Goal: Transaction & Acquisition: Purchase product/service

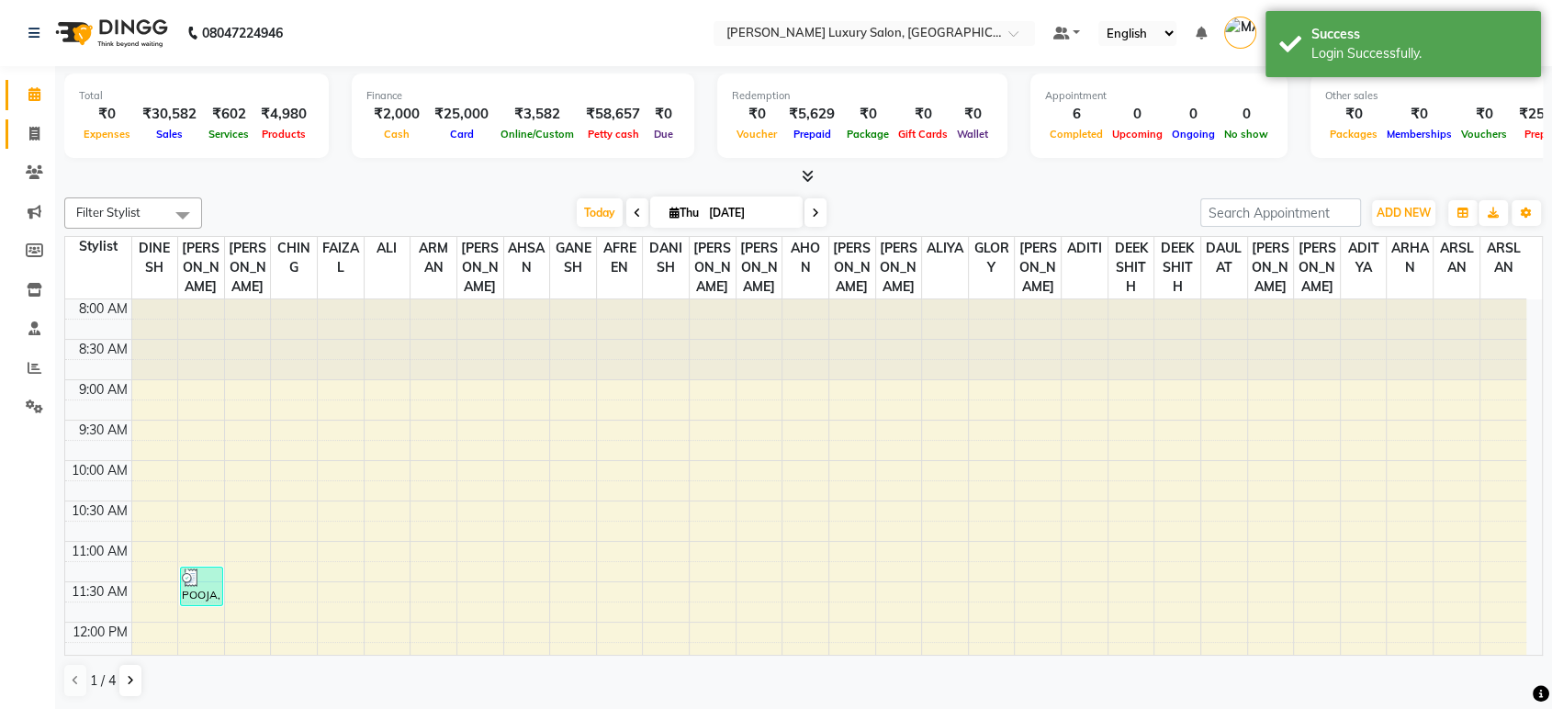
click at [14, 141] on link "Invoice" at bounding box center [28, 134] width 44 height 30
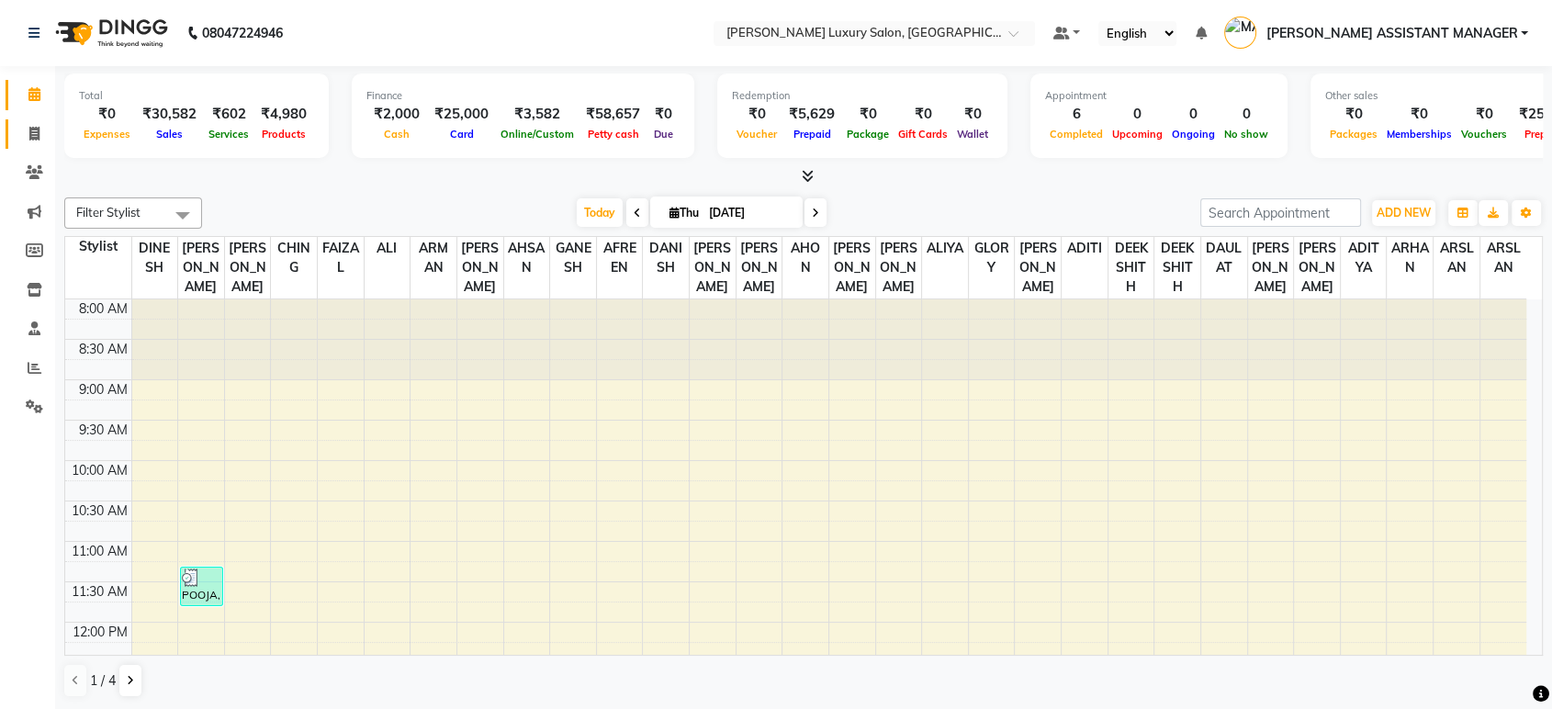
select select "service"
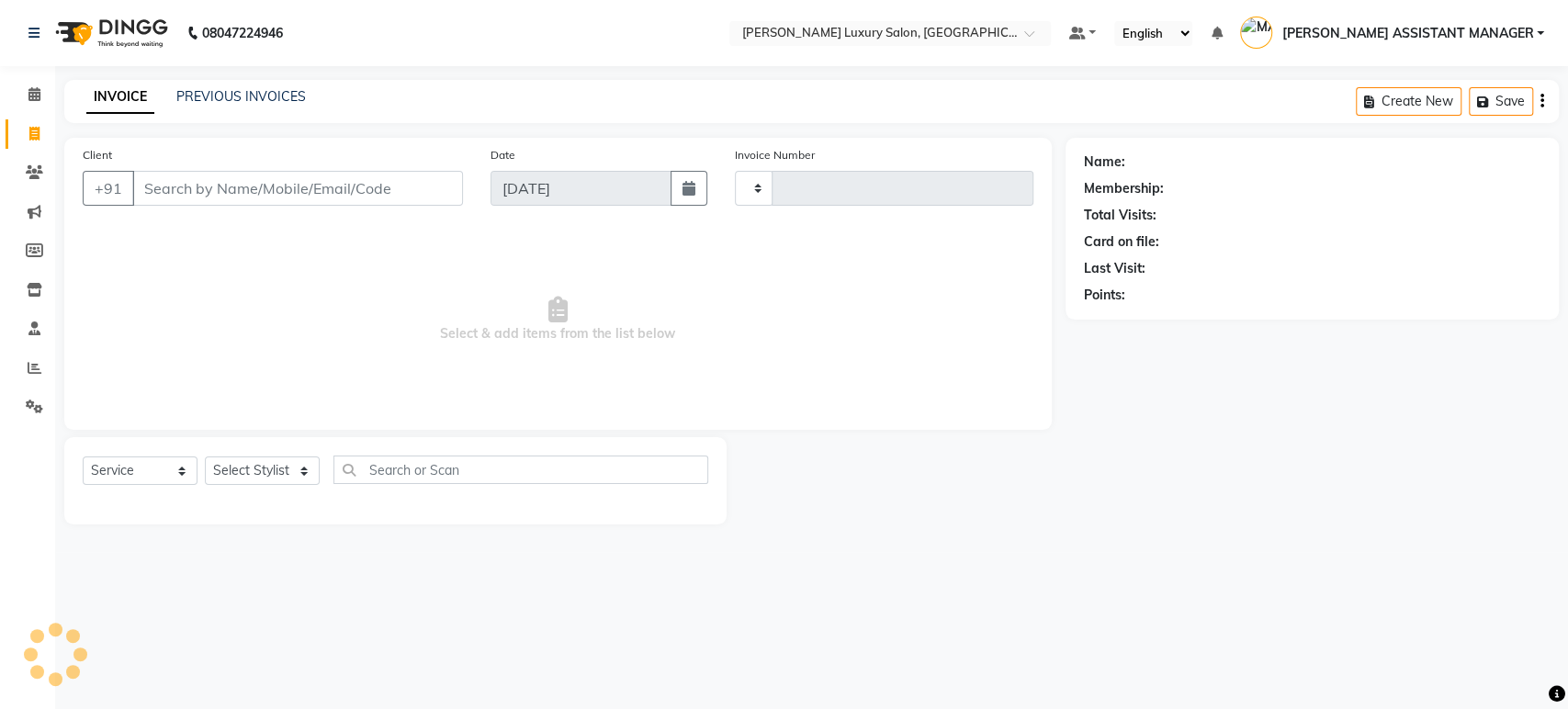
type input "4408"
select select "4712"
click at [220, 98] on link "PREVIOUS INVOICES" at bounding box center [240, 96] width 129 height 17
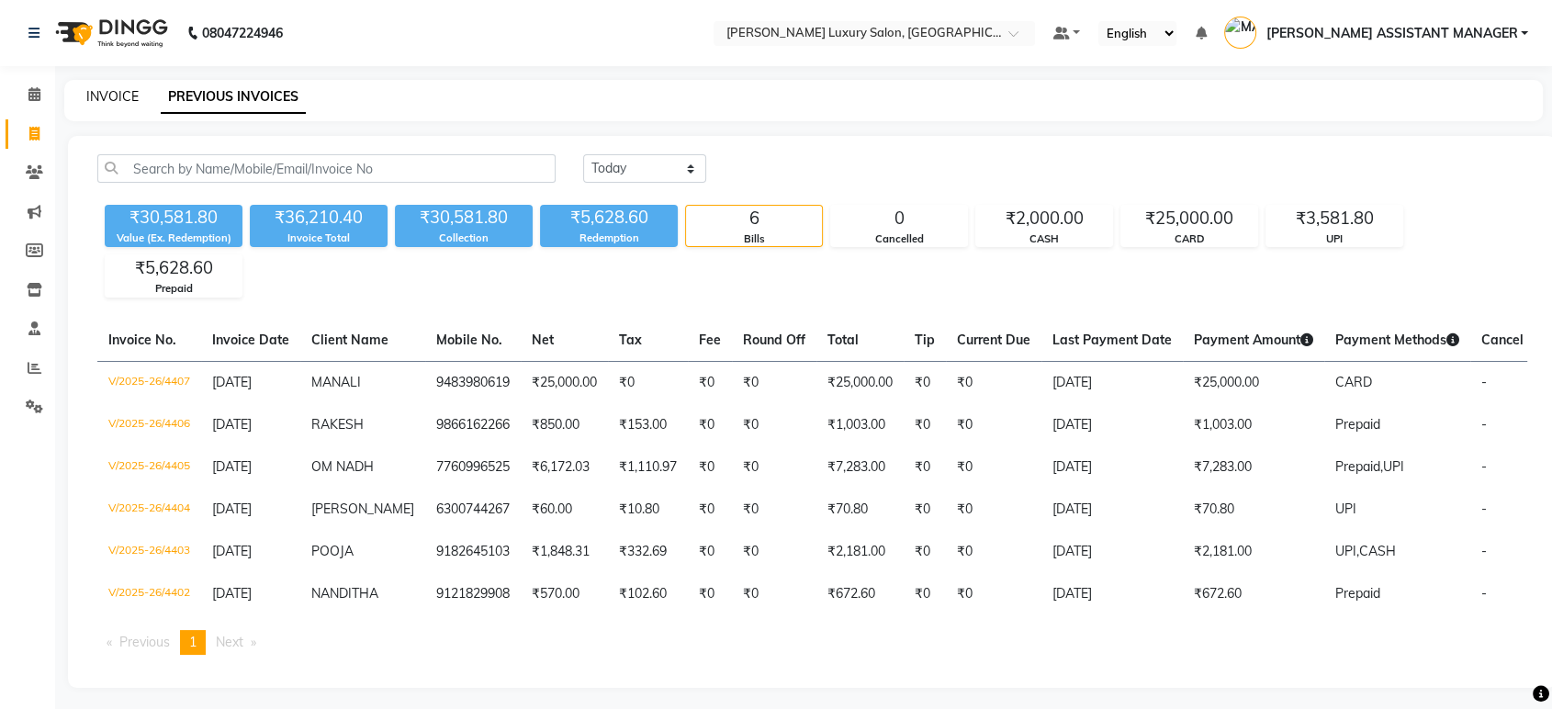
click at [131, 96] on link "INVOICE" at bounding box center [112, 96] width 52 height 17
select select "service"
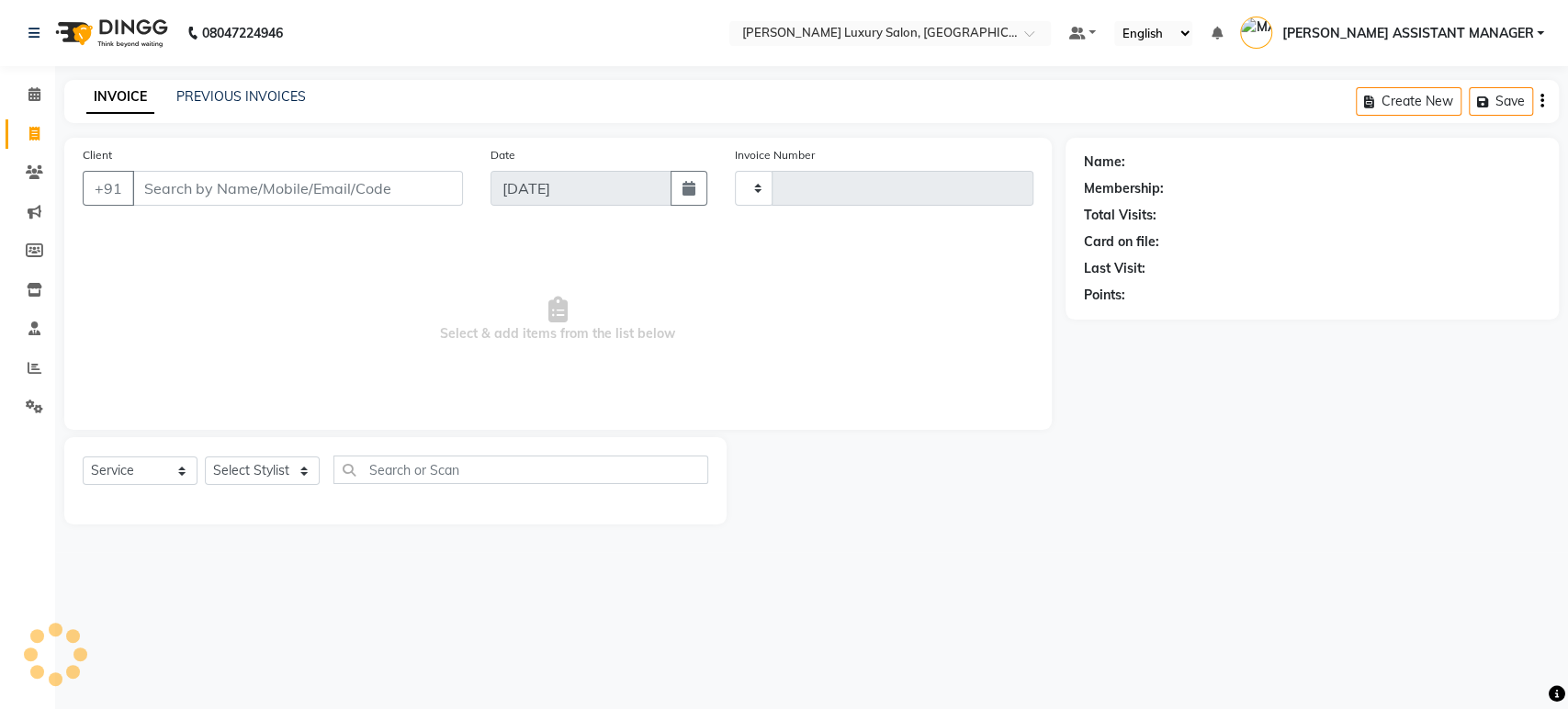
type input "4408"
select select "4712"
type input "949384"
click at [208, 97] on link "PREVIOUS INVOICES" at bounding box center [240, 96] width 129 height 17
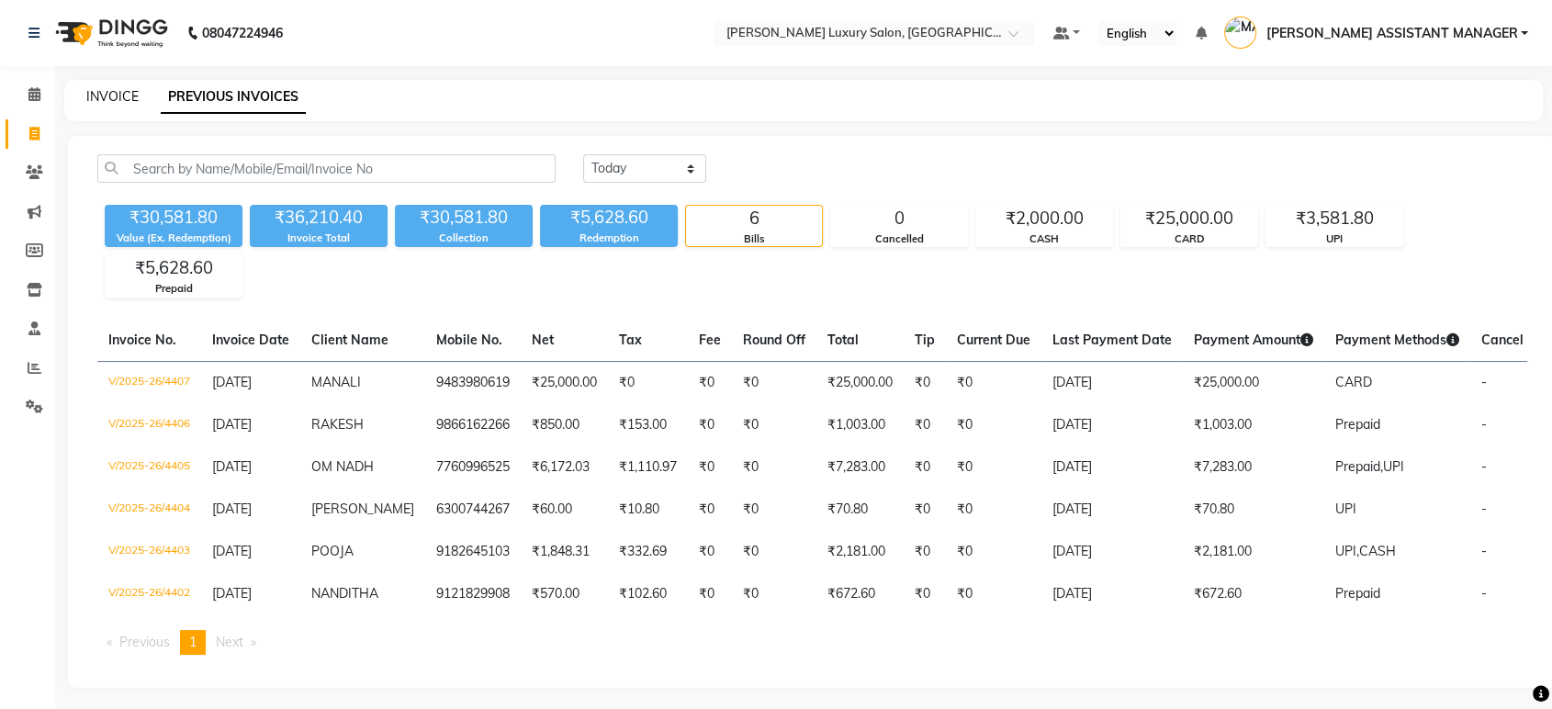
click at [133, 94] on link "INVOICE" at bounding box center [112, 96] width 52 height 17
select select "service"
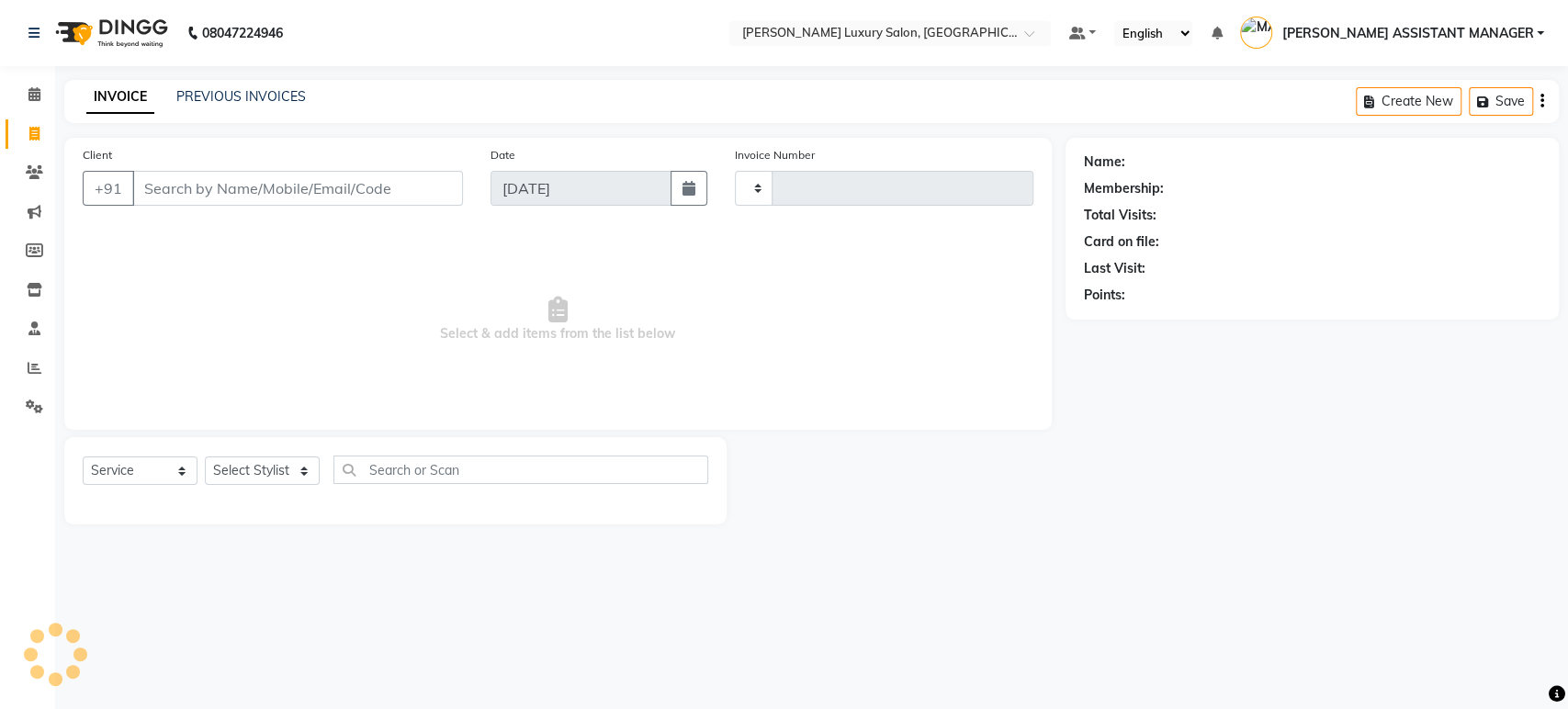
type input "4408"
select select "4712"
type input "9493840"
click at [251, 116] on div "INVOICE PREVIOUS INVOICES Create New Save" at bounding box center [811, 101] width 1494 height 43
click at [256, 101] on link "PREVIOUS INVOICES" at bounding box center [240, 96] width 129 height 17
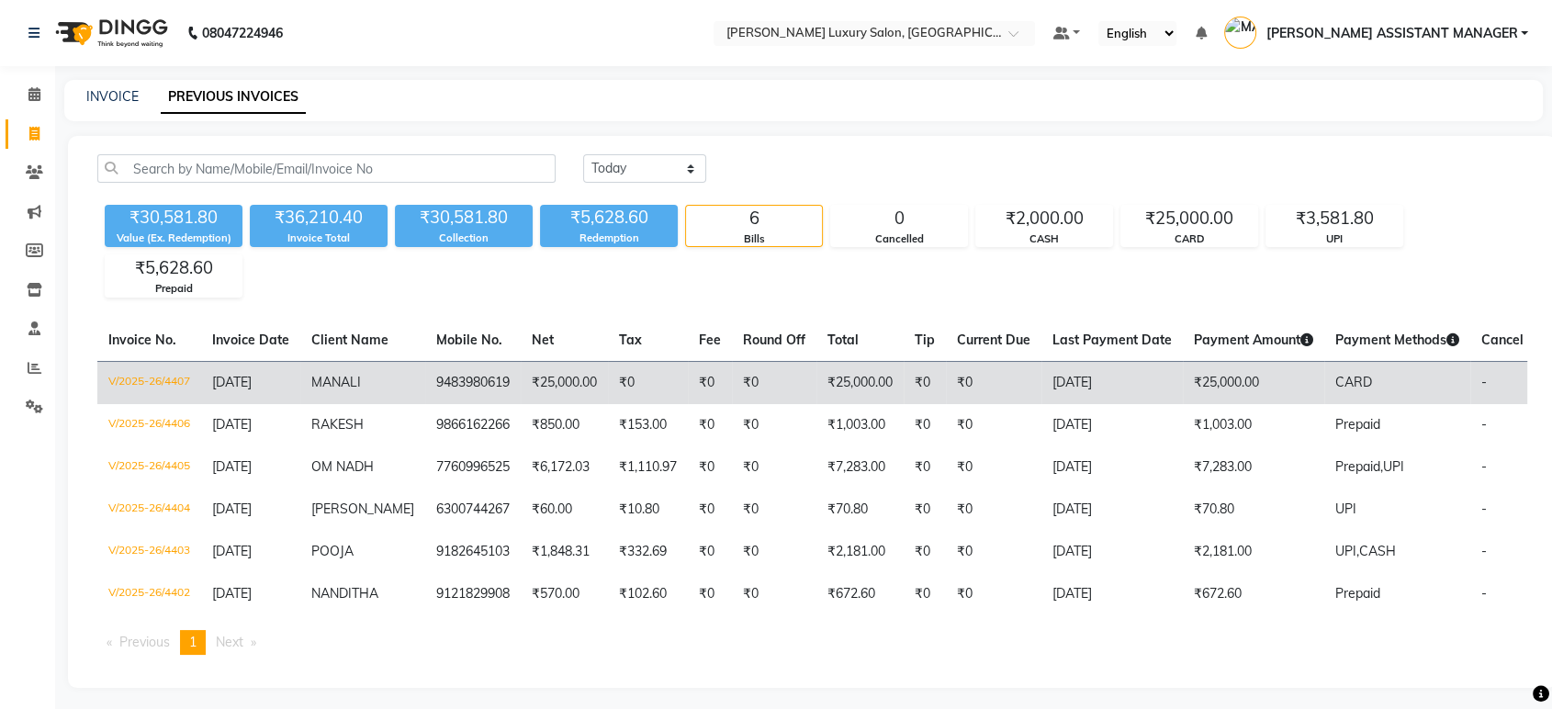
click at [425, 367] on td "9483980619" at bounding box center [473, 382] width 96 height 43
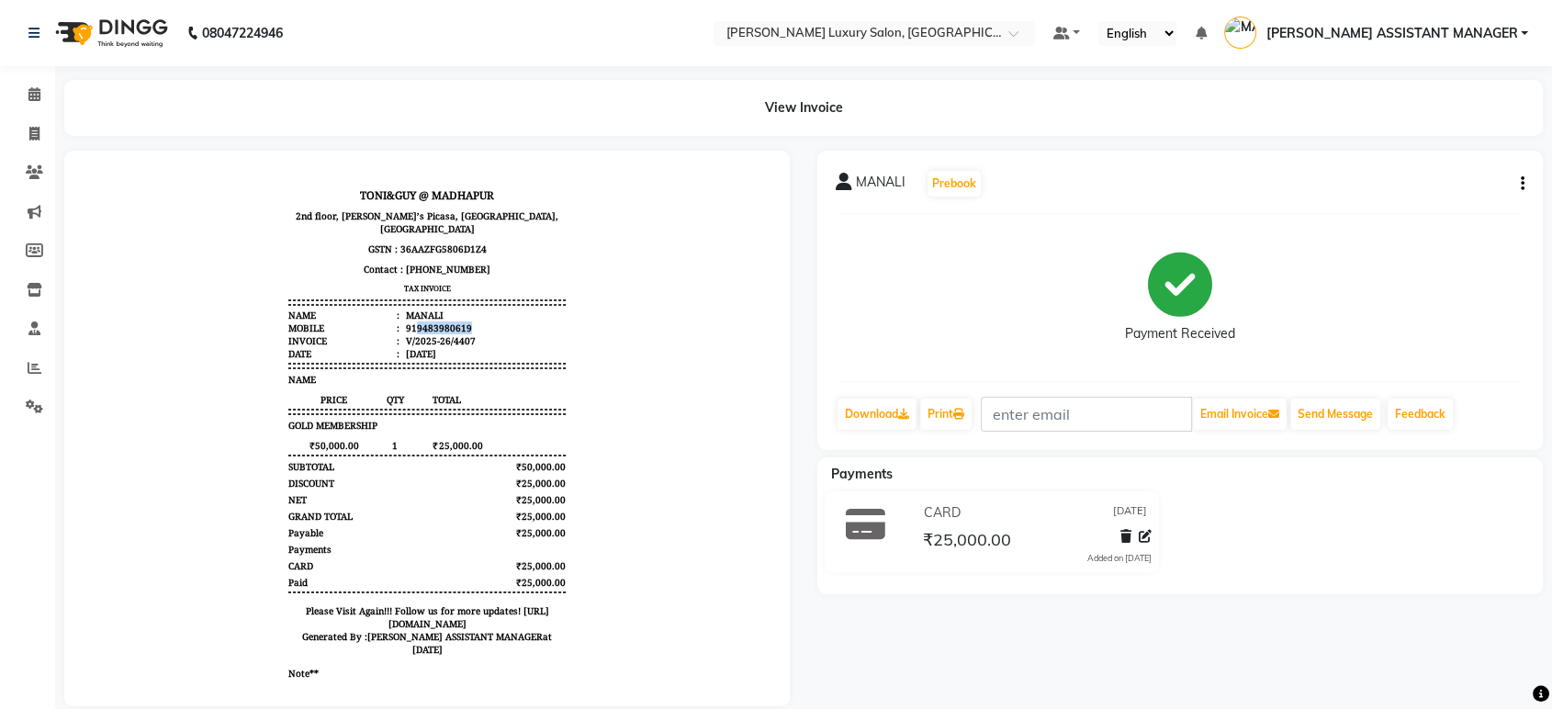
drag, startPoint x: 399, startPoint y: 311, endPoint x: 478, endPoint y: 311, distance: 79.0
click at [478, 321] on li "Mobile : 919483980619" at bounding box center [426, 327] width 277 height 13
copy div "9483980619"
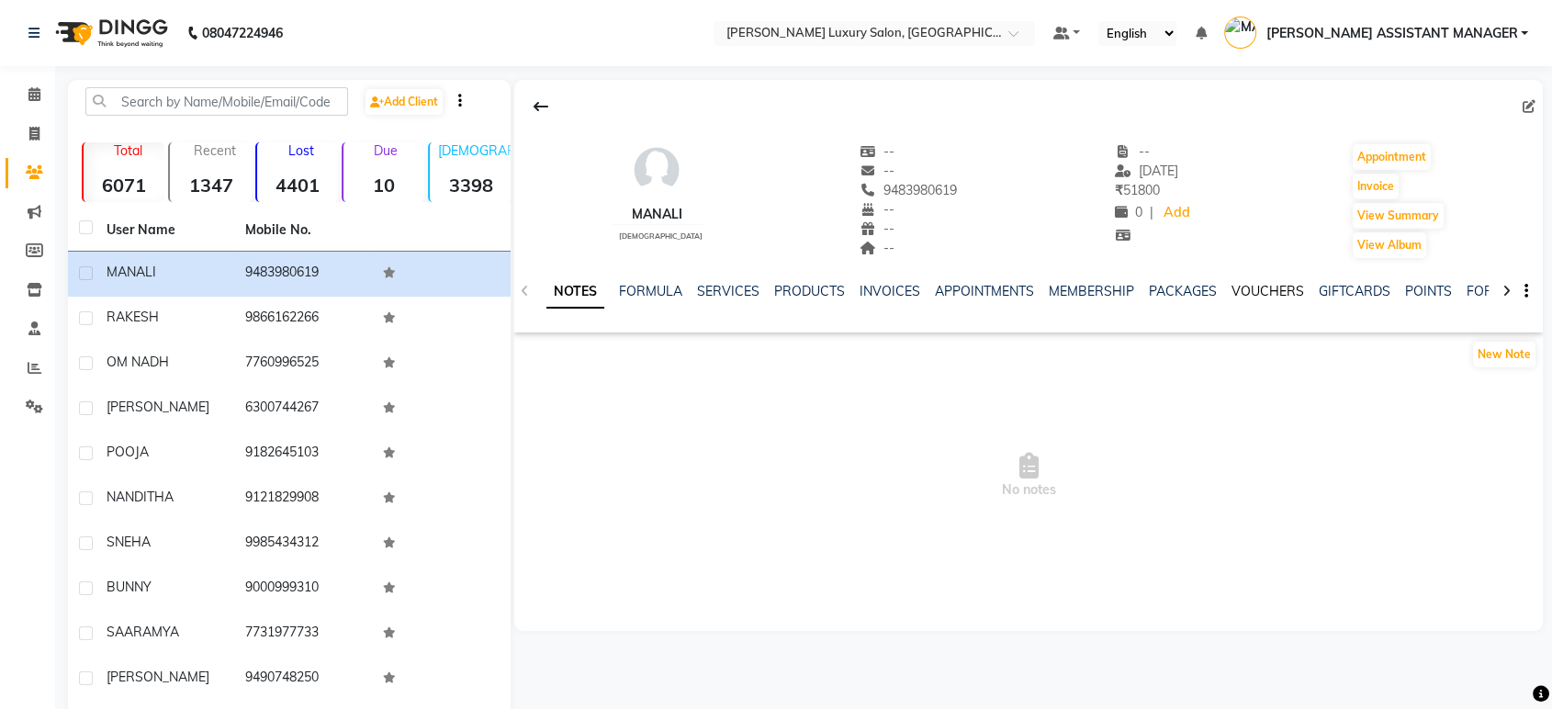
click at [1275, 291] on link "VOUCHERS" at bounding box center [1267, 291] width 73 height 17
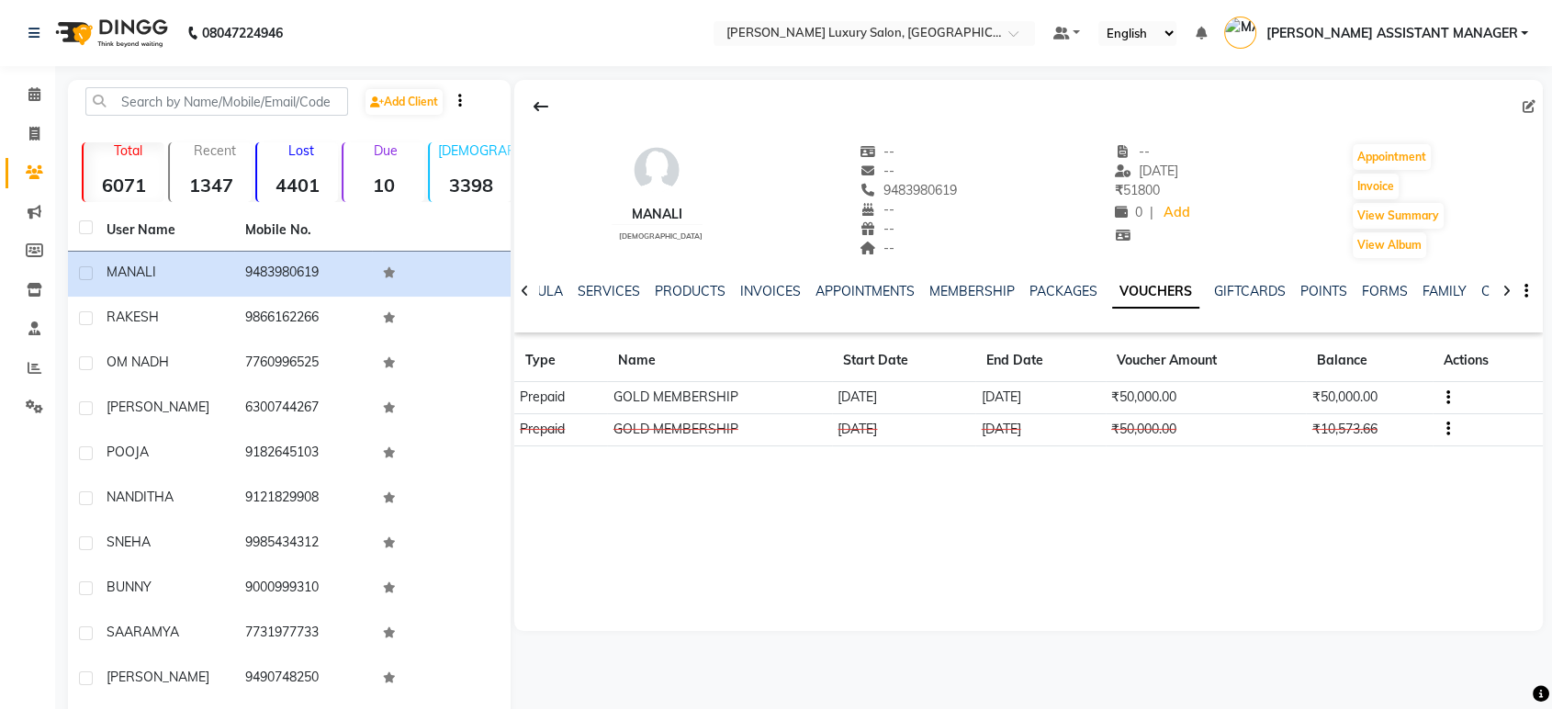
click at [1441, 420] on button "button" at bounding box center [1443, 429] width 11 height 19
click at [1346, 434] on div "Edit" at bounding box center [1362, 428] width 115 height 23
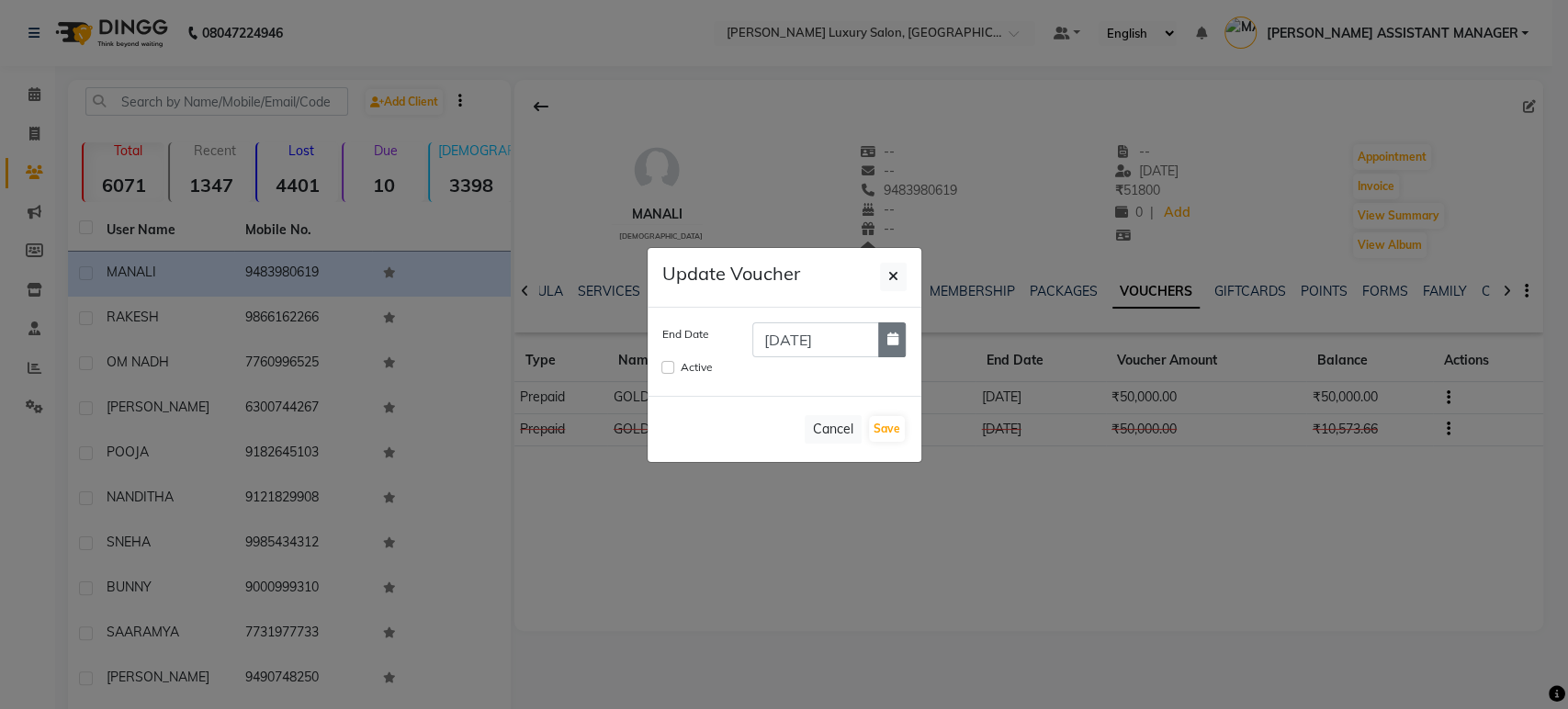
click at [895, 342] on icon "button" at bounding box center [891, 338] width 11 height 13
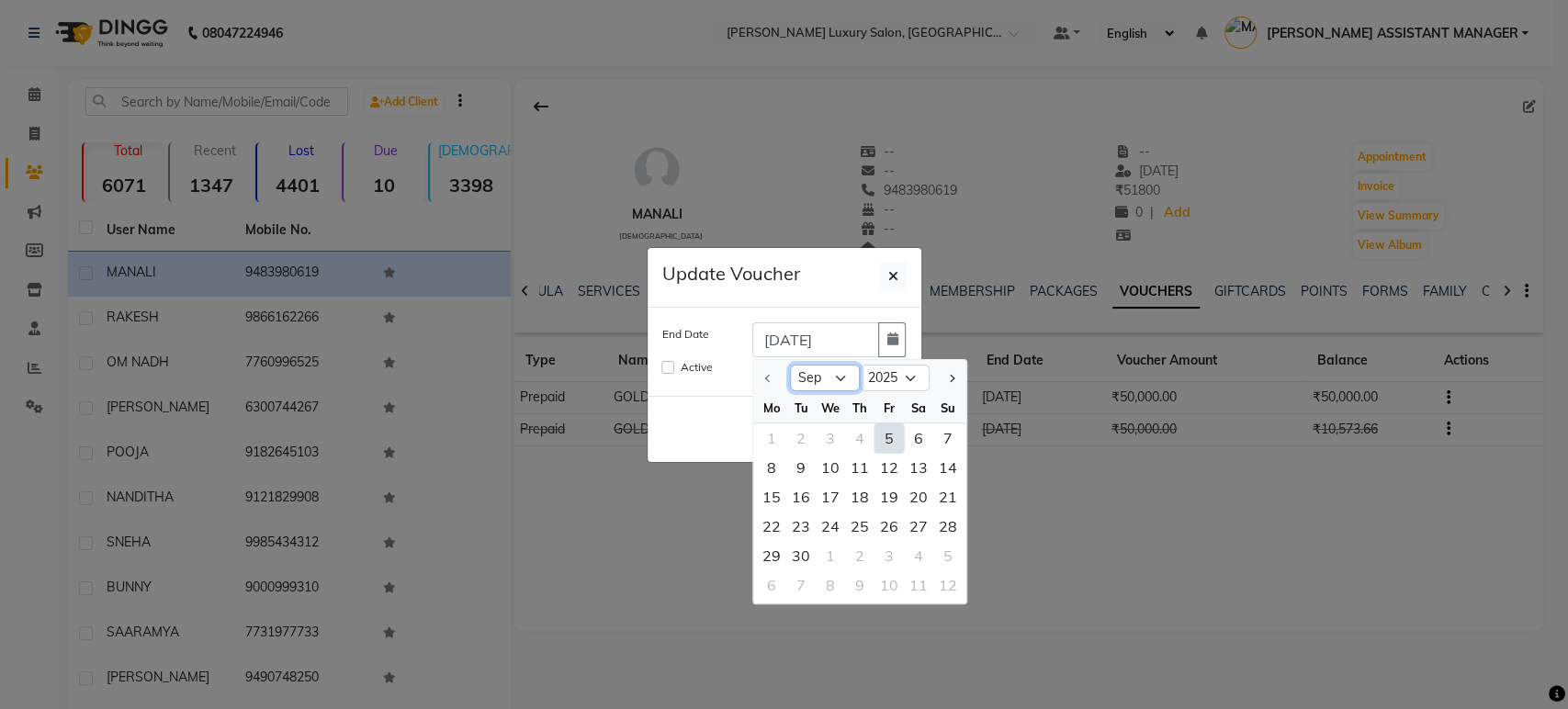
click at [840, 377] on select "Sep Oct Nov Dec" at bounding box center [825, 379] width 70 height 28
click at [907, 378] on select "2025 2026 2027 2028 2029 2030 2031 2032 2033 2034 2035" at bounding box center [895, 379] width 70 height 28
select select "2026"
click at [860, 365] on select "2025 2026 2027 2028 2029 2030 2031 2032 2033 2034 2035" at bounding box center [895, 379] width 70 height 28
click at [859, 440] on div "3" at bounding box center [859, 437] width 29 height 29
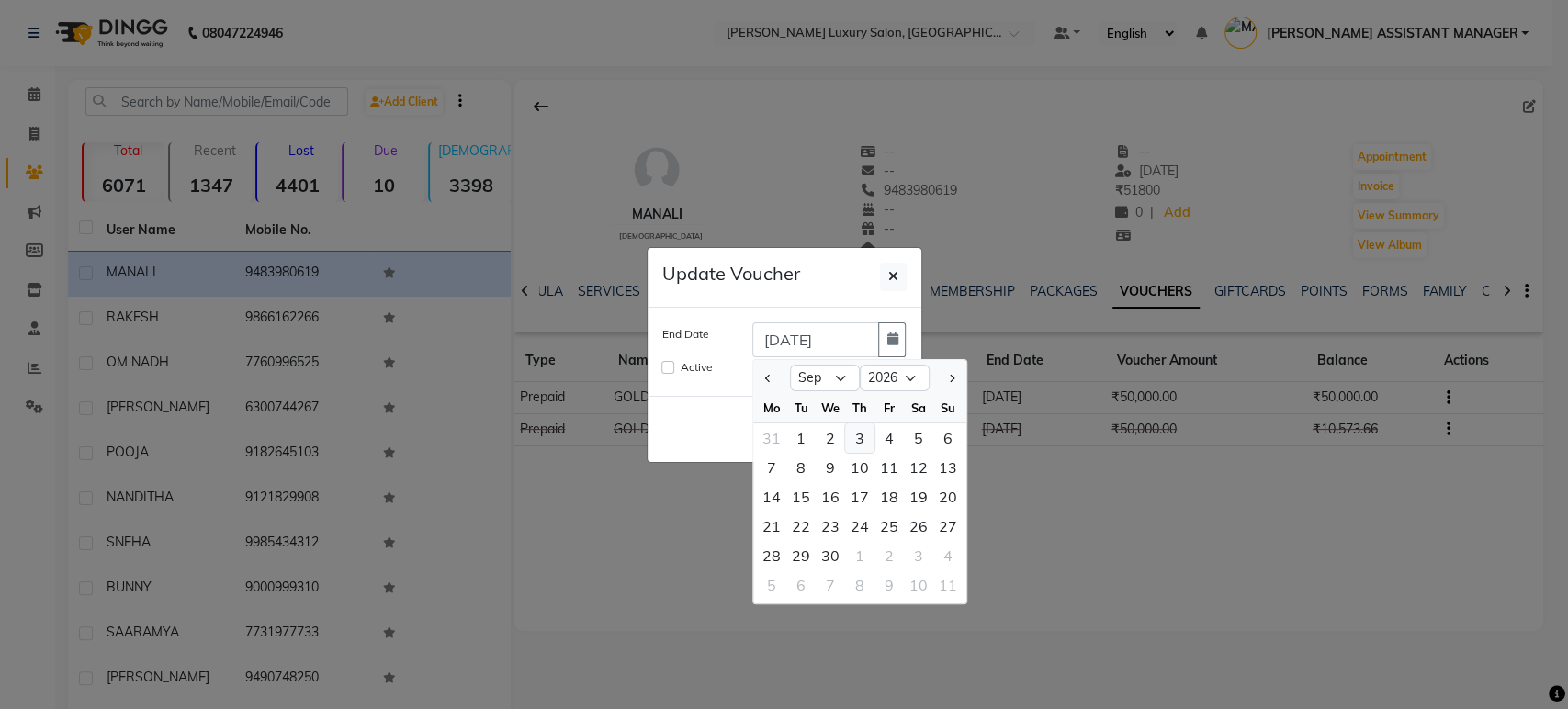
type input "03-09-2026"
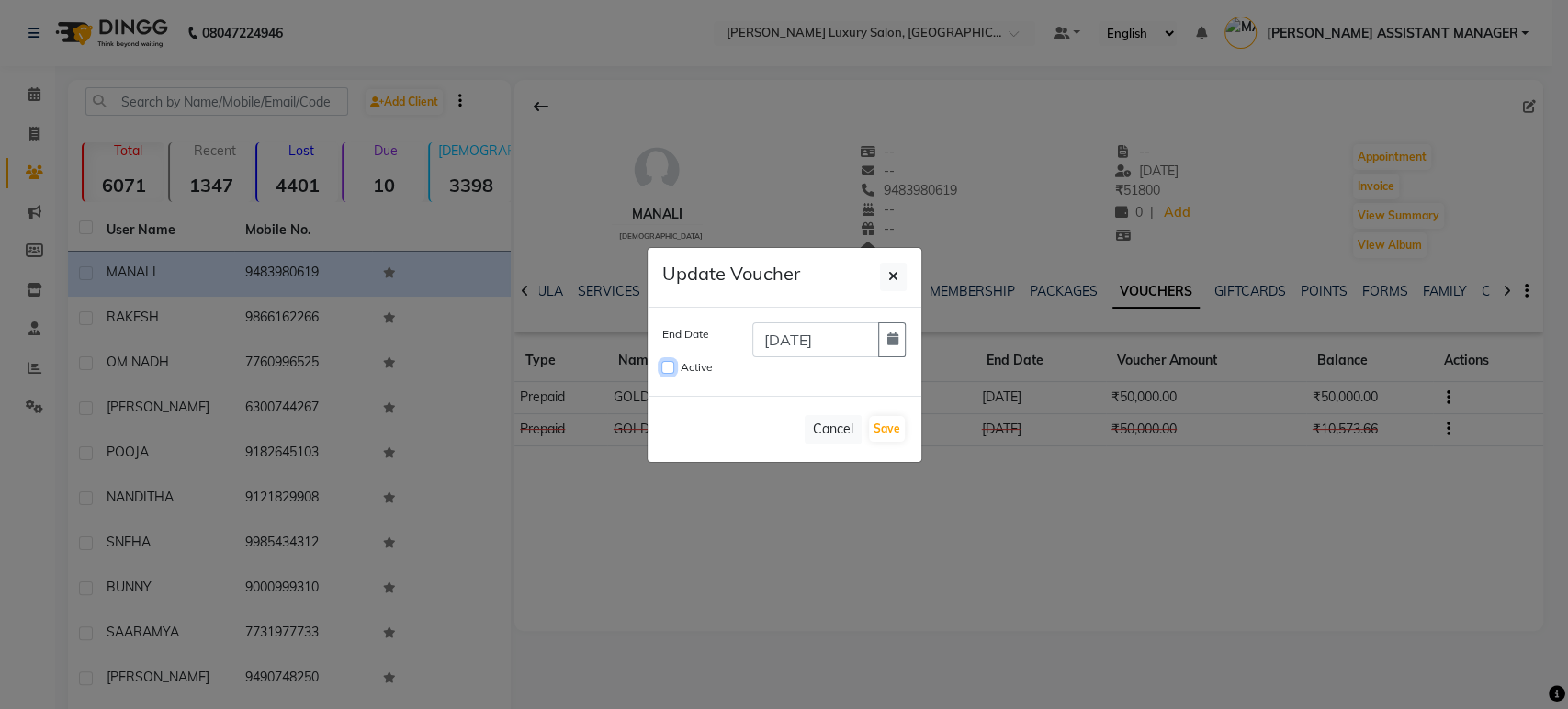
click at [665, 372] on input "Active" at bounding box center [667, 367] width 13 height 13
checkbox input "true"
click at [877, 423] on button "Save" at bounding box center [887, 429] width 36 height 26
checkbox input "false"
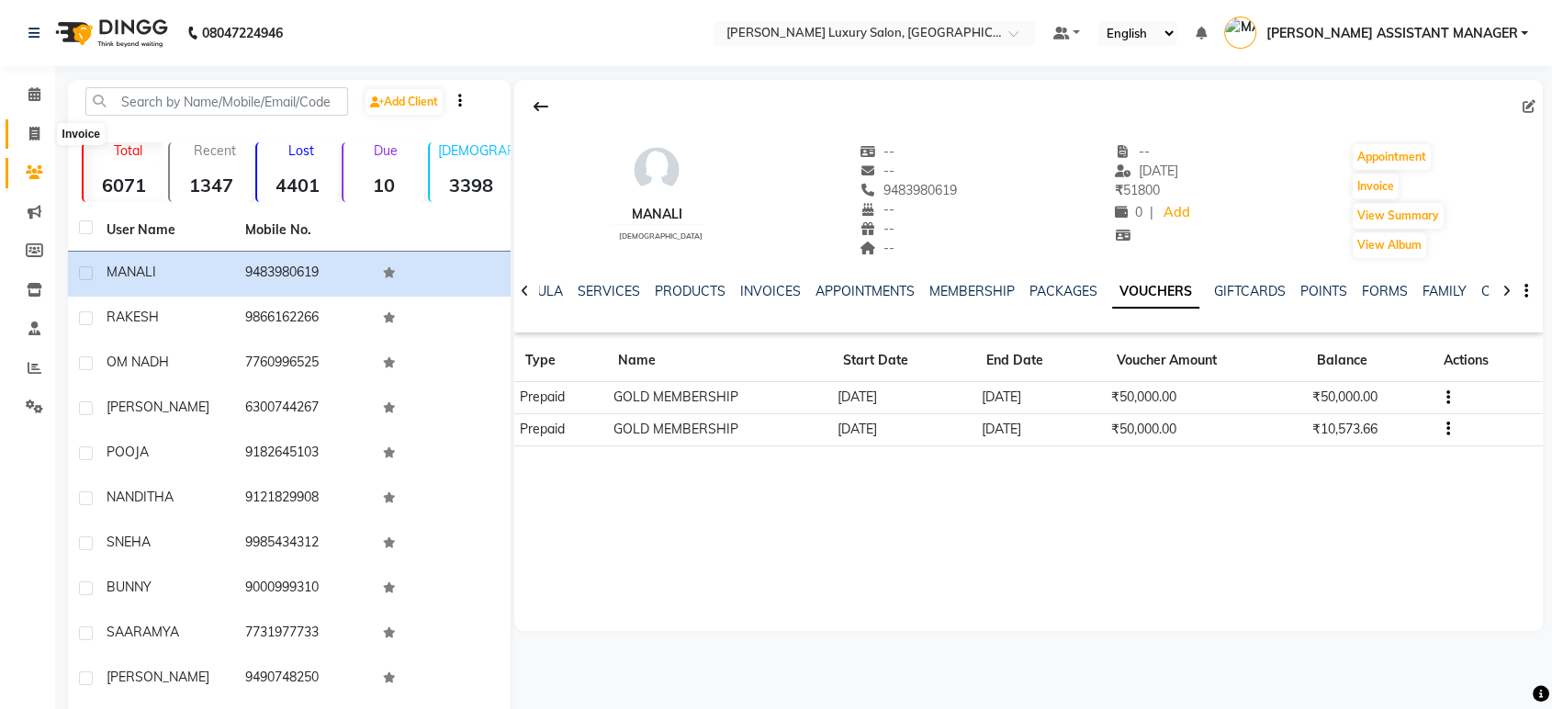
click at [27, 134] on span at bounding box center [34, 134] width 32 height 21
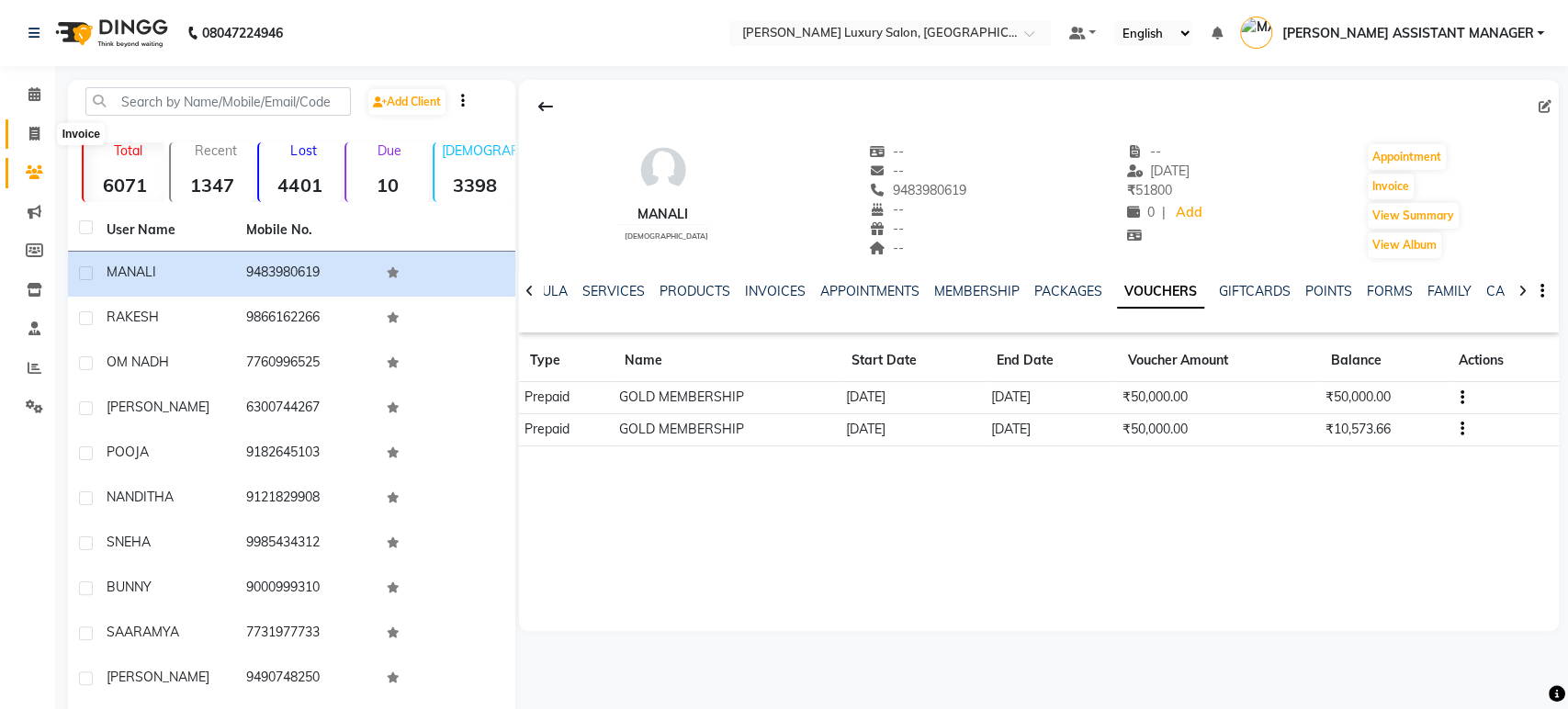
select select "4712"
select select "service"
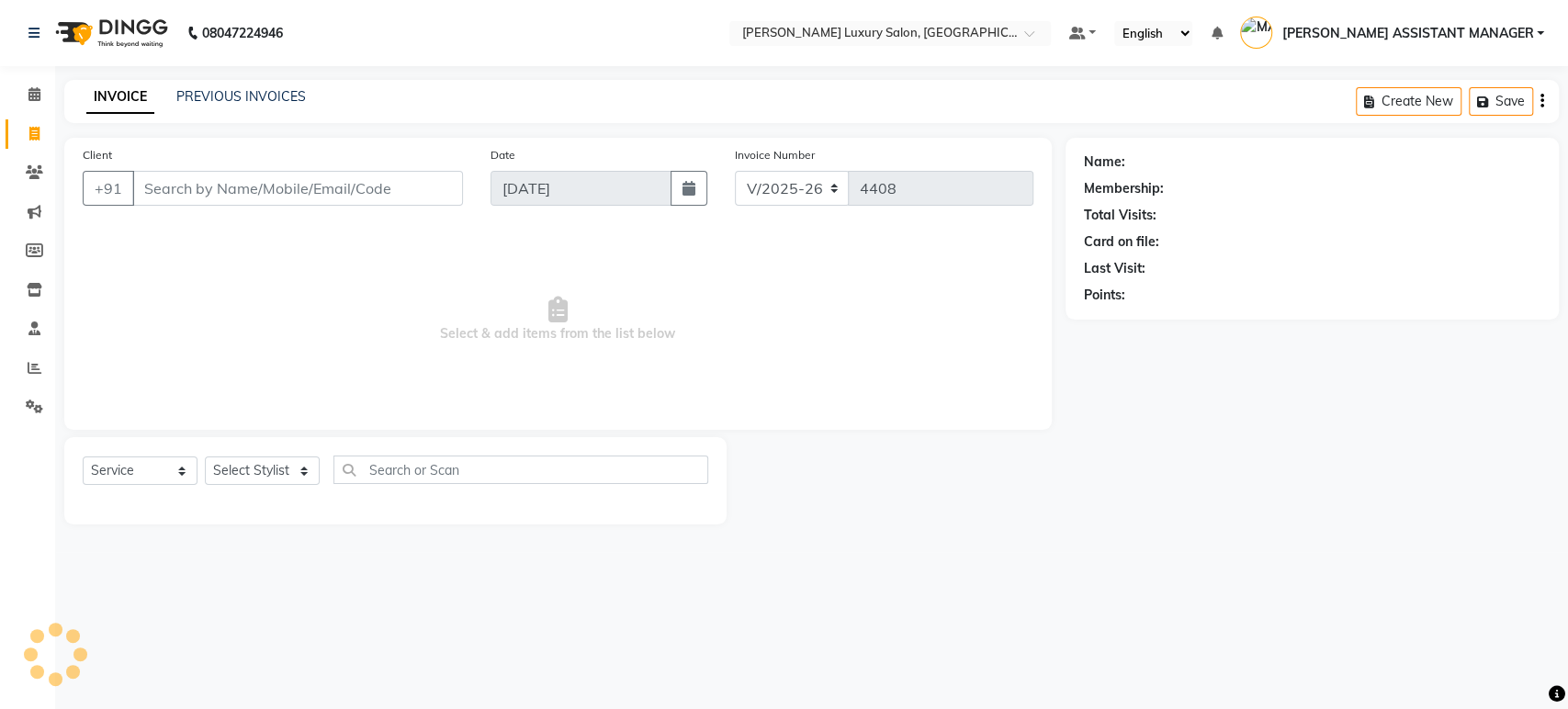
click at [214, 190] on input "Client" at bounding box center [297, 188] width 331 height 35
type input "9483980619"
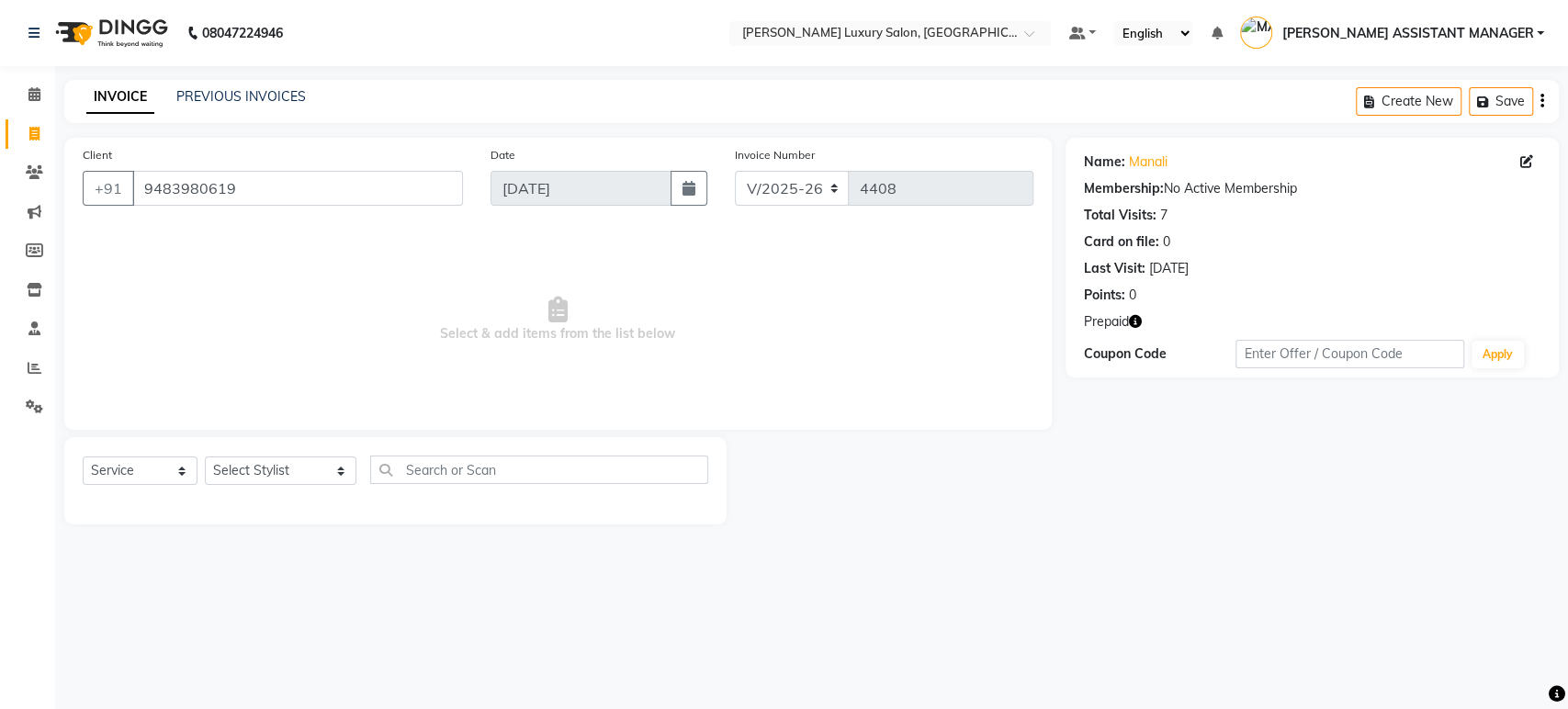
click at [1136, 323] on icon "button" at bounding box center [1135, 321] width 13 height 13
click at [1153, 155] on link "Manali" at bounding box center [1148, 161] width 39 height 19
click at [1132, 316] on icon "button" at bounding box center [1135, 321] width 13 height 13
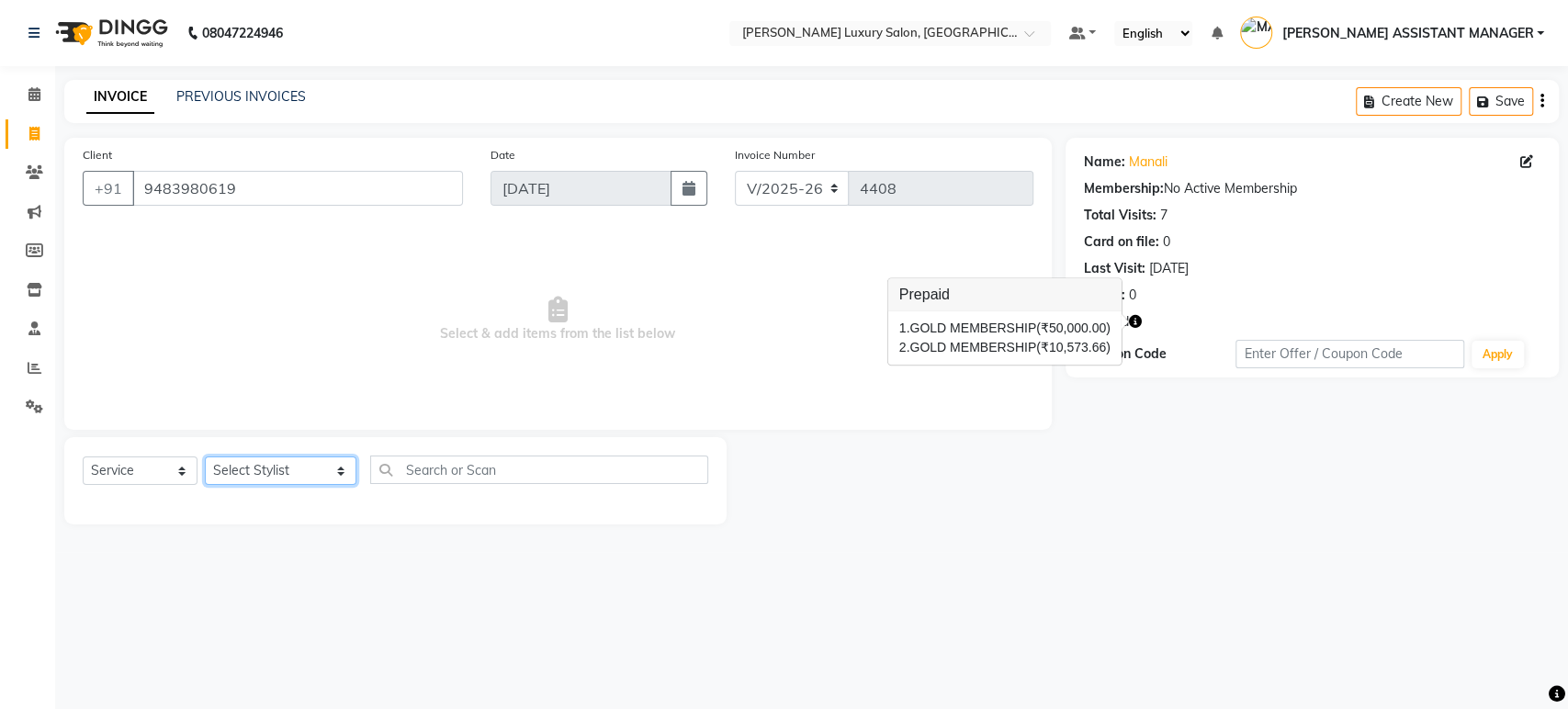
click at [273, 465] on select "Select Stylist ADITI ADITYA AFREEN AHON AHSAN ALI ALIYA ANKITH ARAVIND ARHAN AR…" at bounding box center [281, 470] width 152 height 28
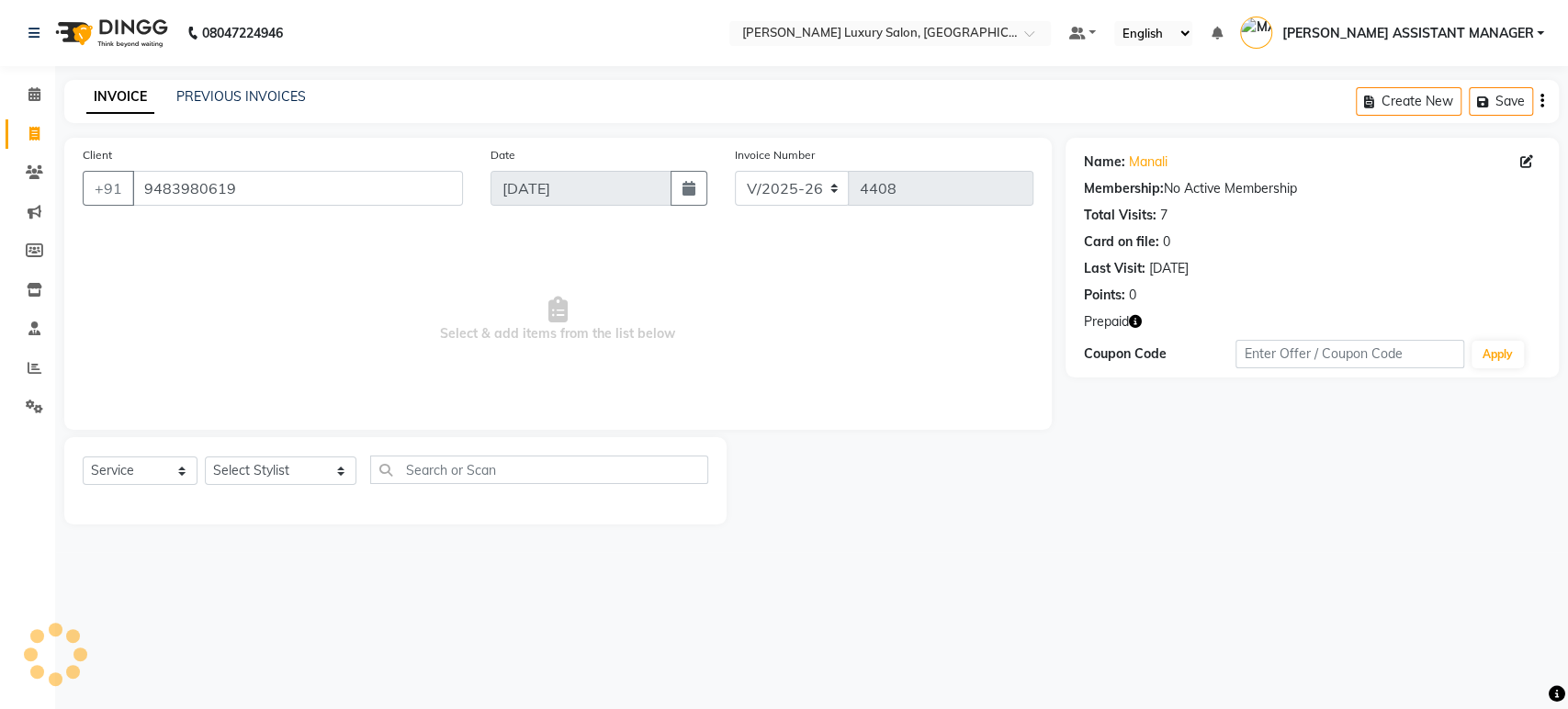
drag, startPoint x: 871, startPoint y: 410, endPoint x: 558, endPoint y: 436, distance: 313.3
click at [867, 410] on div "Client +91 9483980619 Date 04-09-2025 Invoice Number V/2025 V/2025-26 4408 Sele…" at bounding box center [557, 284] width 987 height 292
click at [233, 476] on select "Select Stylist ADITI ADITYA AFREEN AHON AHSAN ALI ALIYA ANKITH ARAVIND ARHAN AR…" at bounding box center [281, 470] width 152 height 28
select select "51764"
drag, startPoint x: 676, startPoint y: 404, endPoint x: 463, endPoint y: 468, distance: 222.5
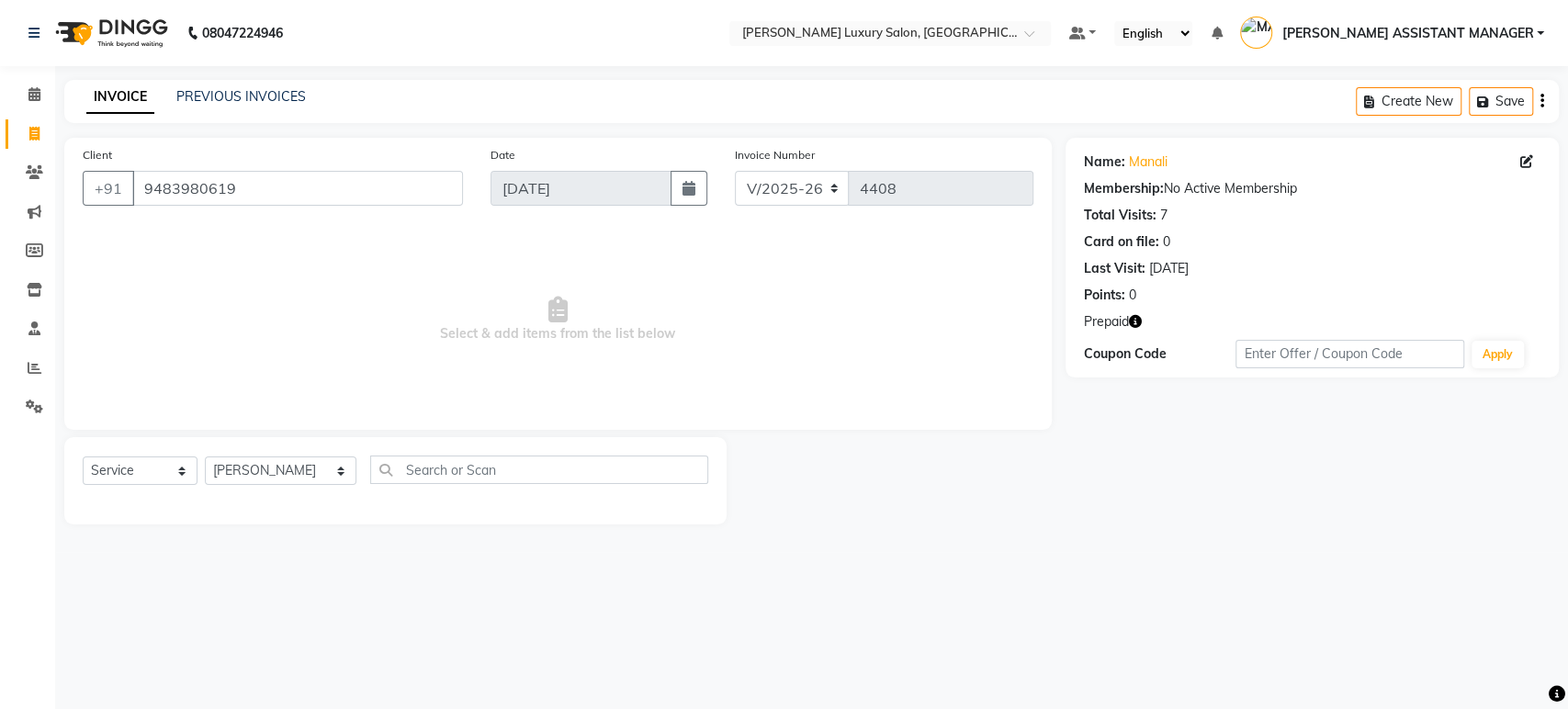
click at [676, 404] on span "Select & add items from the list below" at bounding box center [558, 320] width 950 height 184
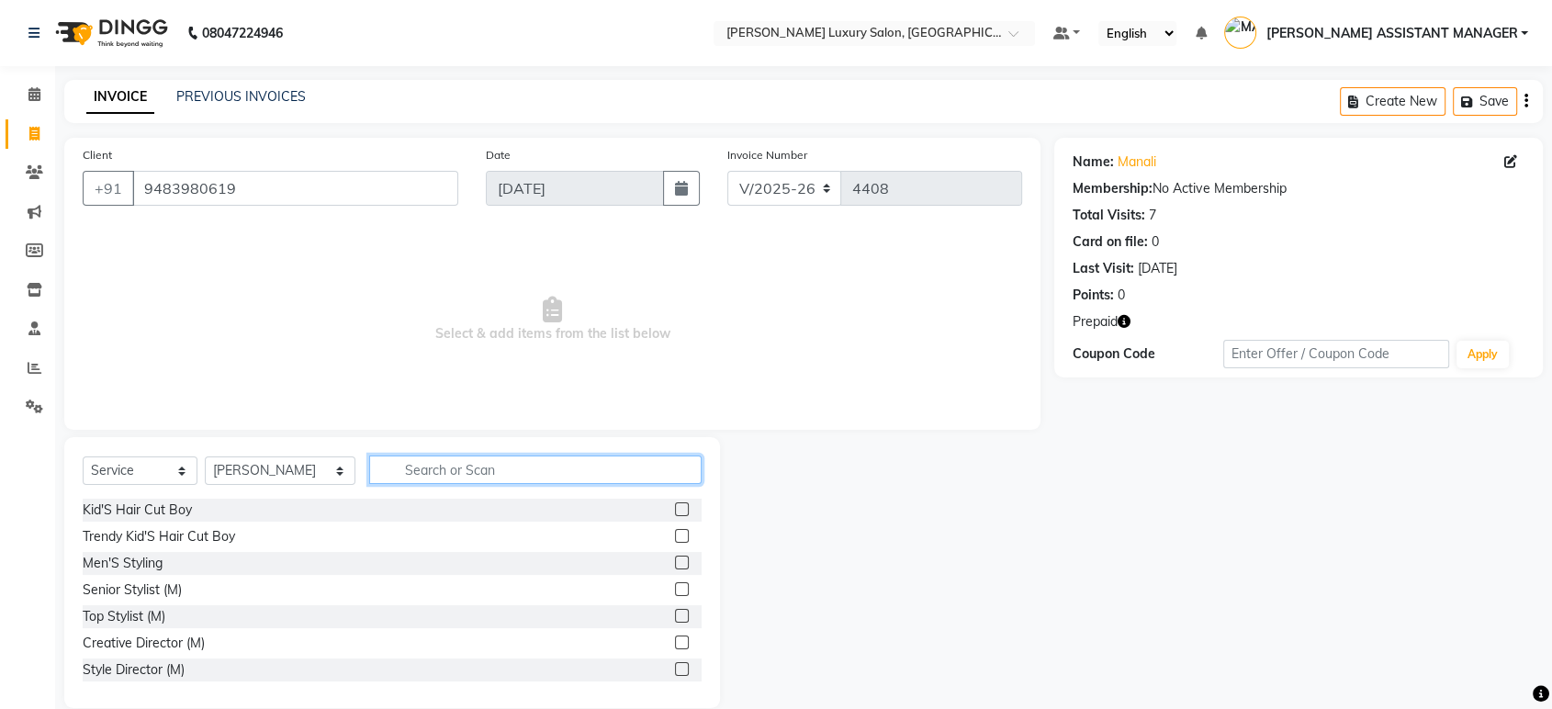
click at [413, 462] on input "text" at bounding box center [535, 469] width 332 height 28
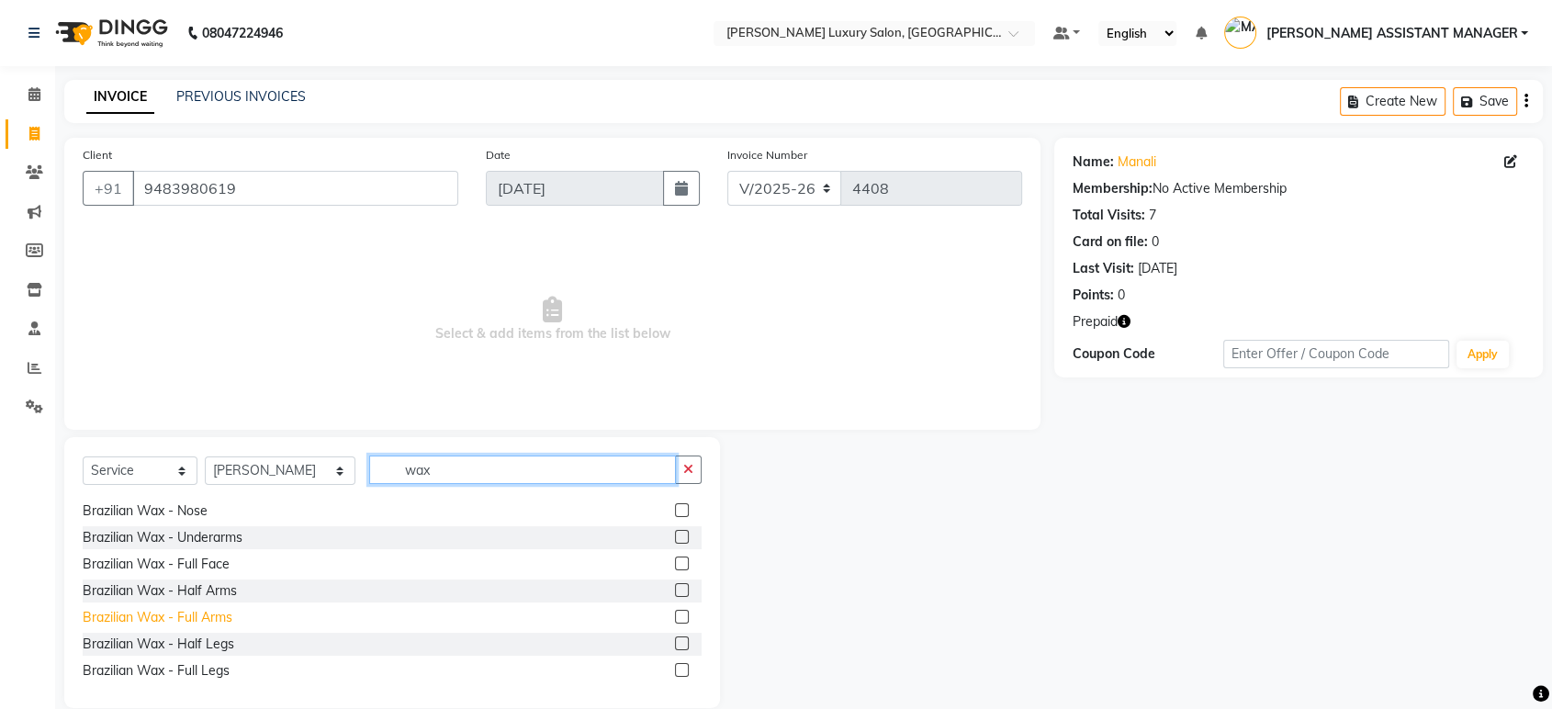
type input "wax"
click at [225, 614] on div "Brazilian Wax - Full Arms" at bounding box center [158, 617] width 150 height 19
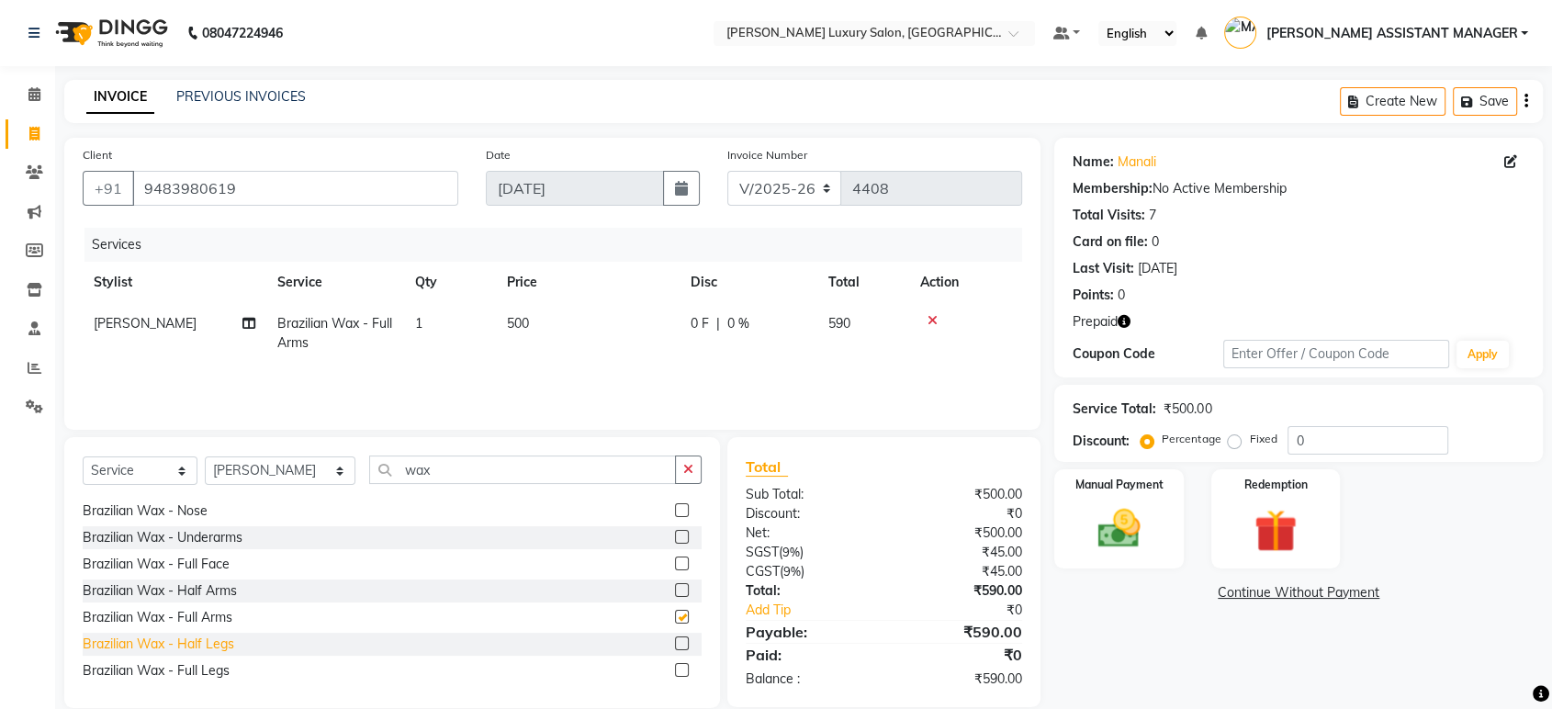
checkbox input "false"
click at [212, 668] on div "Brazilian Wax - Full Legs" at bounding box center [156, 670] width 147 height 19
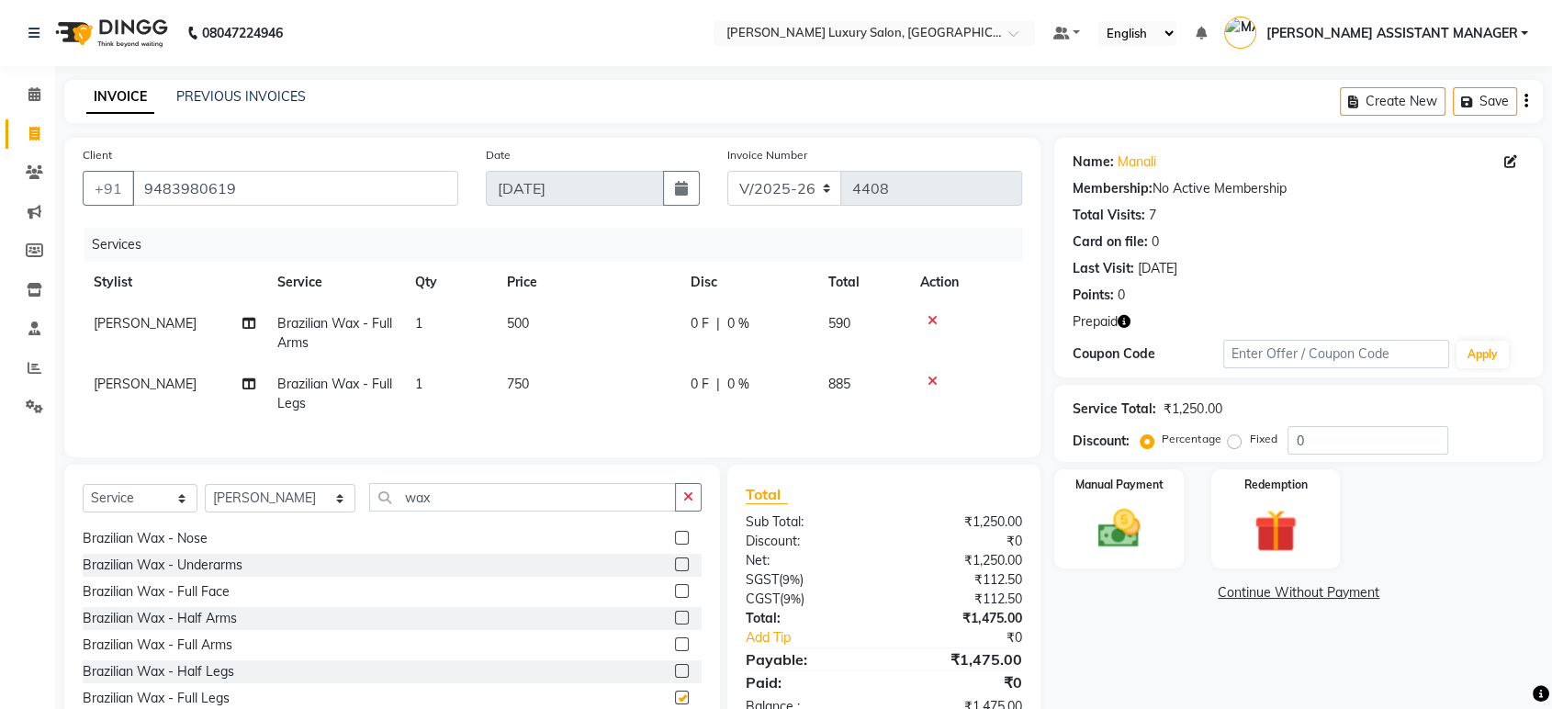
checkbox input "false"
click at [683, 503] on icon "button" at bounding box center [688, 496] width 10 height 13
click at [623, 474] on div "Client +91 9483980619 Date 04-09-2025 Invoice Number V/2025 V/2025-26 4408 Serv…" at bounding box center [553, 437] width 1004 height 598
click at [305, 510] on select "Select Stylist ADITI ADITYA AFREEN AHON AHSAN ALI ALIYA ANKITH ARAVIND ARHAN AR…" at bounding box center [280, 498] width 151 height 28
select select "39437"
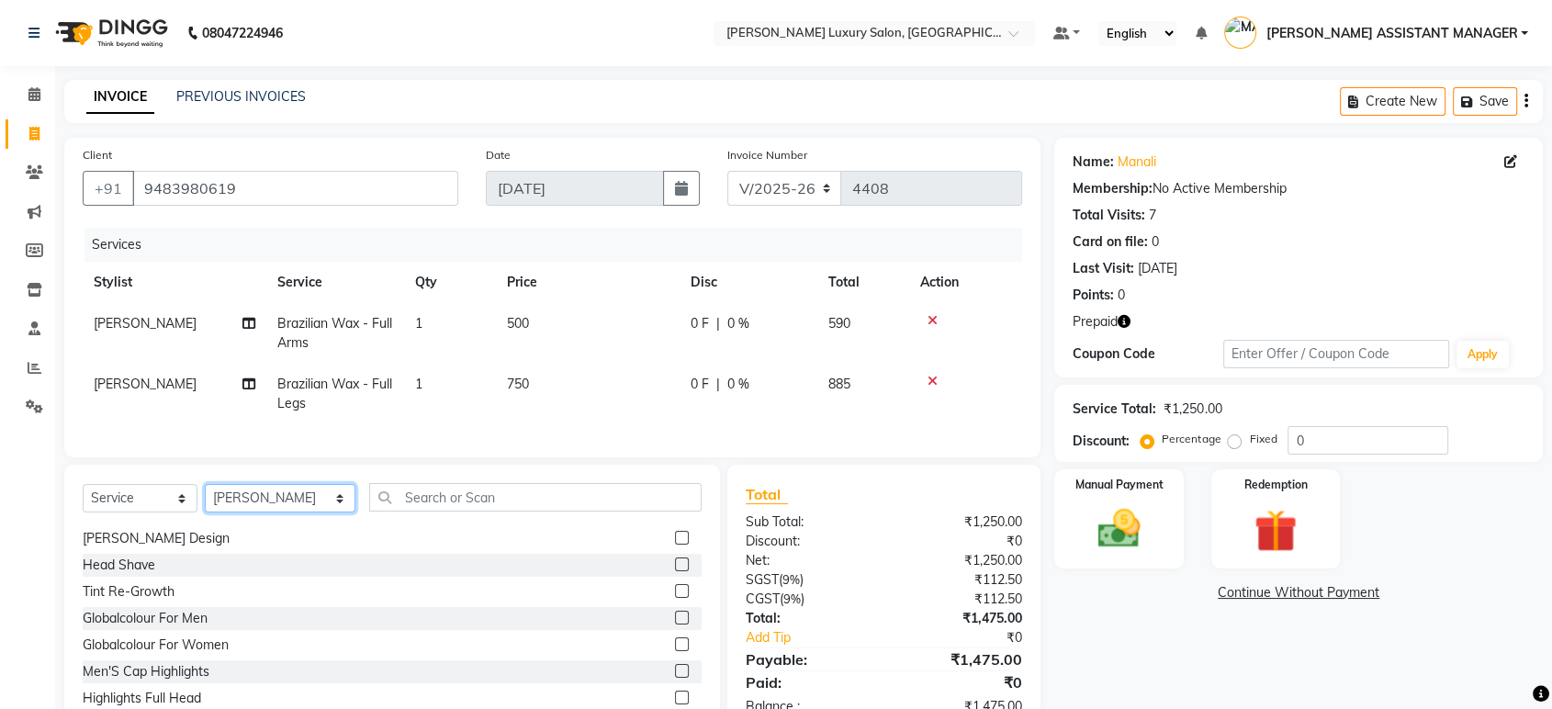
click at [205, 500] on select "Select Stylist ADITI ADITYA AFREEN AHON AHSAN ALI ALIYA ANKITH ARAVIND ARHAN AR…" at bounding box center [280, 498] width 151 height 28
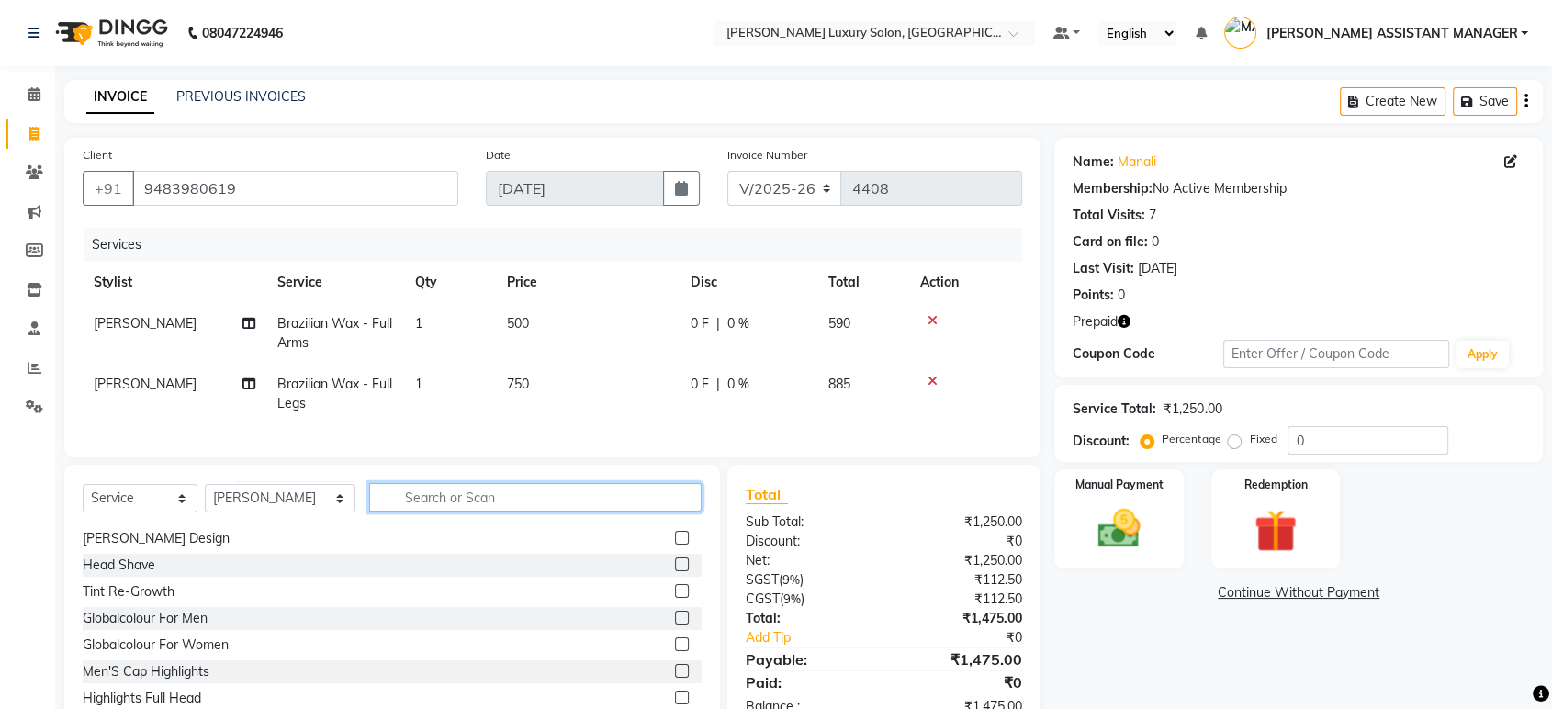
click at [442, 503] on input "text" at bounding box center [535, 497] width 332 height 28
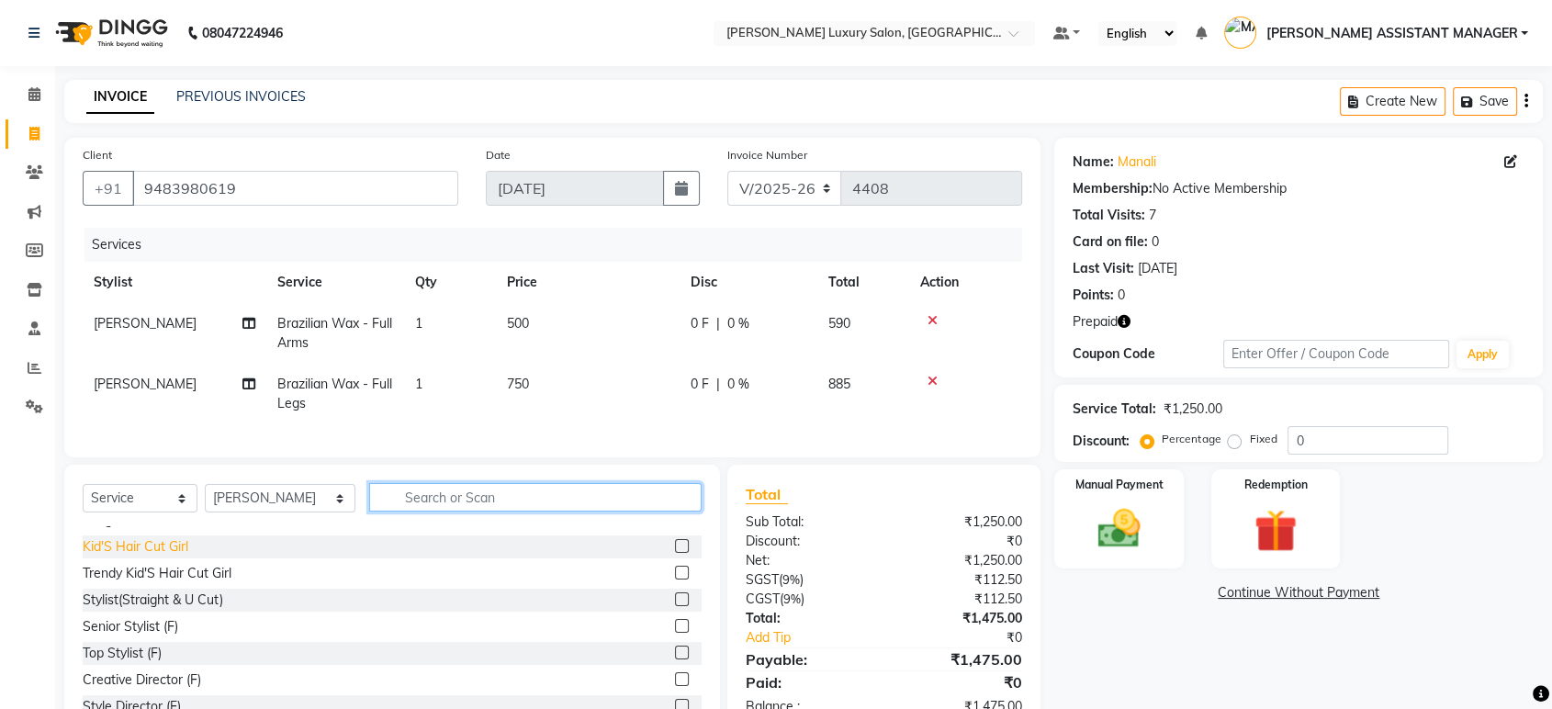
scroll to position [0, 0]
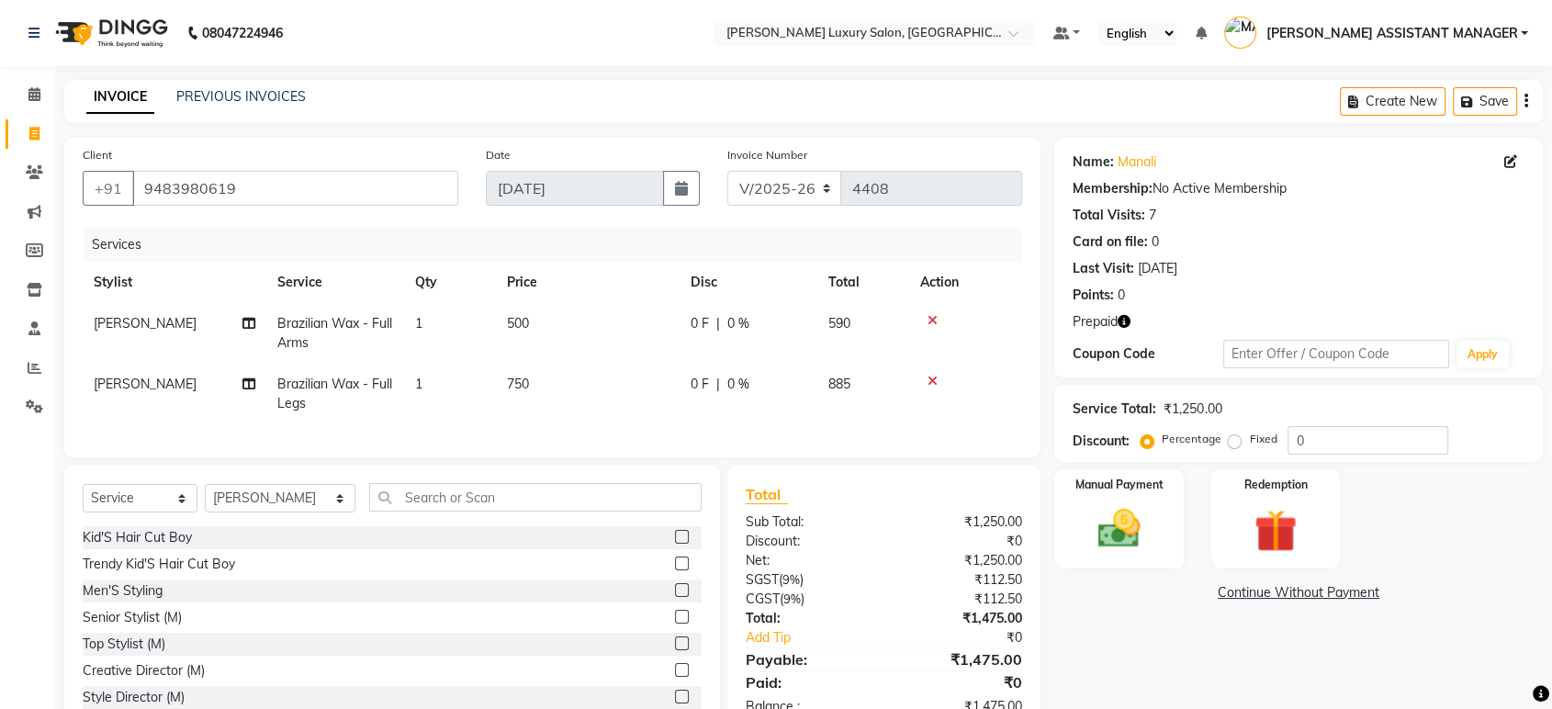
click at [162, 627] on div "Senior Stylist (M)" at bounding box center [132, 617] width 99 height 19
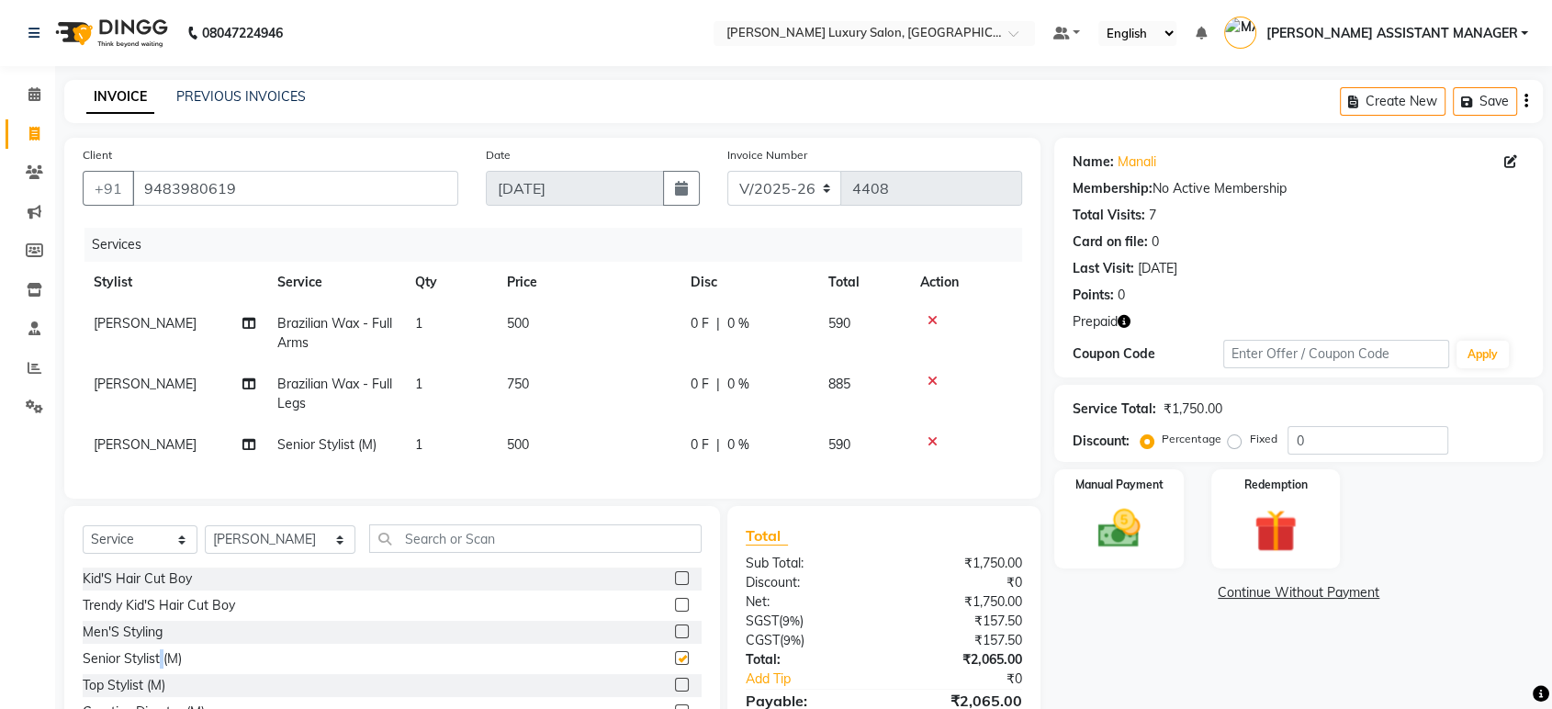
checkbox input "false"
click at [480, 553] on input "text" at bounding box center [535, 538] width 332 height 28
type input "v"
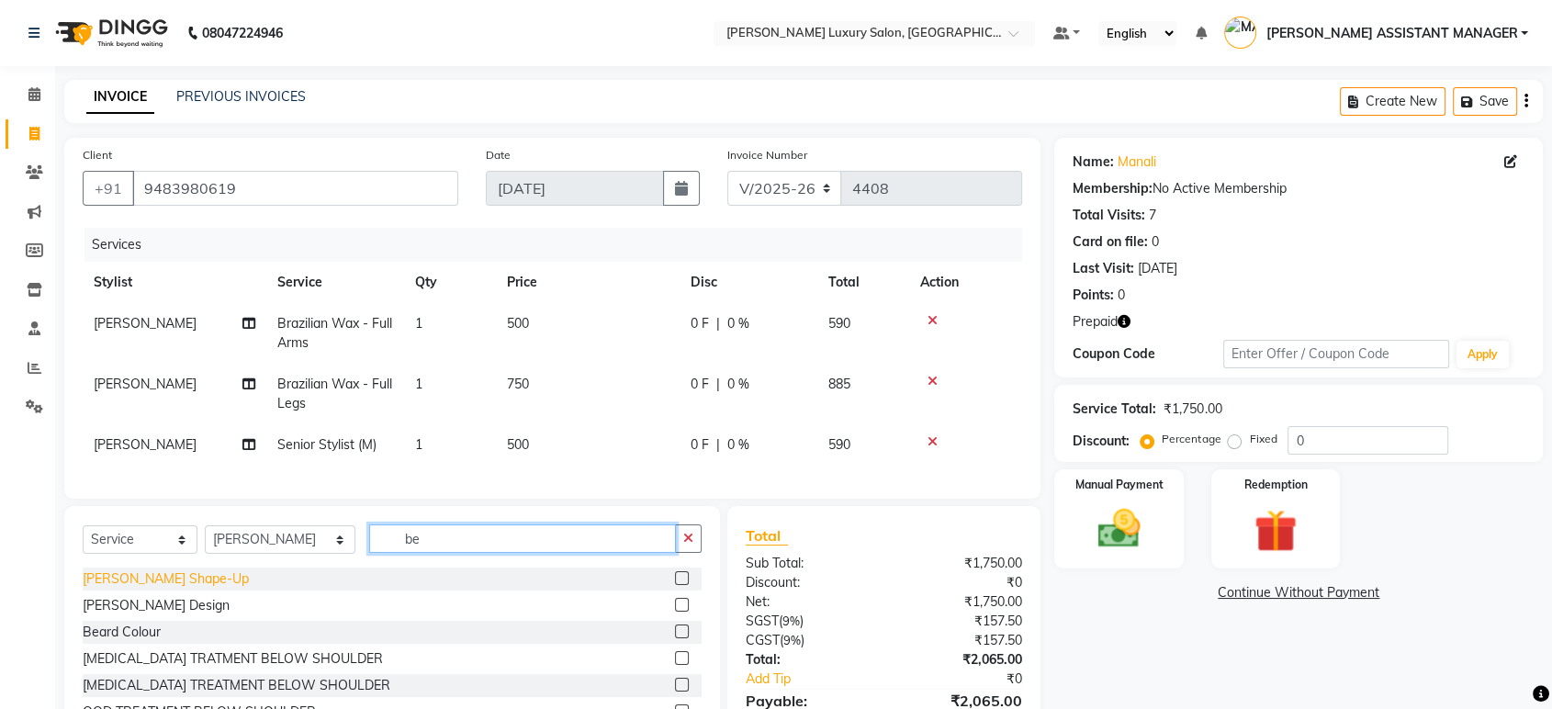
type input "be"
click at [162, 589] on div "[PERSON_NAME] Shape-Up" at bounding box center [166, 578] width 166 height 19
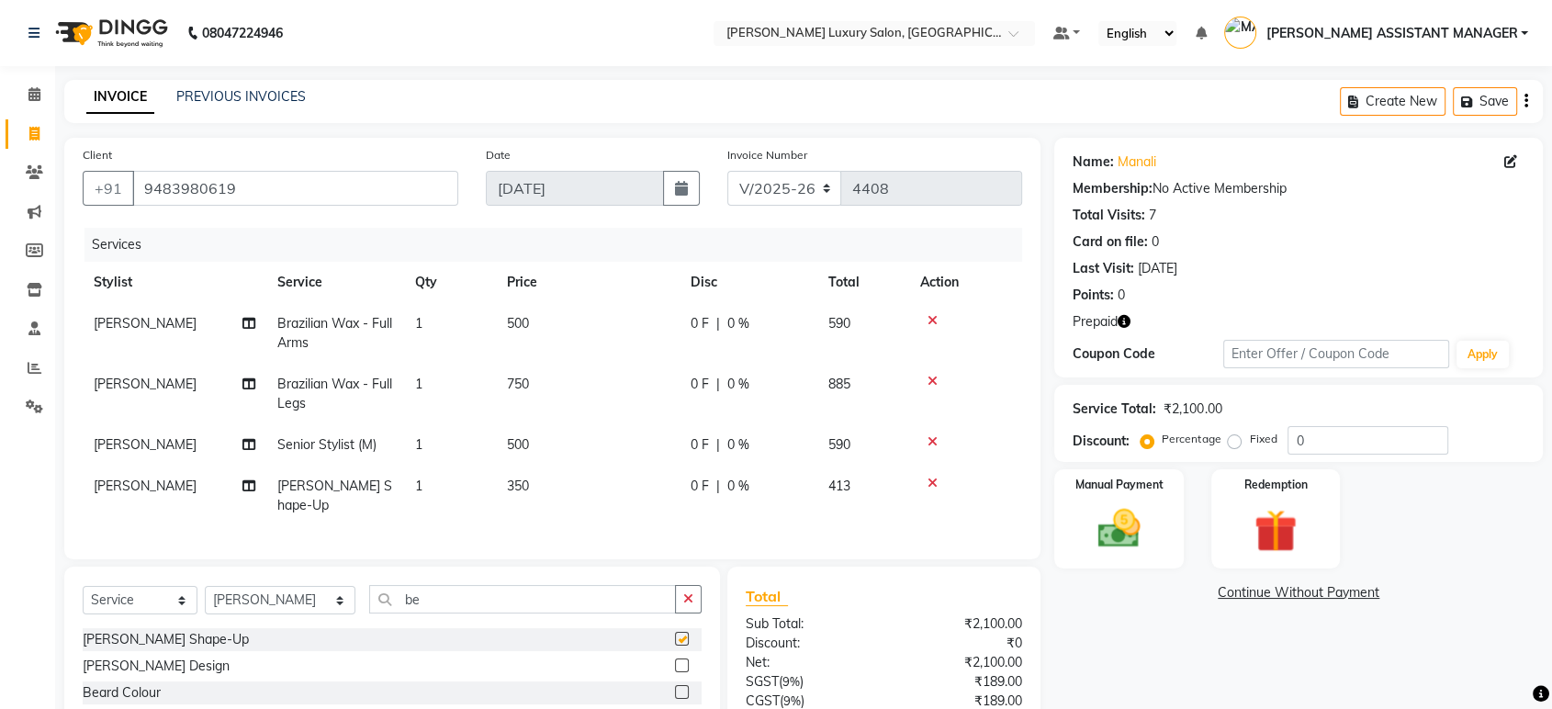
checkbox input "false"
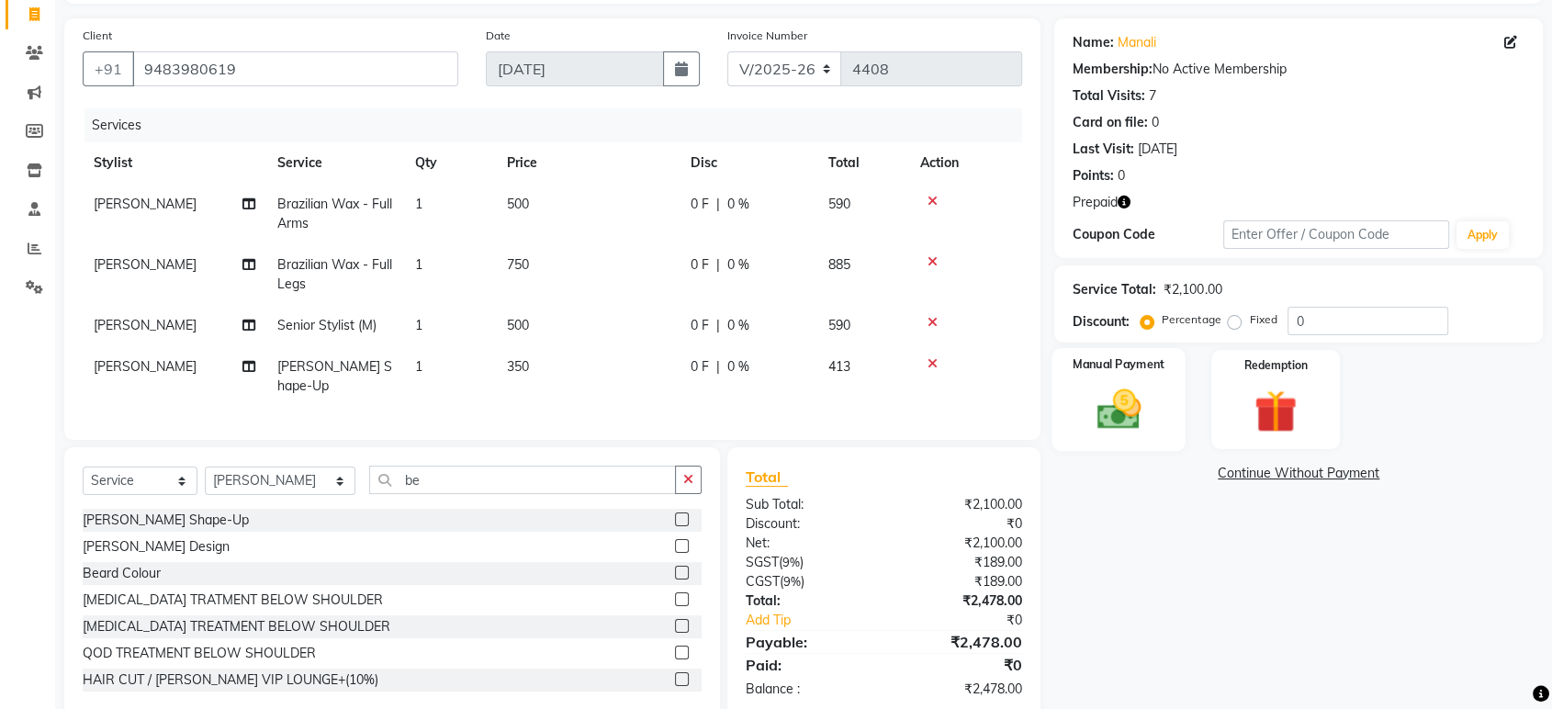
scroll to position [152, 0]
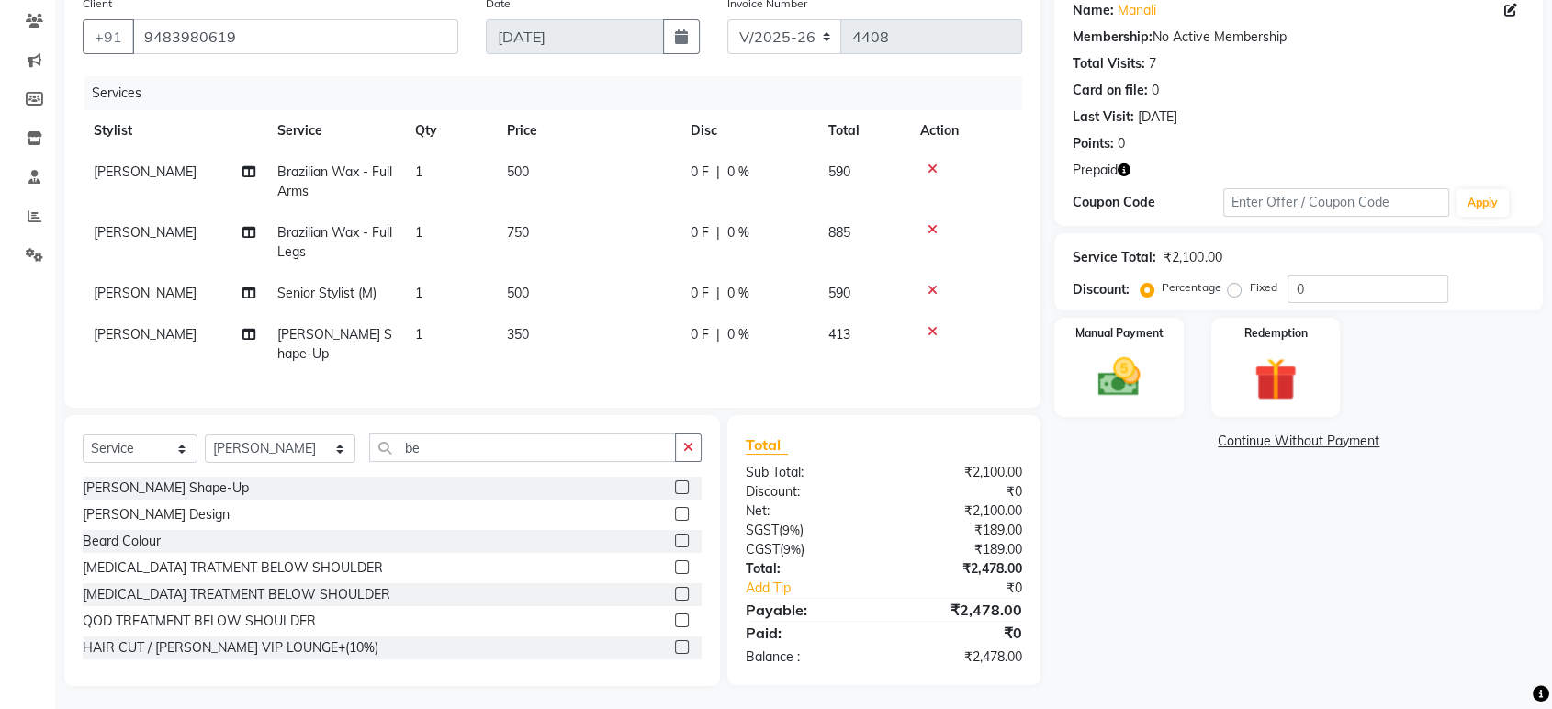
click at [554, 285] on td "500" at bounding box center [588, 293] width 184 height 41
select select "39437"
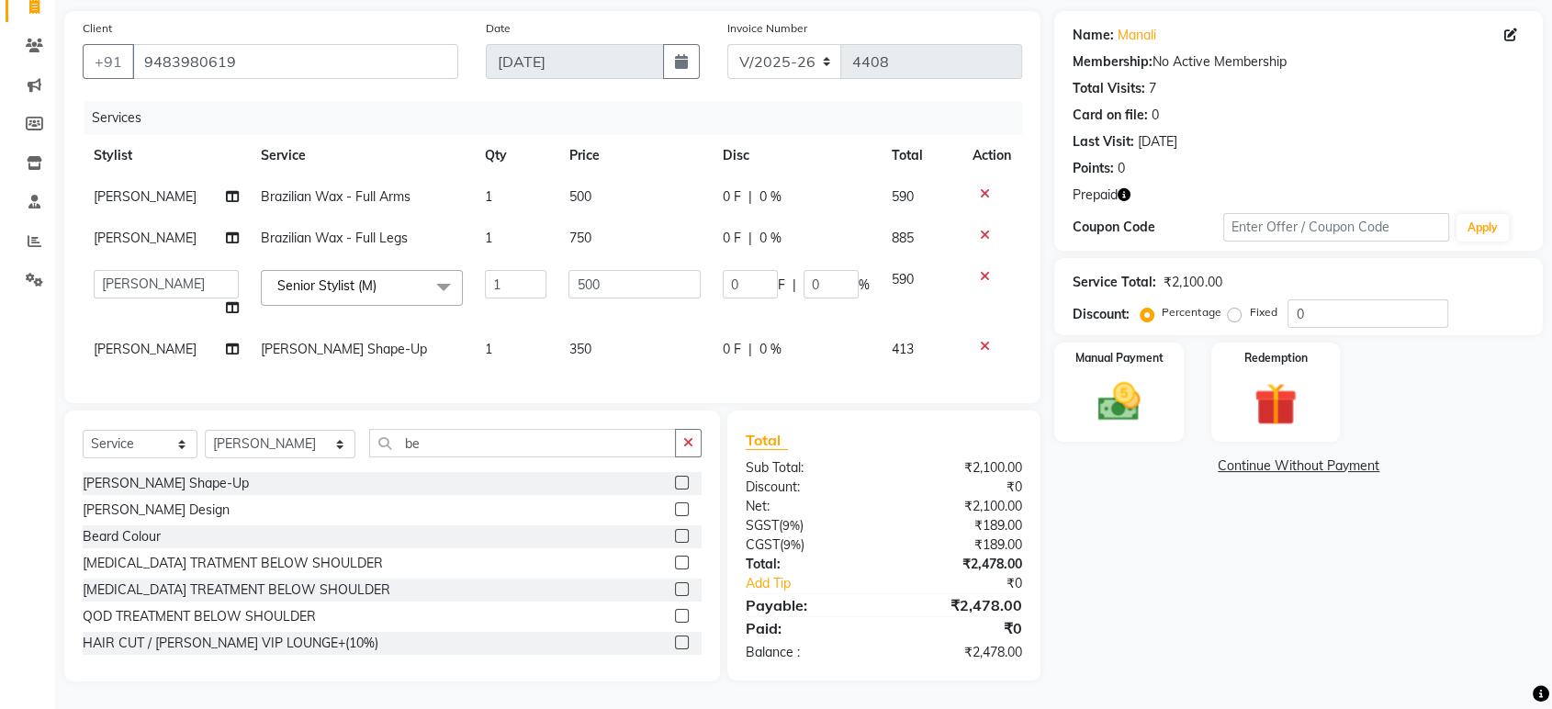
scroll to position [141, 0]
click at [557, 285] on td "500" at bounding box center [634, 294] width 154 height 70
click at [617, 270] on input "500" at bounding box center [634, 284] width 132 height 28
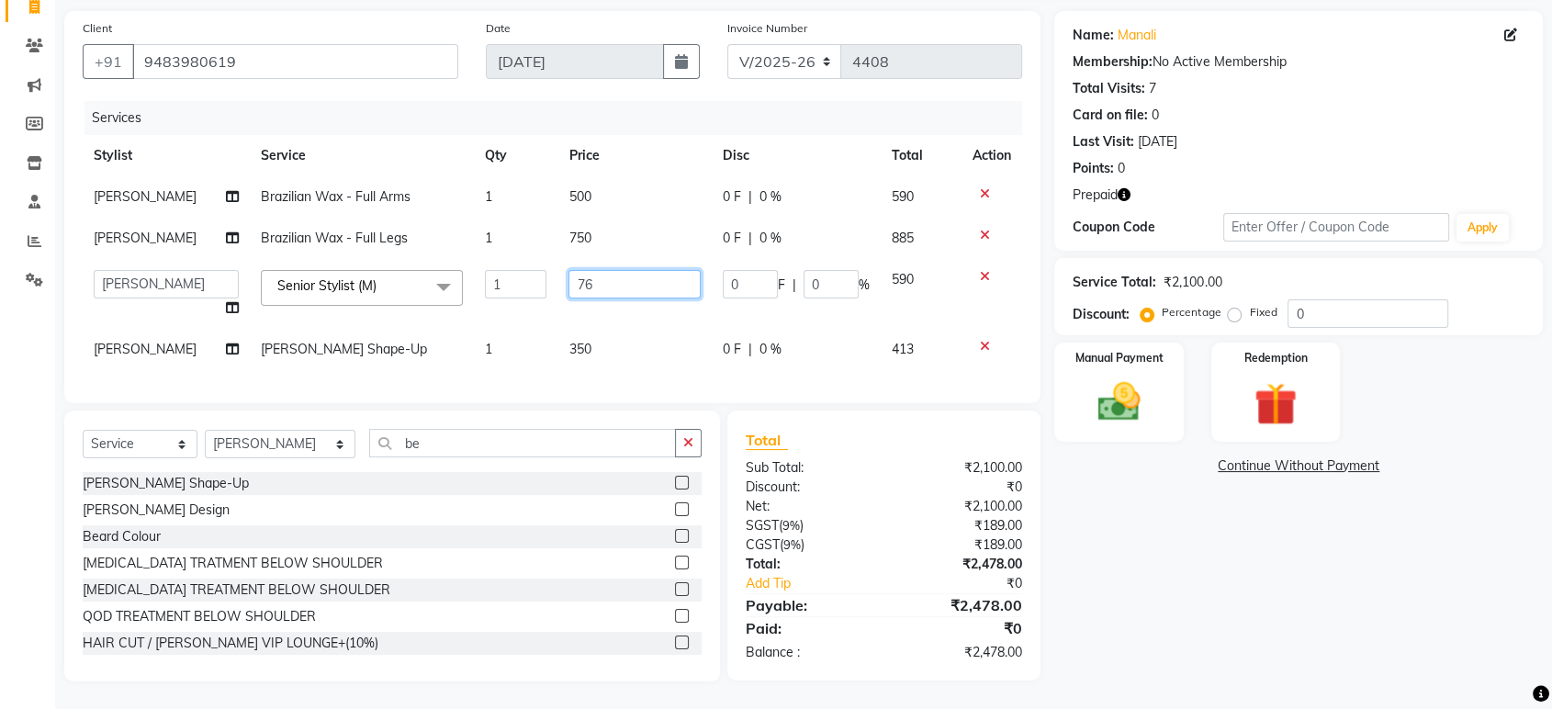
type input "763"
click at [799, 111] on div "Services" at bounding box center [559, 118] width 951 height 34
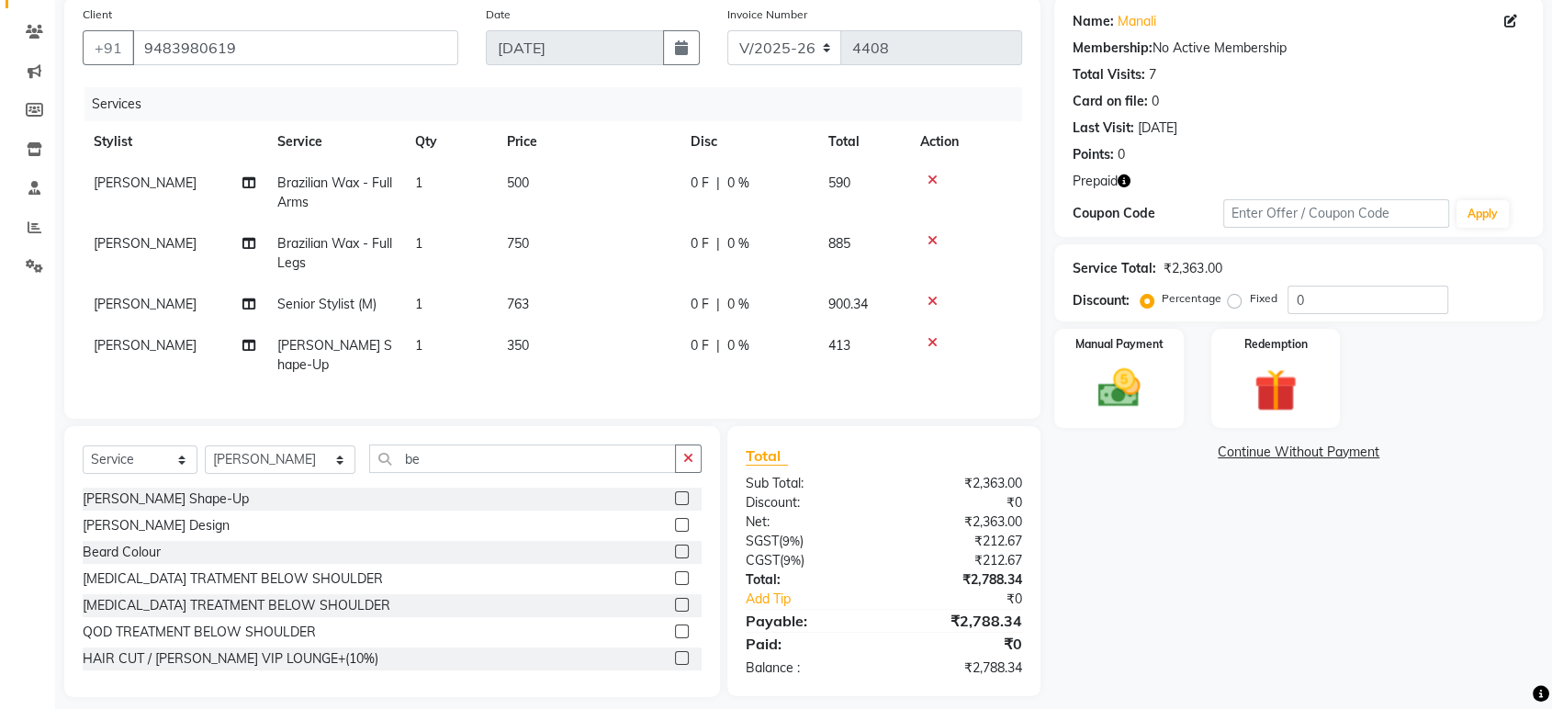
click at [1352, 383] on div "Manual Payment Redemption" at bounding box center [1298, 378] width 516 height 99
click at [1317, 388] on div "Redemption" at bounding box center [1275, 378] width 134 height 103
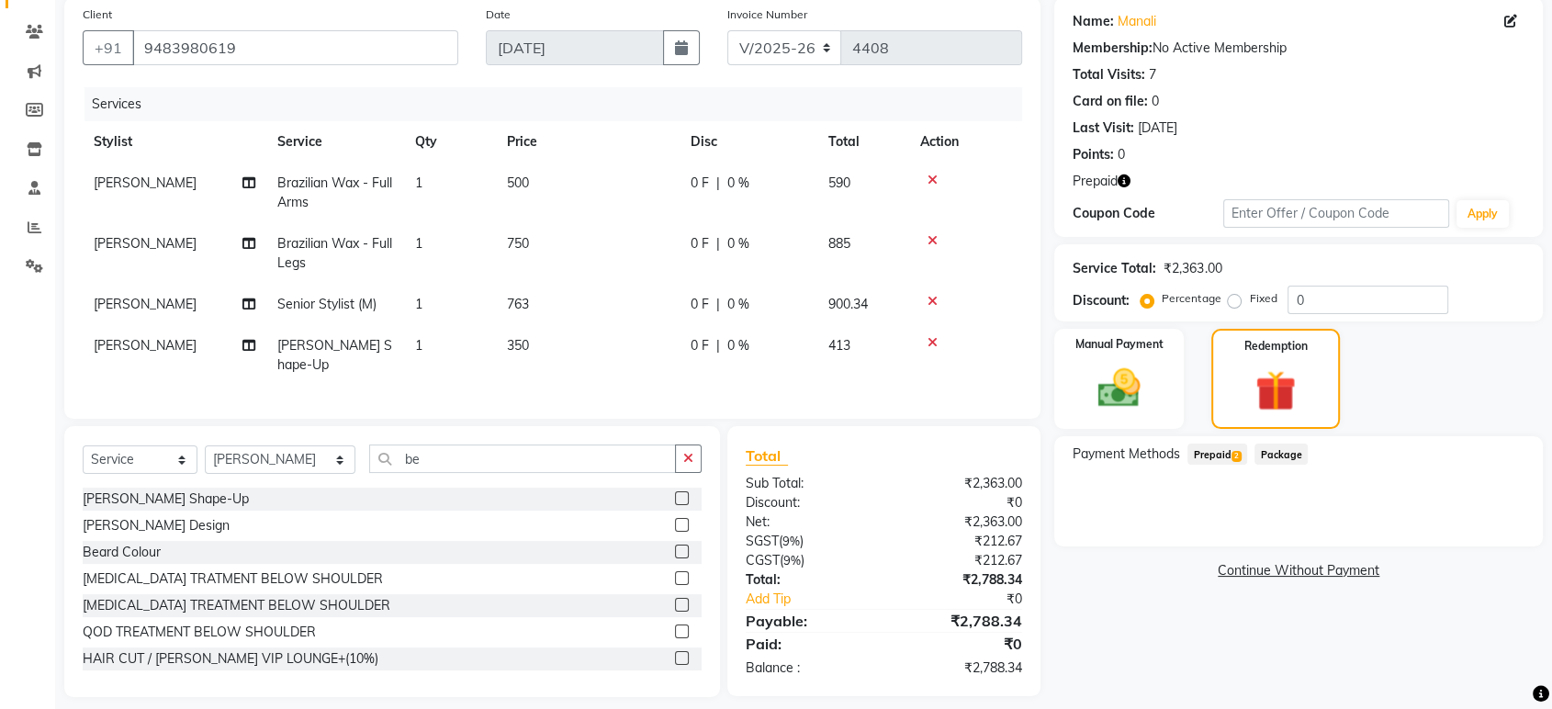
click at [1220, 450] on span "Prepaid 2" at bounding box center [1217, 454] width 60 height 21
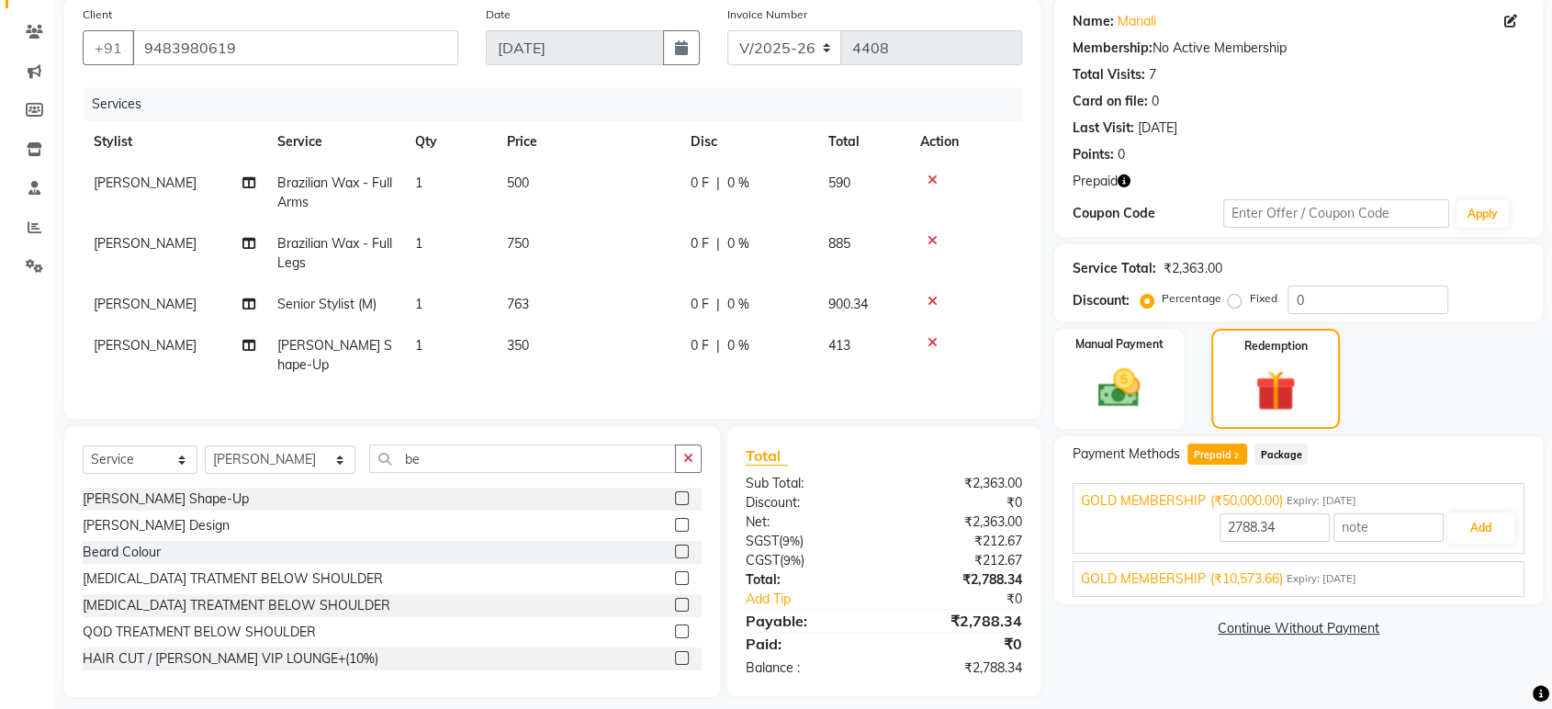
scroll to position [152, 0]
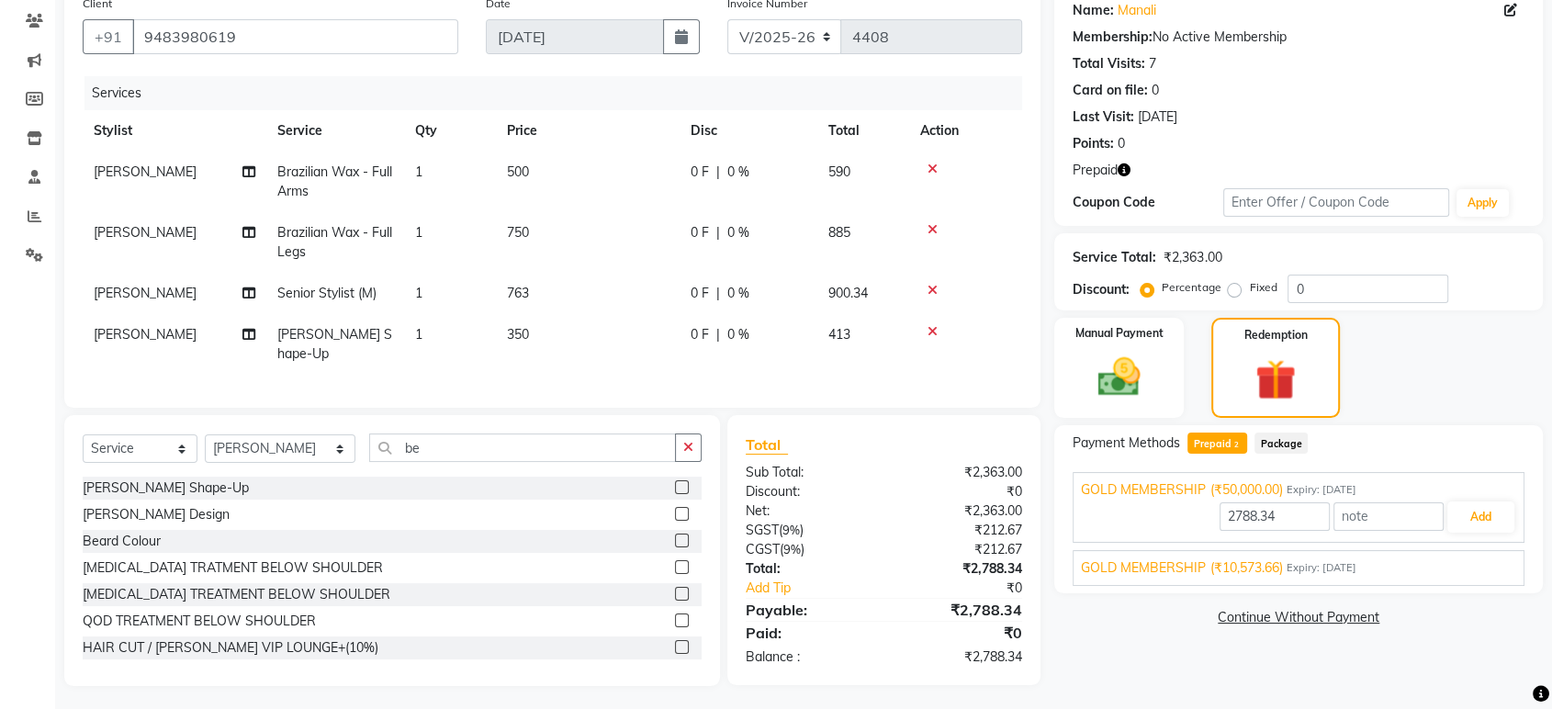
click at [1435, 559] on div "GOLD MEMBERSHIP (₹10,573.66) Expiry: 03-09-2026" at bounding box center [1298, 567] width 435 height 19
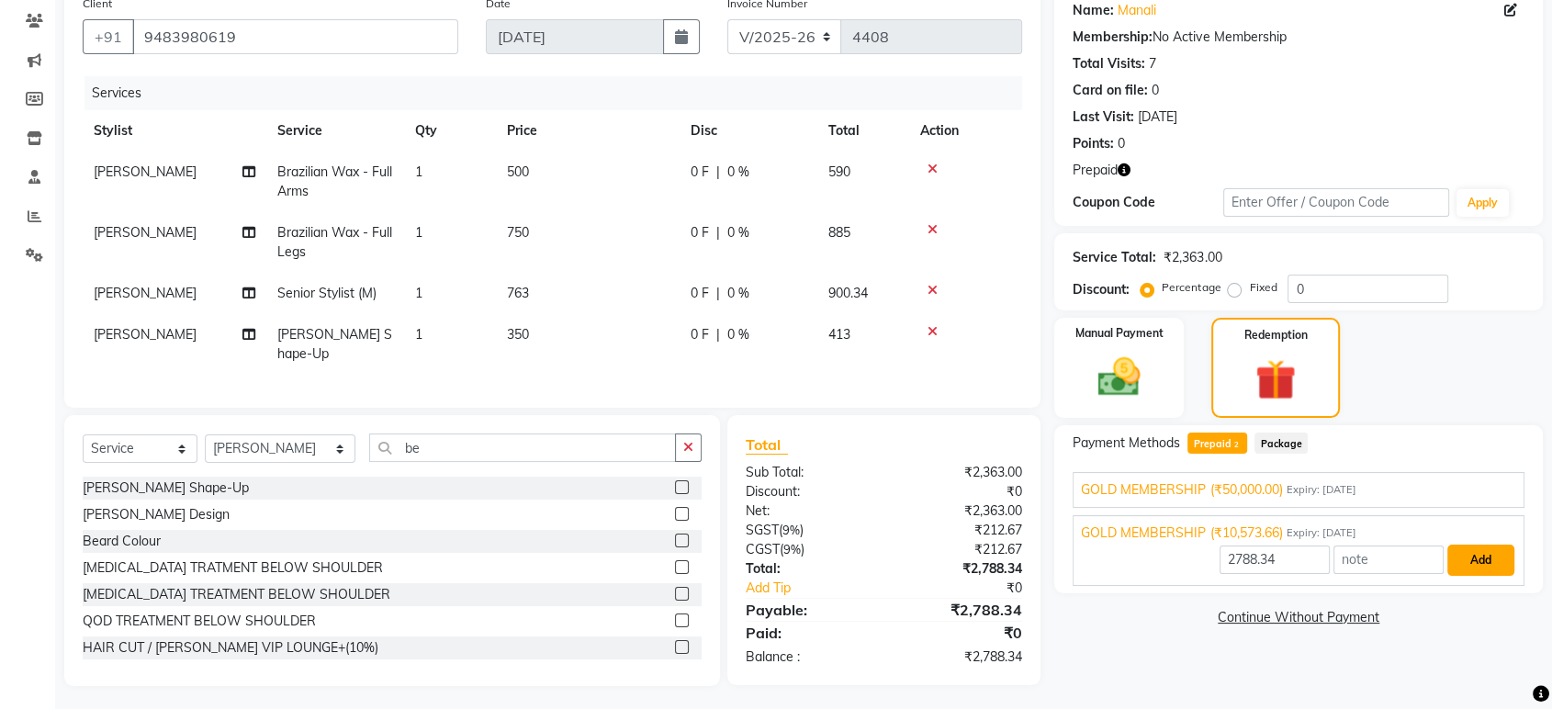
click at [1488, 556] on button "Add" at bounding box center [1480, 560] width 67 height 31
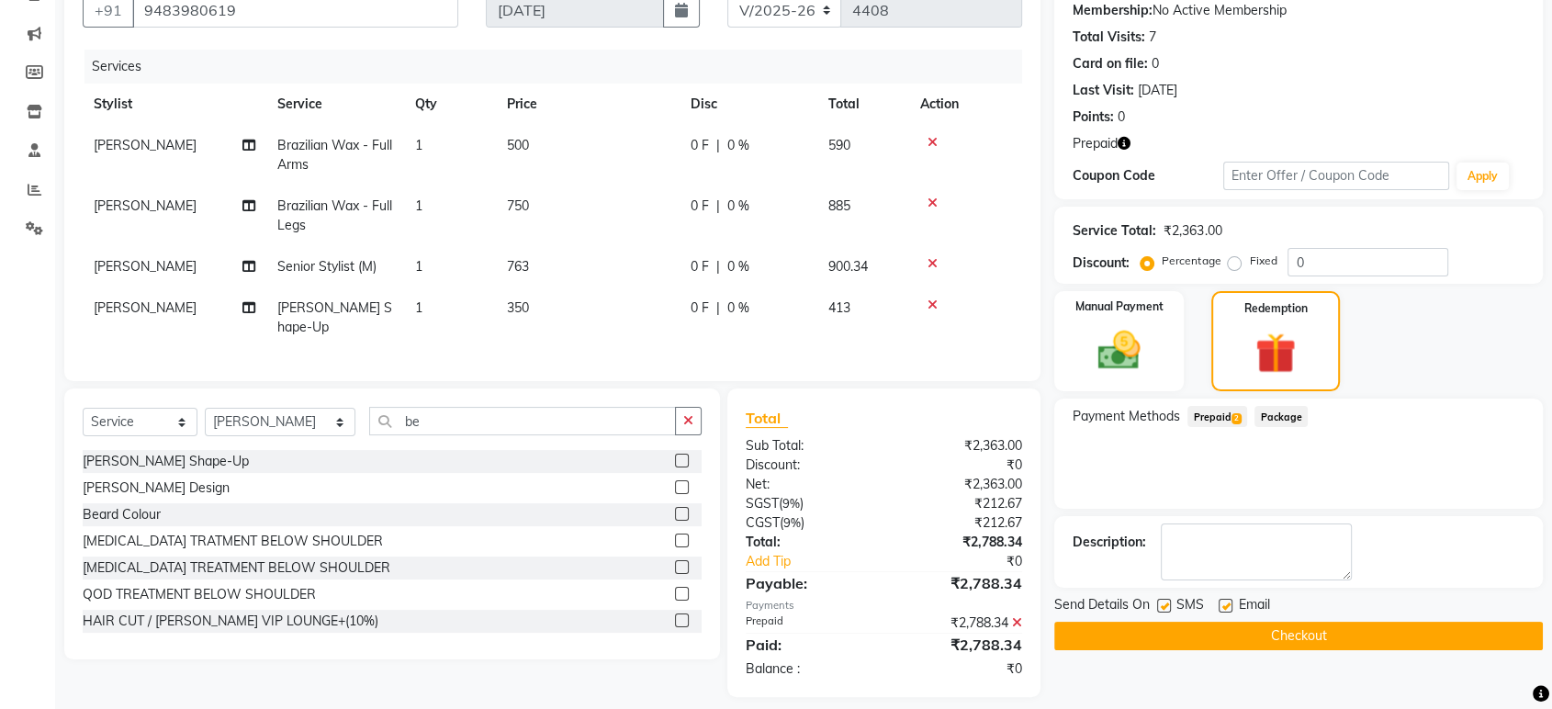
scroll to position [188, 0]
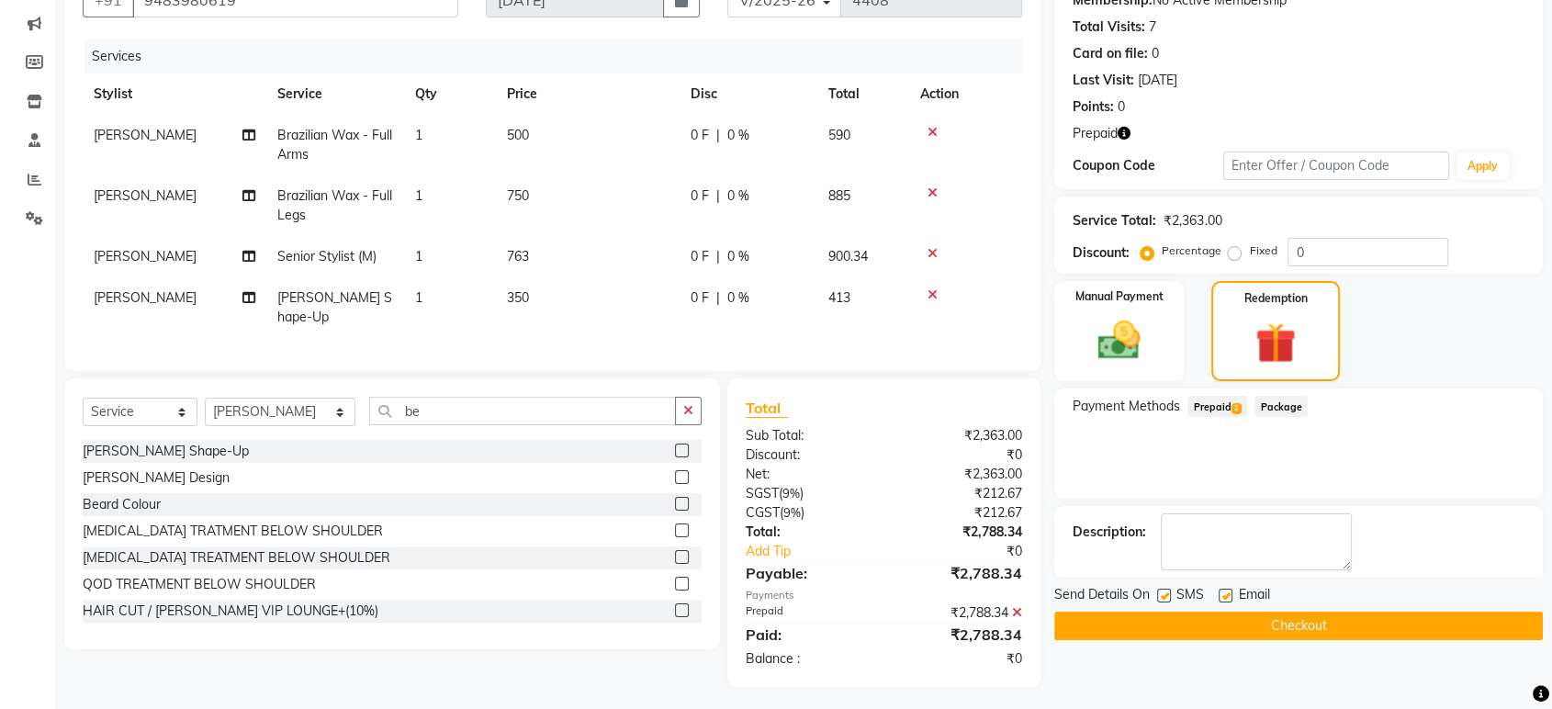
click at [1317, 630] on button "Checkout" at bounding box center [1298, 626] width 489 height 28
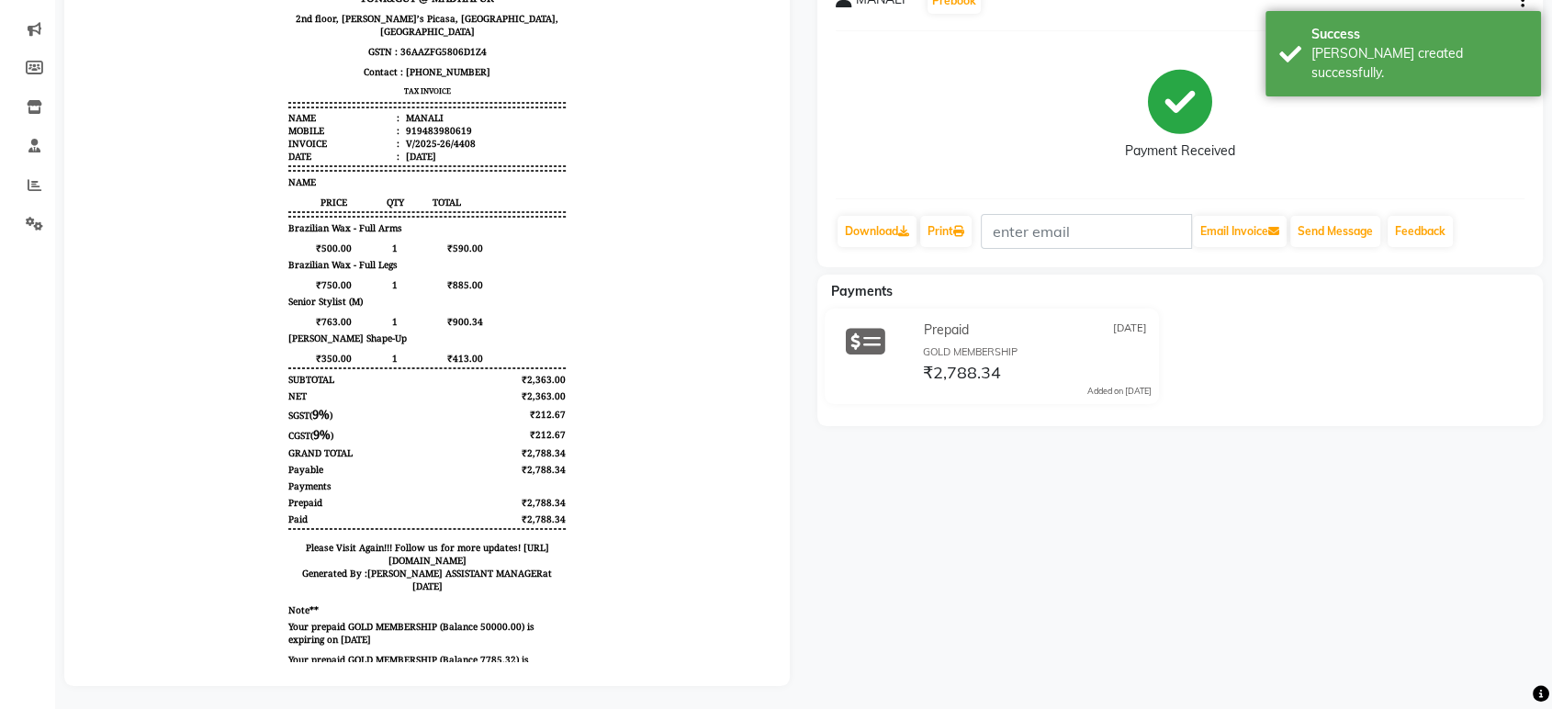
scroll to position [202, 0]
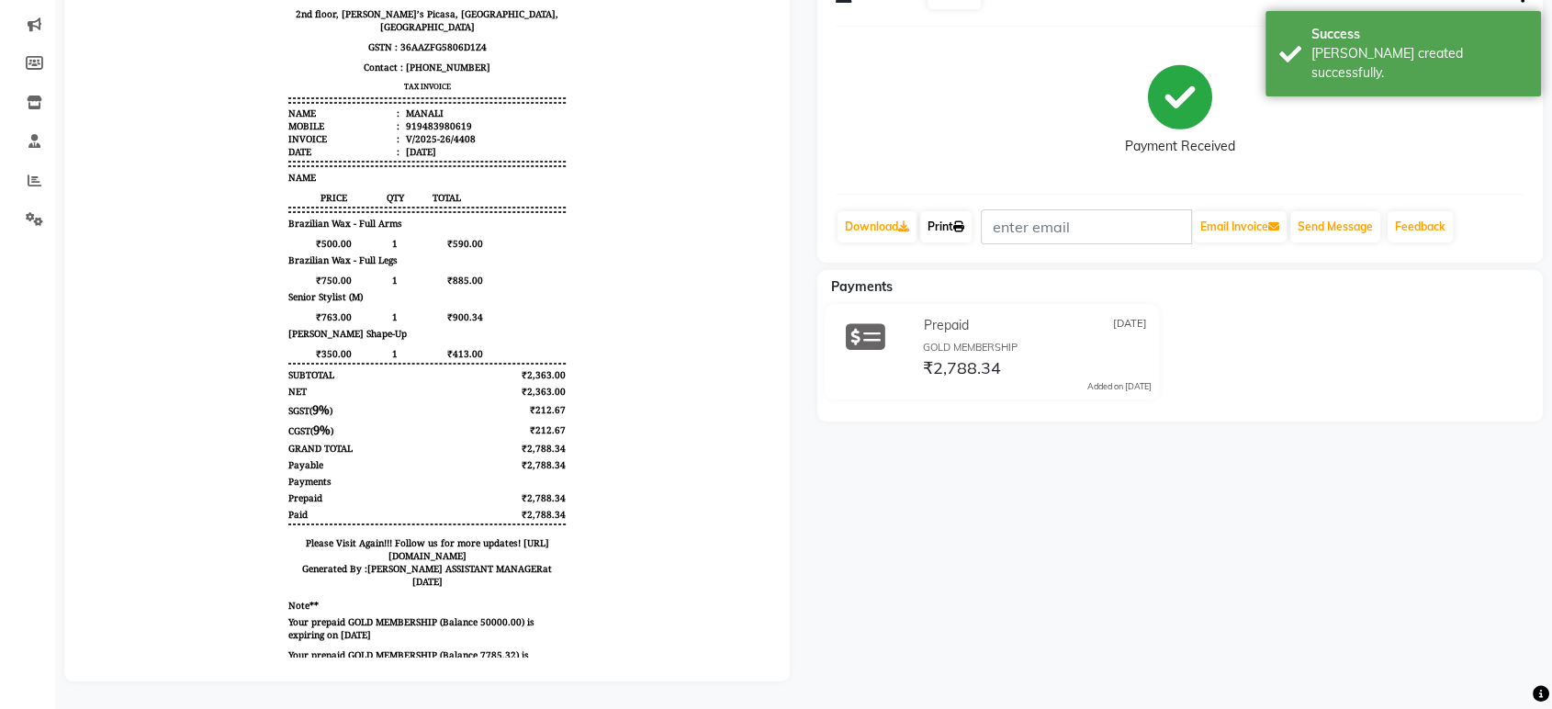
click at [962, 221] on icon at bounding box center [958, 226] width 11 height 11
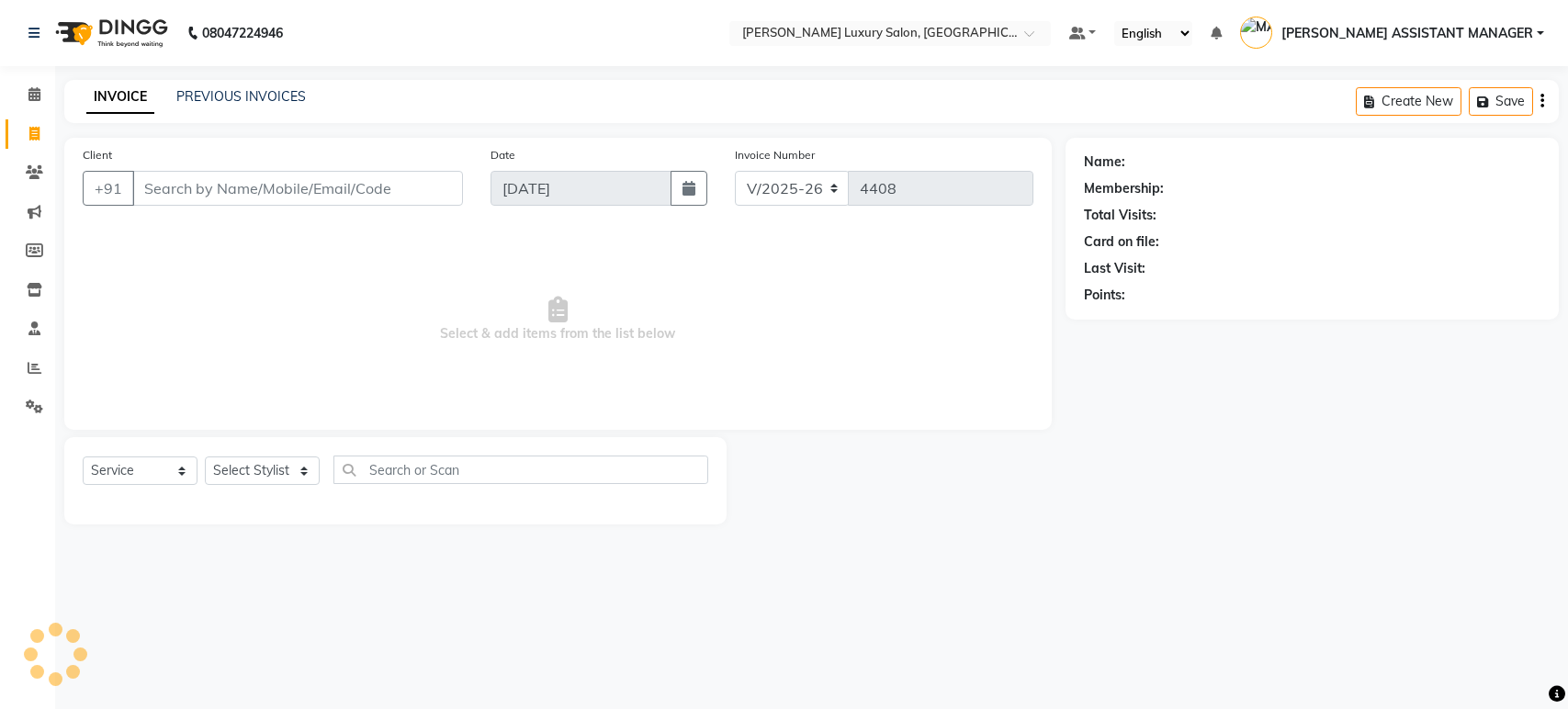
select select "4712"
select select "service"
click at [240, 94] on link "PREVIOUS INVOICES" at bounding box center [240, 96] width 129 height 17
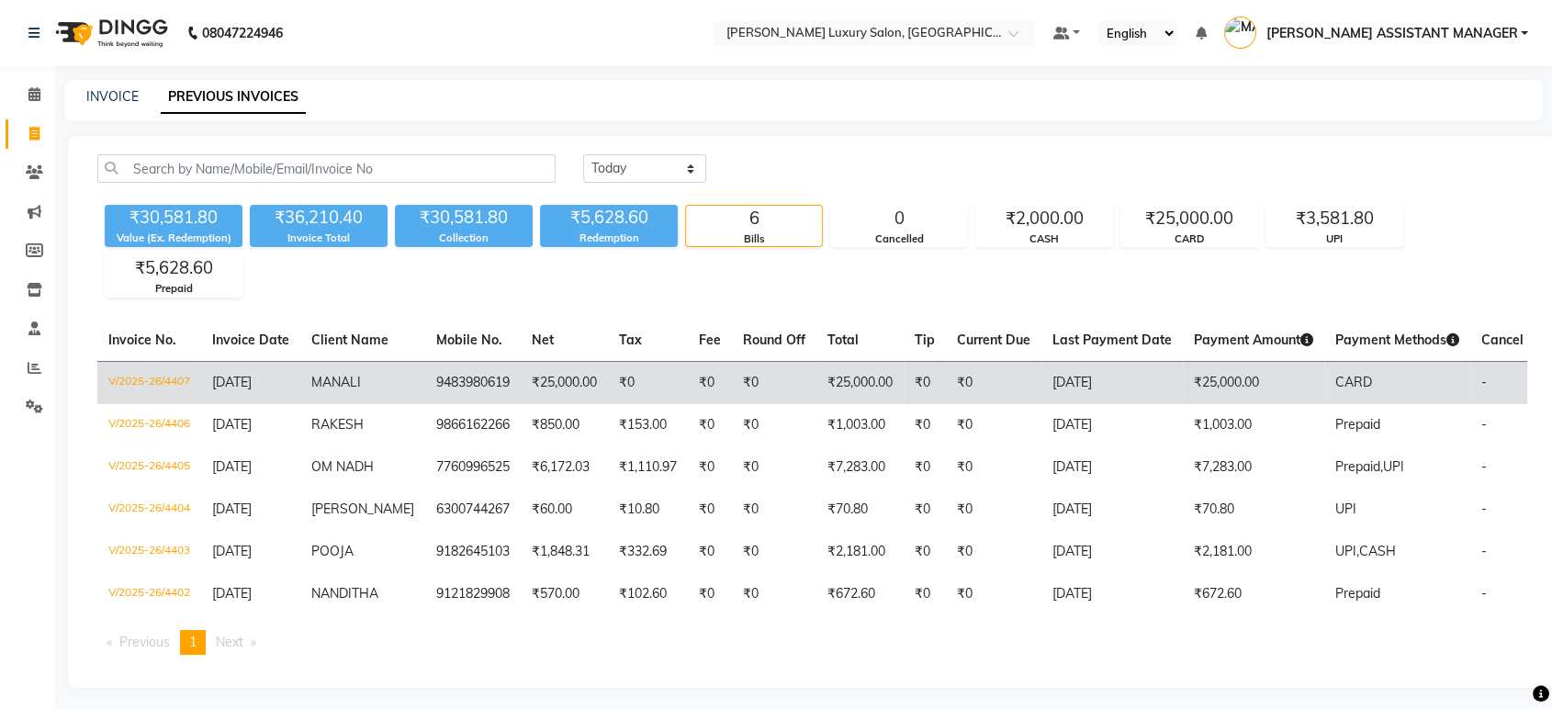
click at [886, 377] on td "₹25,000.00" at bounding box center [859, 382] width 87 height 43
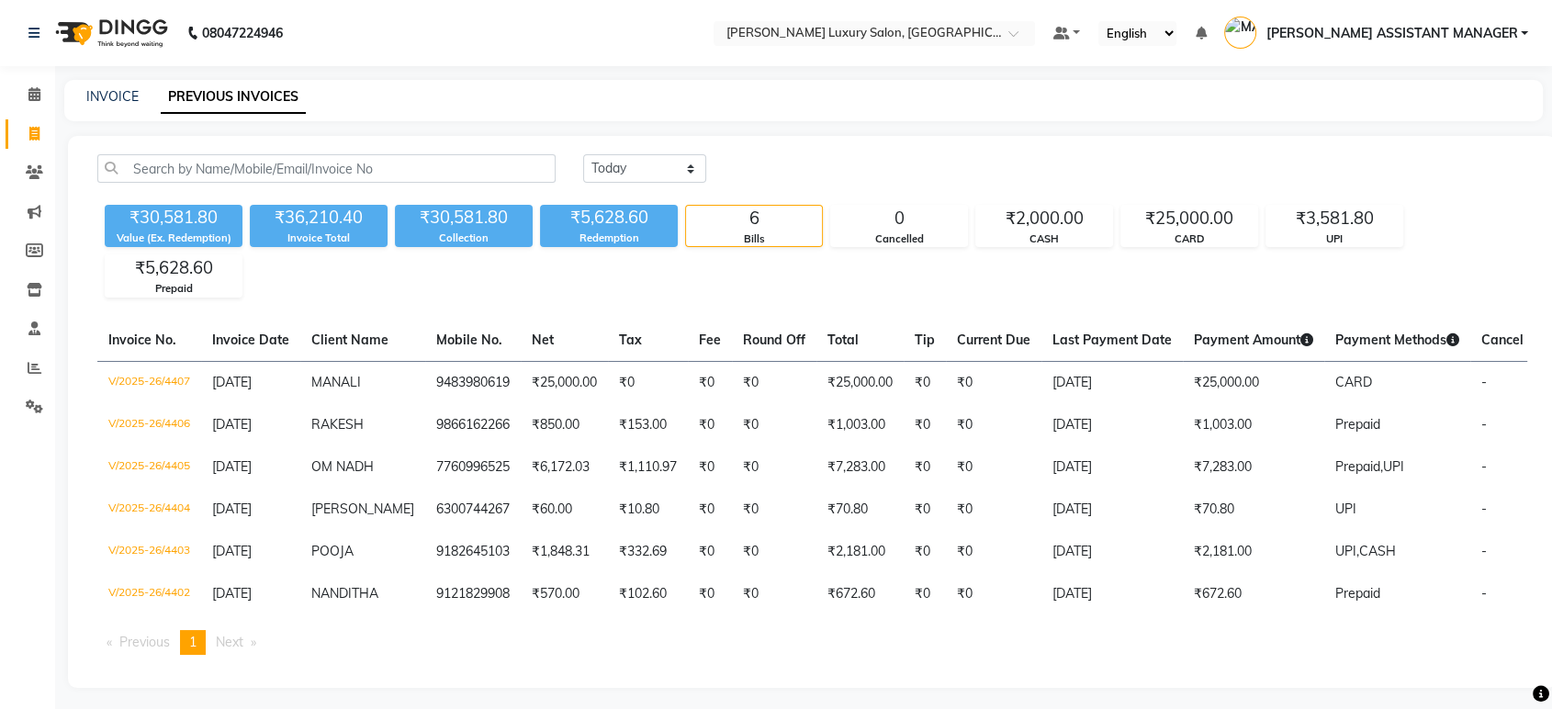
click at [11, 125] on link "Invoice" at bounding box center [28, 134] width 44 height 30
select select "service"
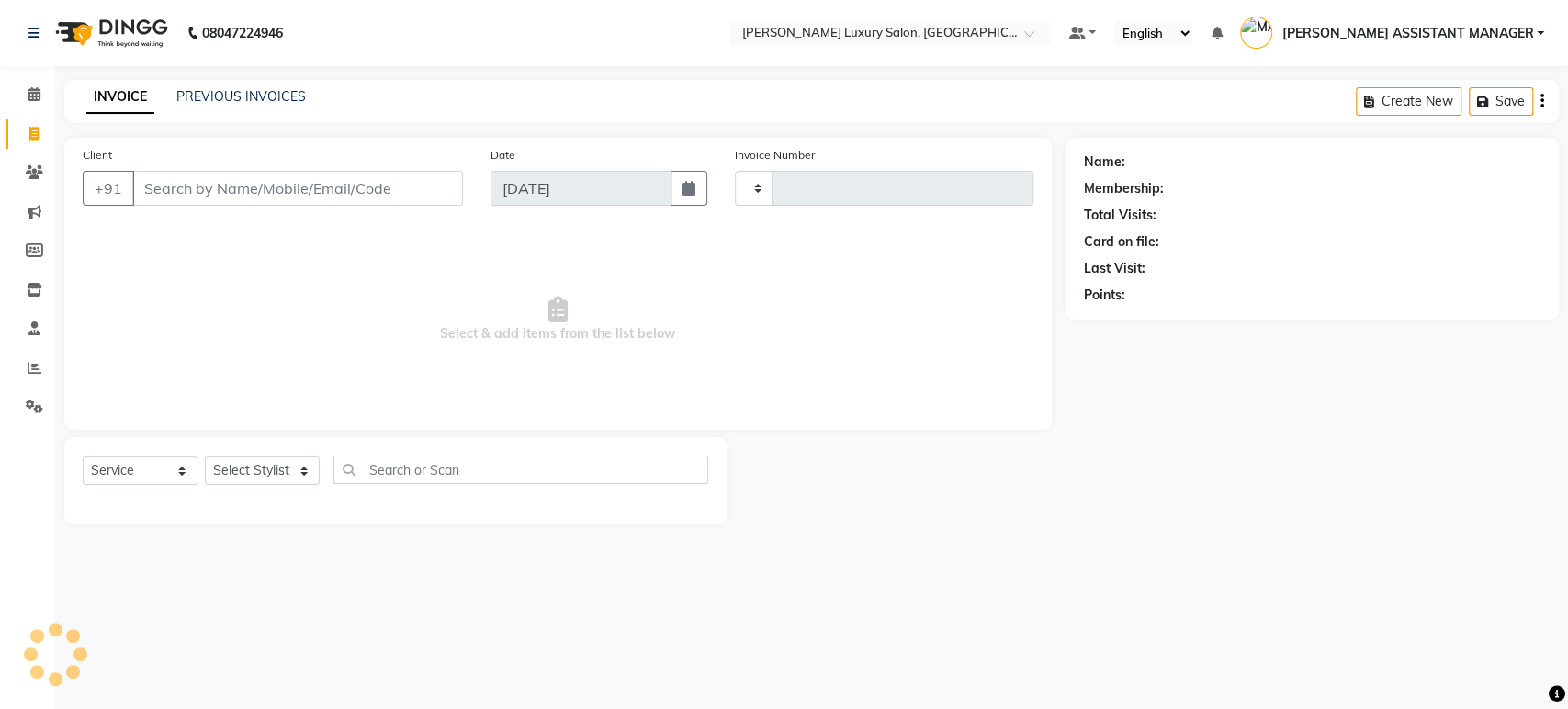
type input "4408"
select select "4712"
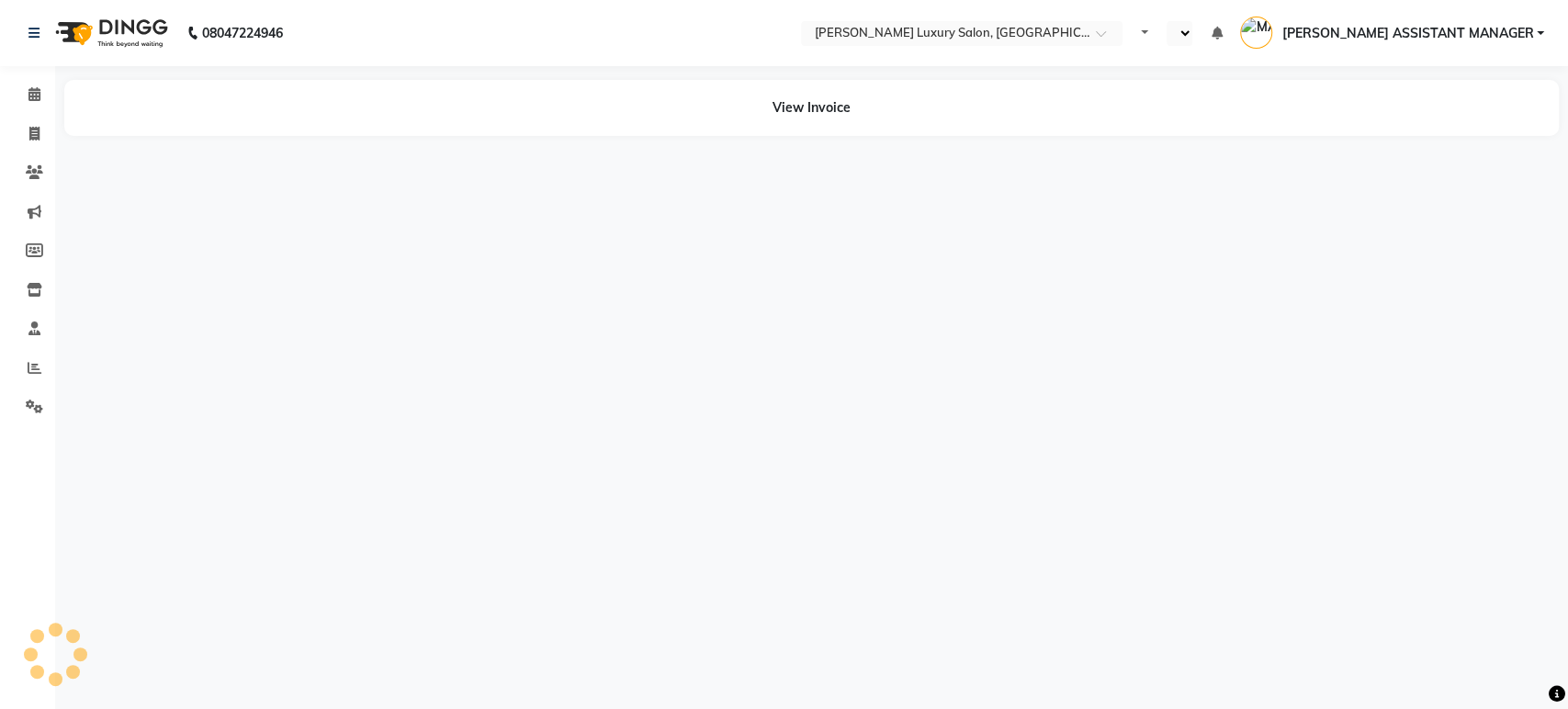
select select "en"
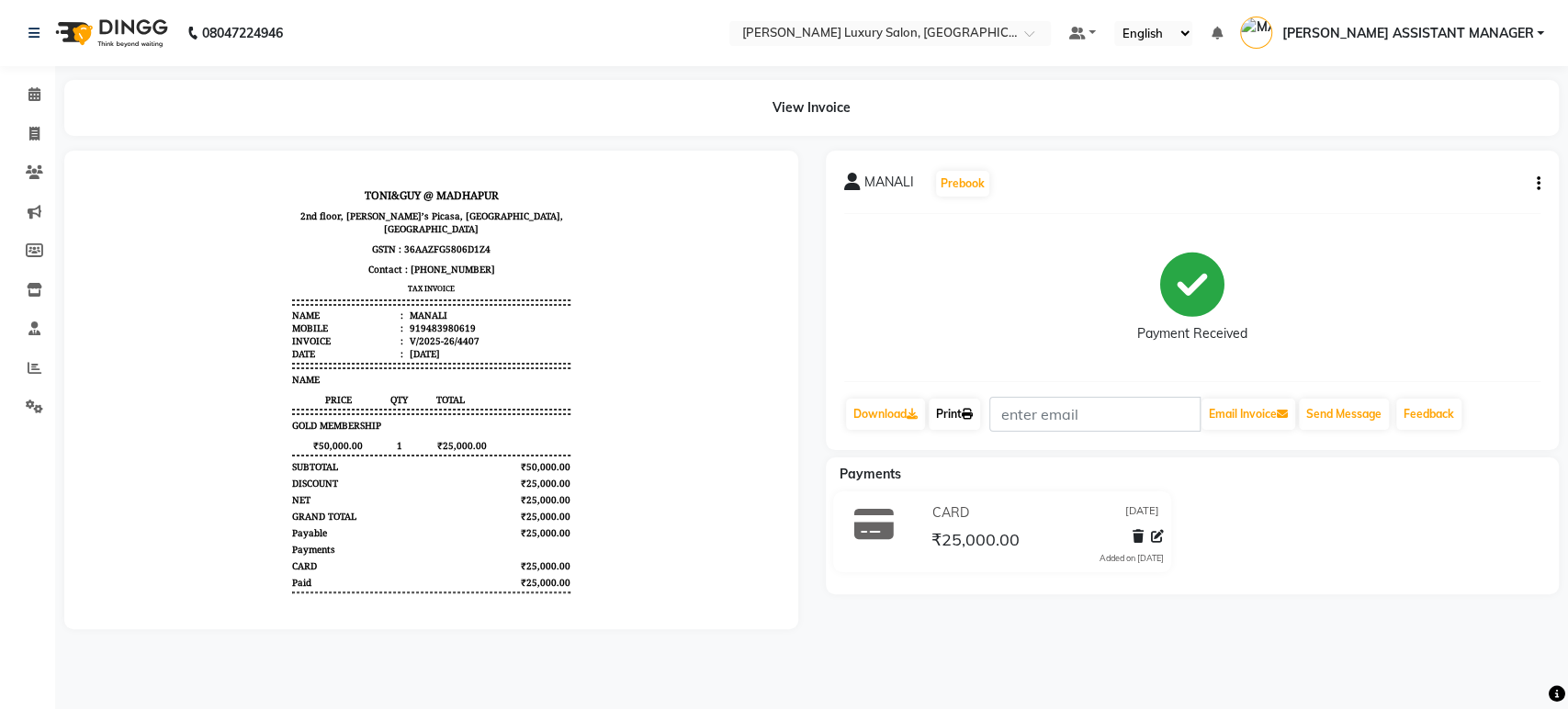
click at [951, 410] on link "Print" at bounding box center [953, 414] width 51 height 31
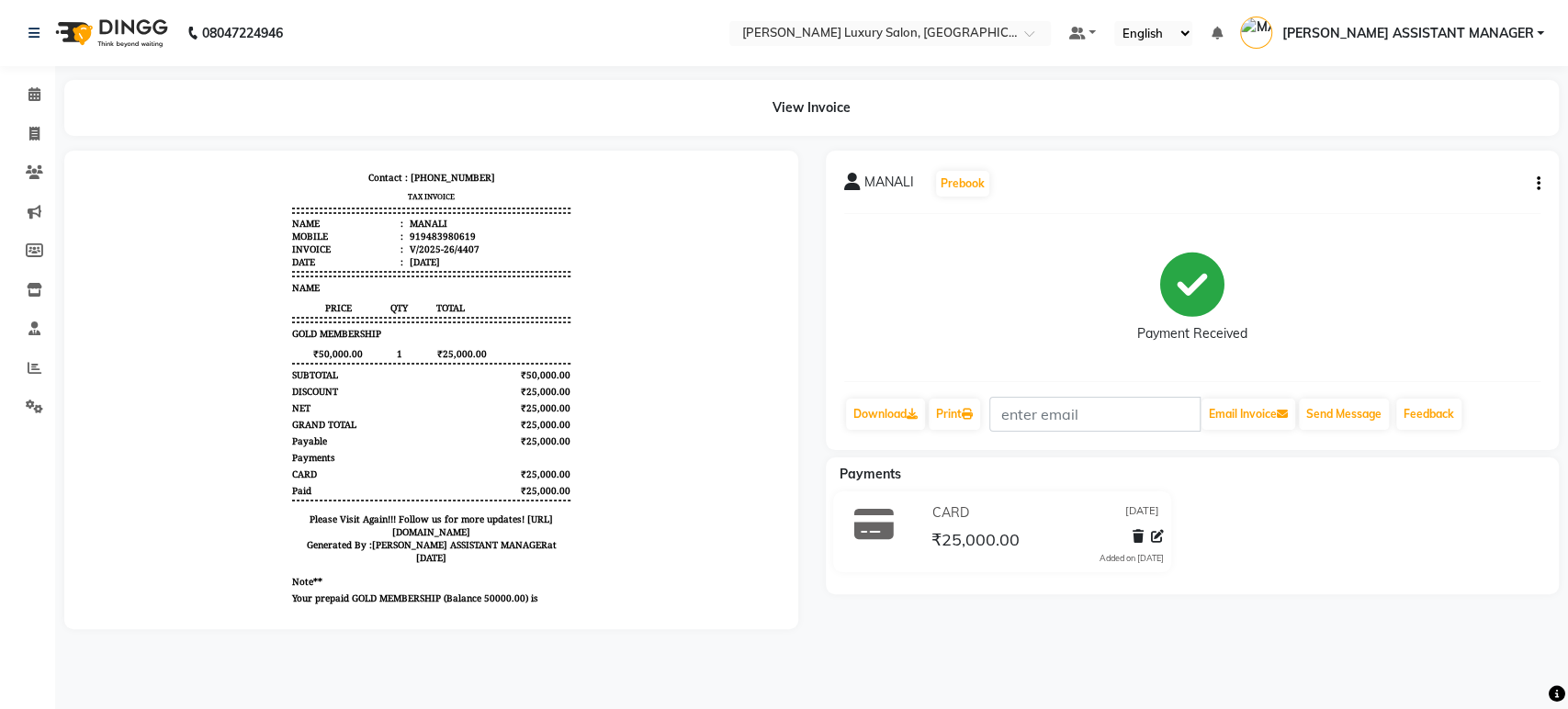
click at [894, 178] on span "MANALI" at bounding box center [889, 186] width 50 height 26
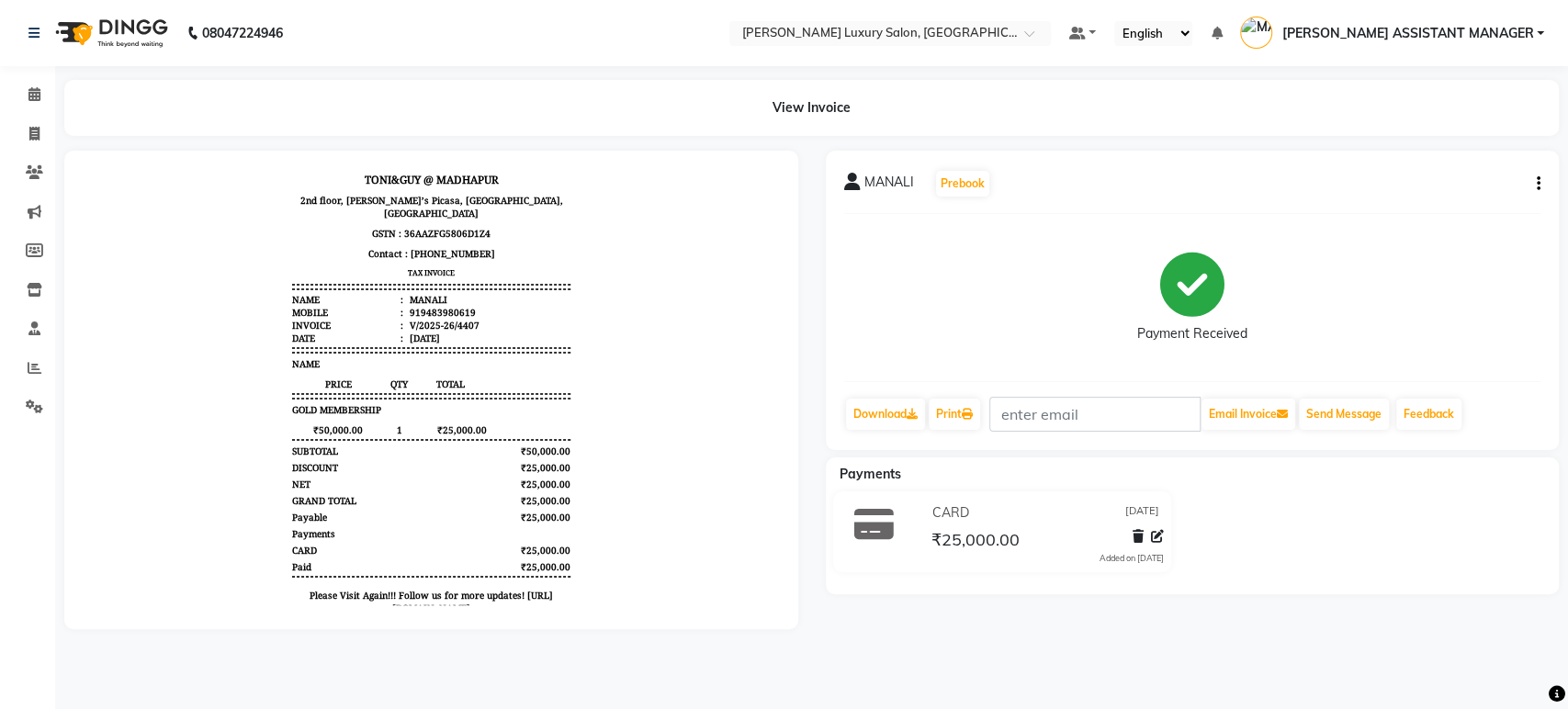
scroll to position [0, 0]
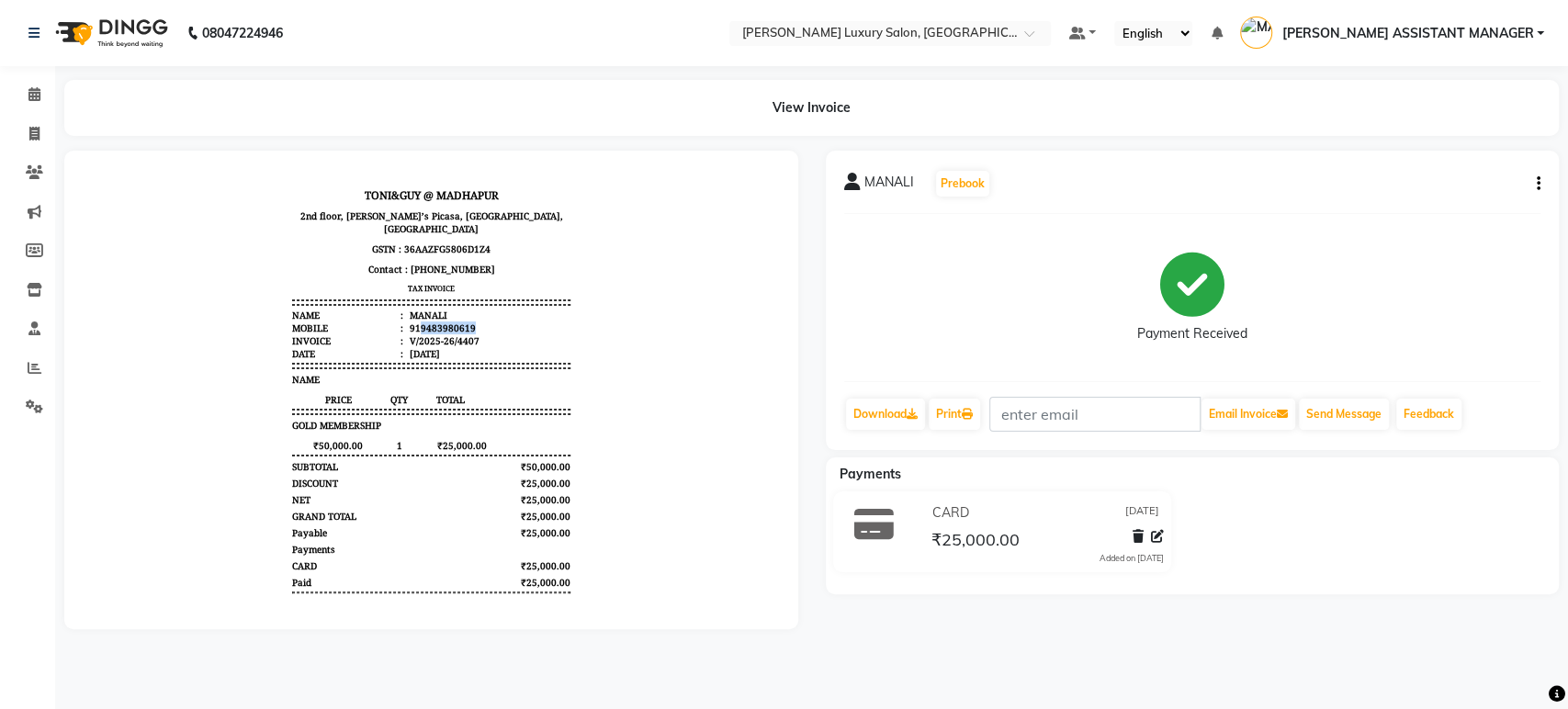
drag, startPoint x: 401, startPoint y: 311, endPoint x: 490, endPoint y: 314, distance: 89.1
click at [490, 321] on li "Mobile : 919483980619" at bounding box center [430, 327] width 277 height 13
copy div "9483980619"
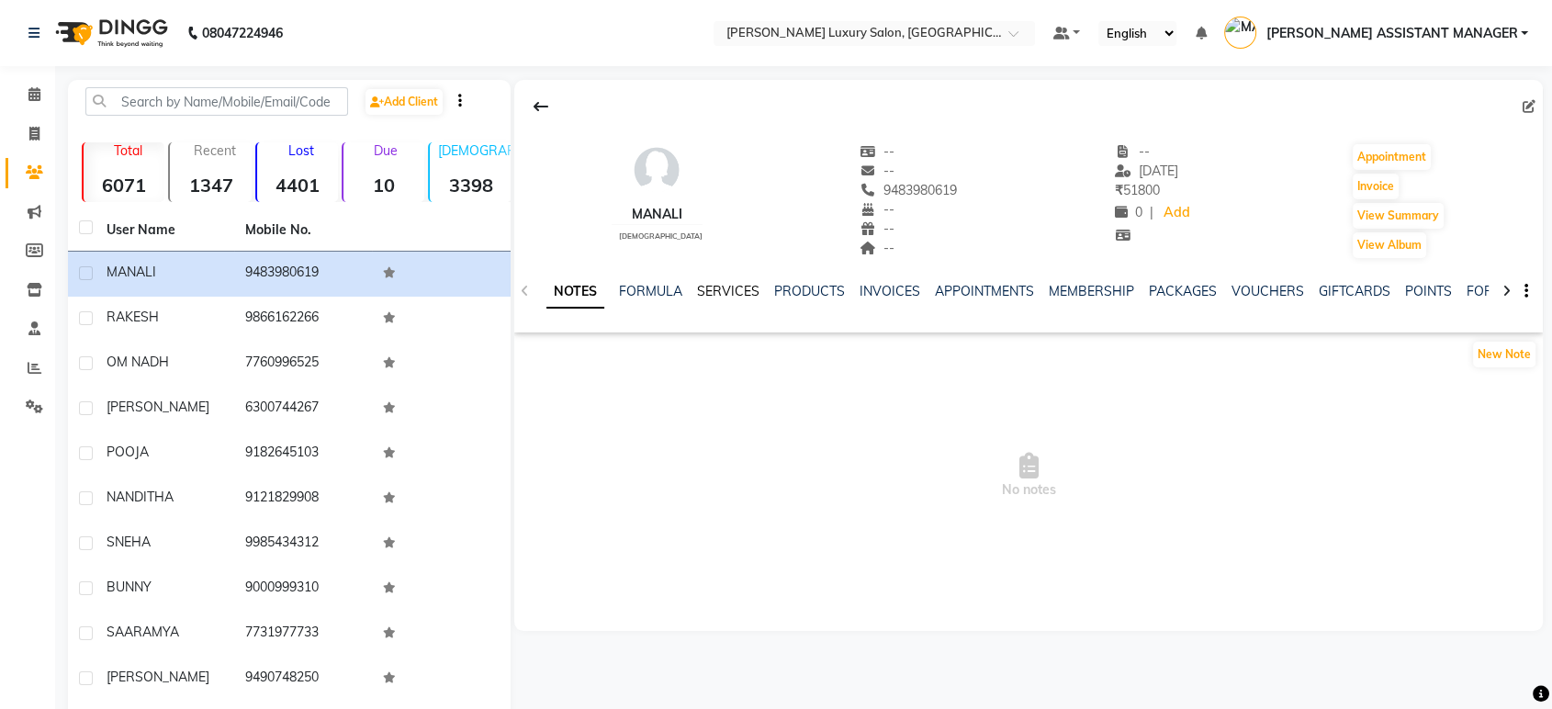
click at [715, 287] on link "SERVICES" at bounding box center [728, 291] width 62 height 17
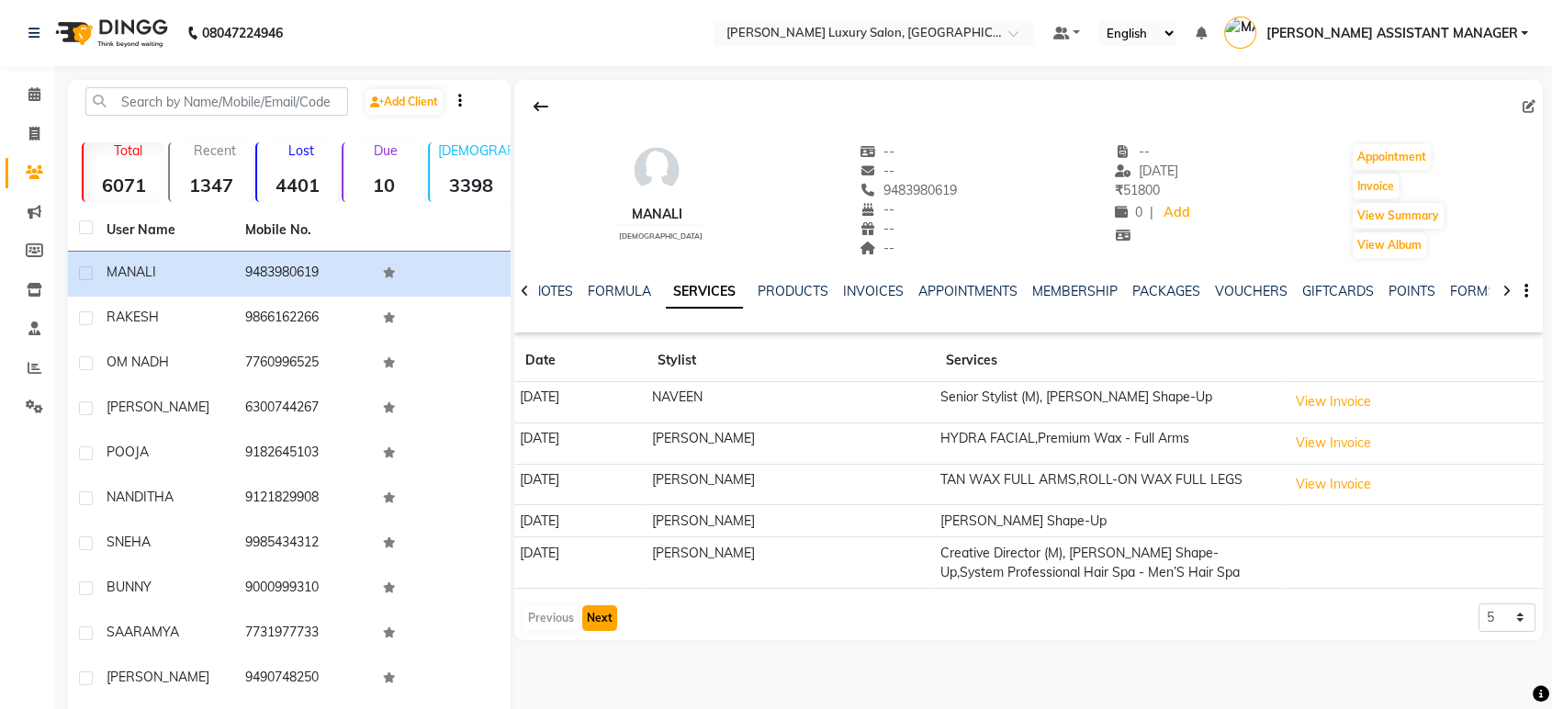
click at [601, 624] on button "Next" at bounding box center [599, 618] width 35 height 26
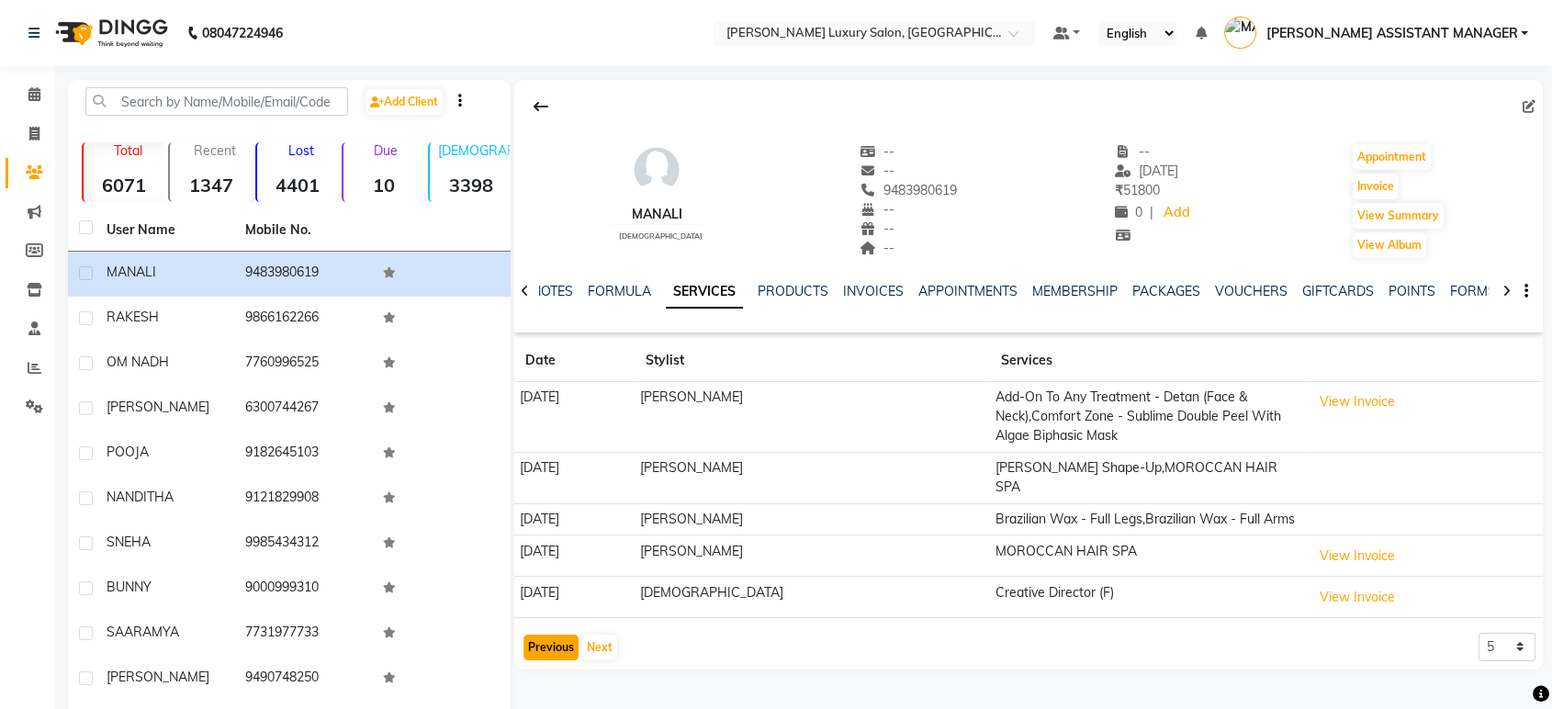
click at [543, 635] on button "Previous" at bounding box center [550, 648] width 55 height 26
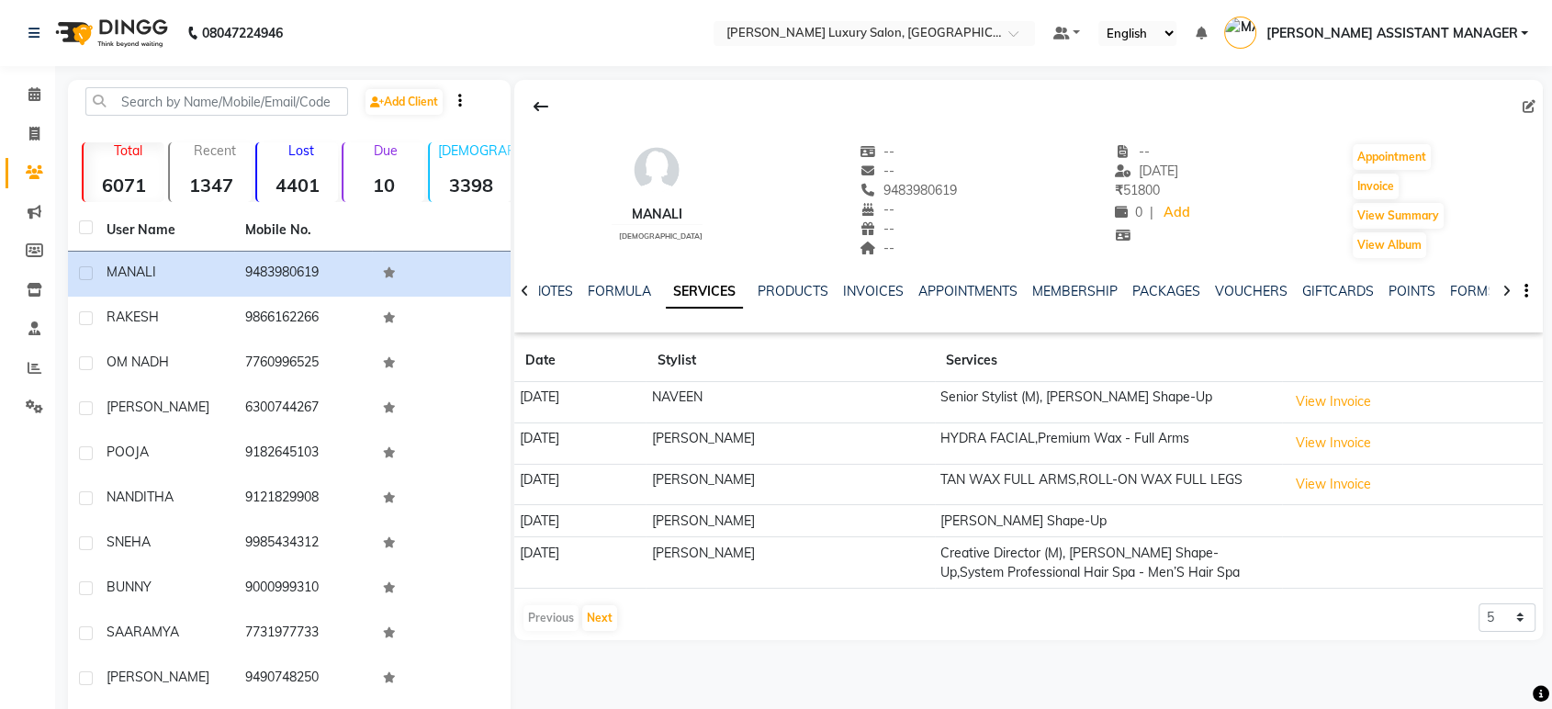
click at [565, 613] on div "Previous Next" at bounding box center [570, 617] width 97 height 29
click at [588, 617] on button "Next" at bounding box center [599, 618] width 35 height 26
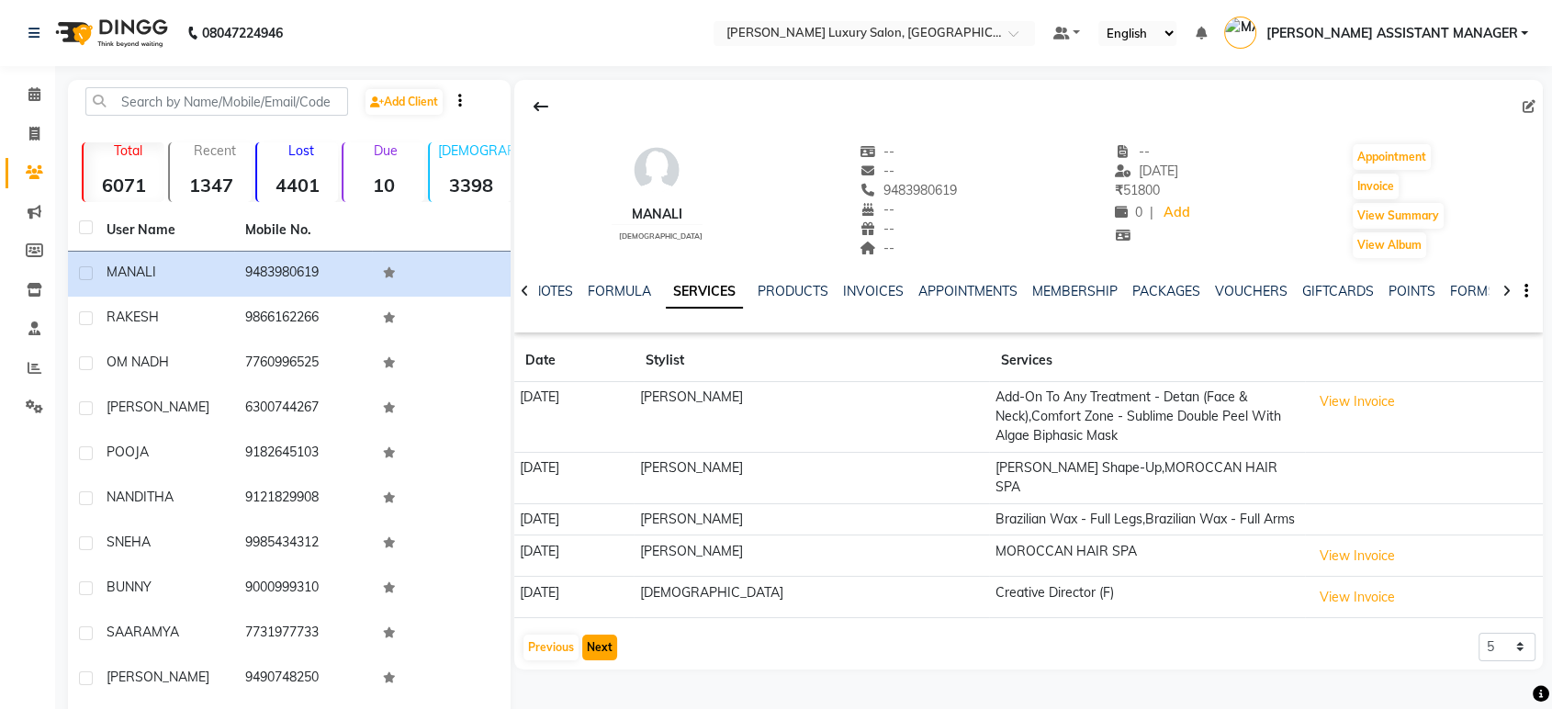
click at [597, 635] on button "Next" at bounding box center [599, 648] width 35 height 26
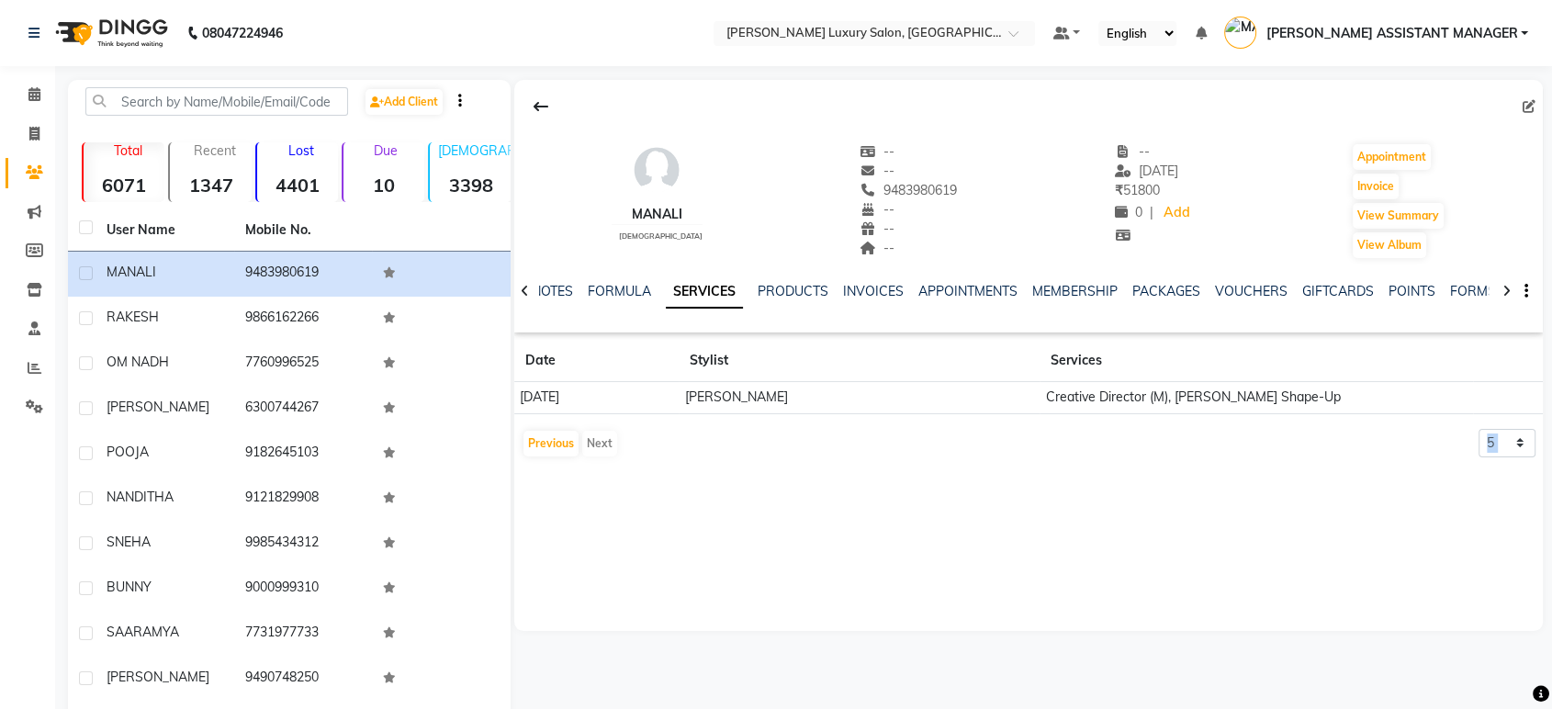
click at [597, 612] on div "MANALI [DEMOGRAPHIC_DATA] -- -- 9483980619 -- -- -- -- [DATE] ₹ 51800 0 | Add A…" at bounding box center [1028, 355] width 1029 height 551
click at [539, 424] on app-client-history "Date Stylist Services [DATE] [PERSON_NAME] Creative Director (M), [PERSON_NAME]…" at bounding box center [1028, 399] width 1029 height 118
click at [537, 439] on button "Previous" at bounding box center [550, 444] width 55 height 26
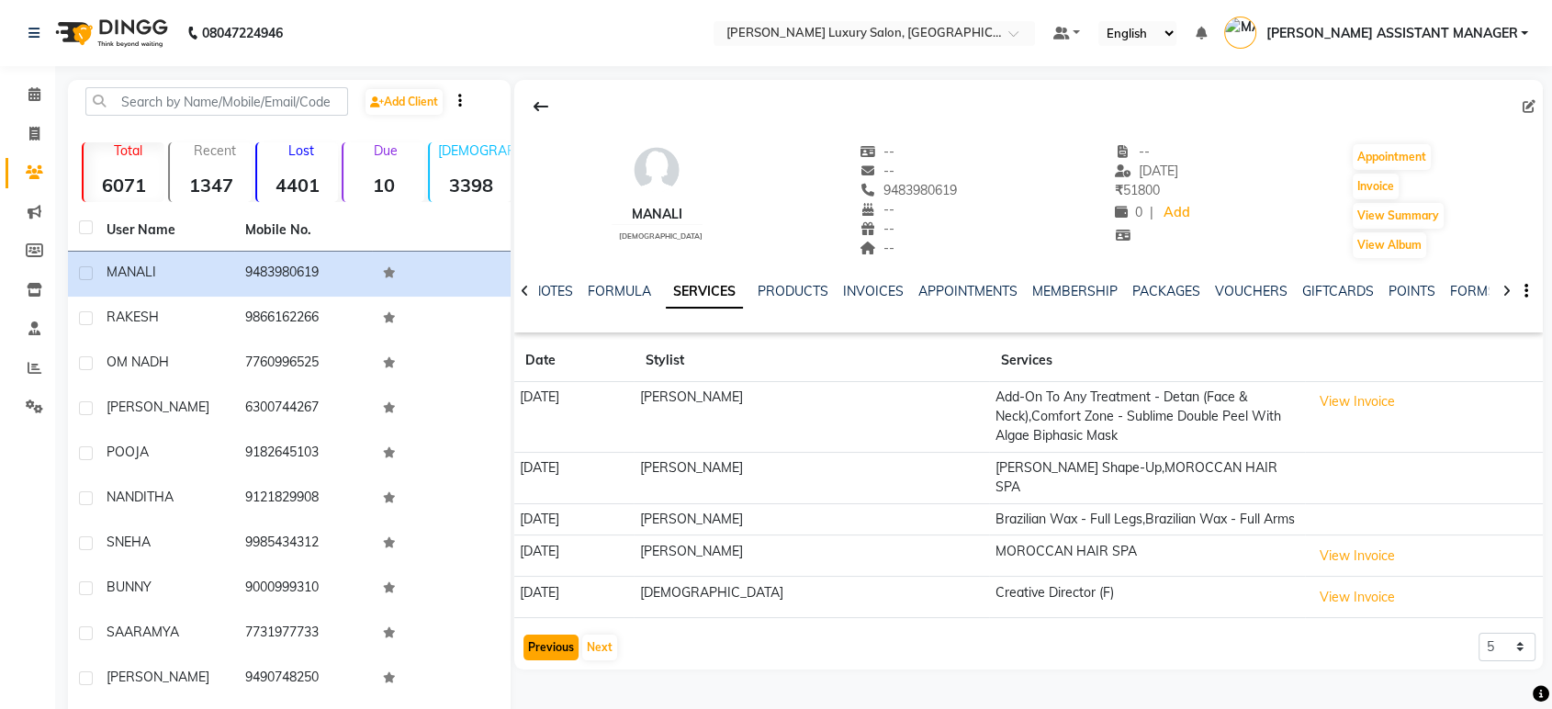
click at [552, 635] on button "Previous" at bounding box center [550, 648] width 55 height 26
